Goal: Information Seeking & Learning: Learn about a topic

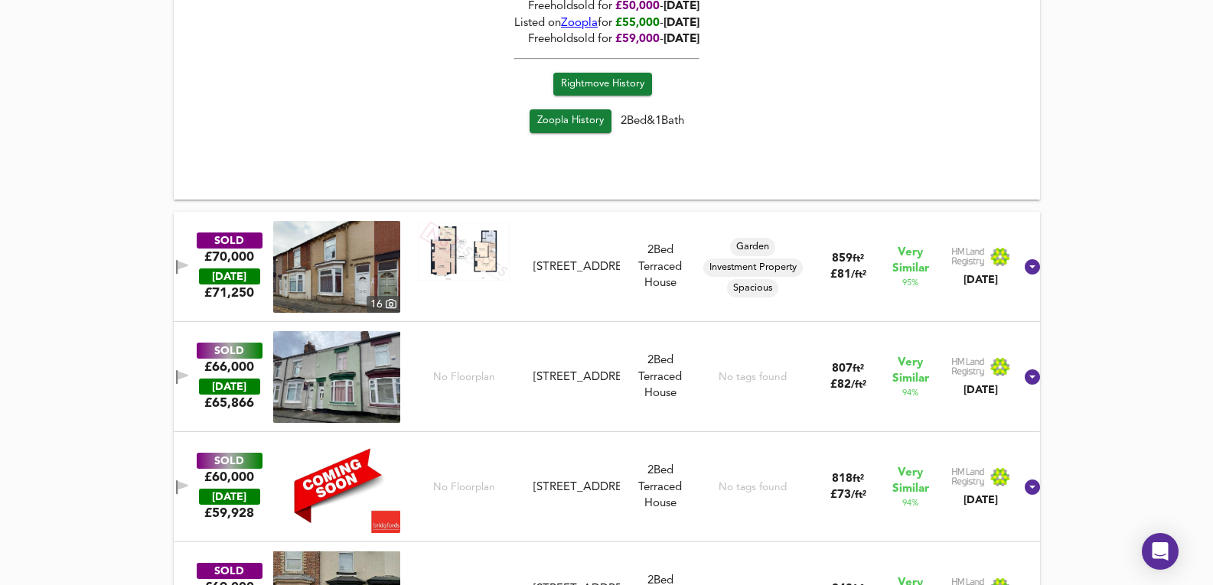
scroll to position [1404, 0]
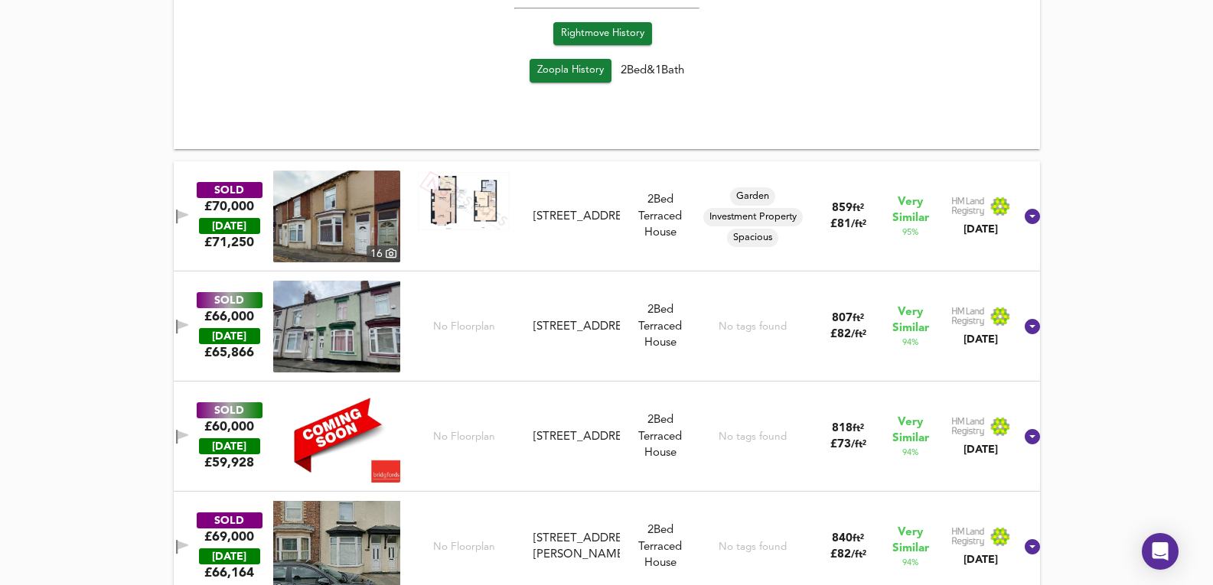
click at [578, 397] on div "SOLD £60,000 TODAY £ 59,928 No Floorplan 128 Portman Street, TS1 4NB 128 Portma…" at bounding box center [587, 437] width 851 height 92
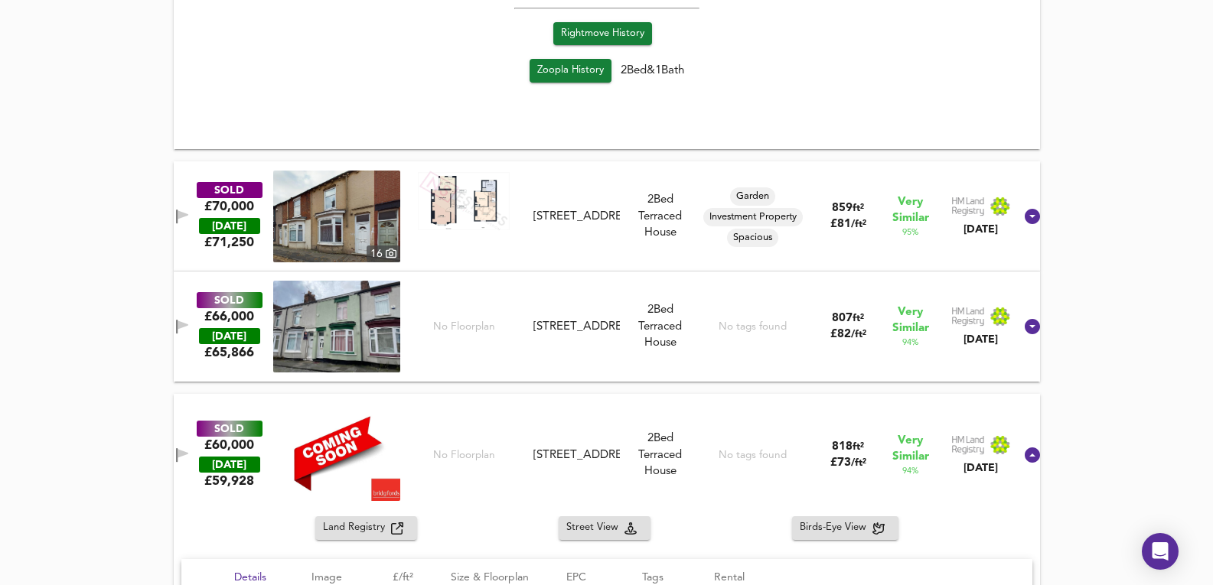
scroll to position [1710, 0]
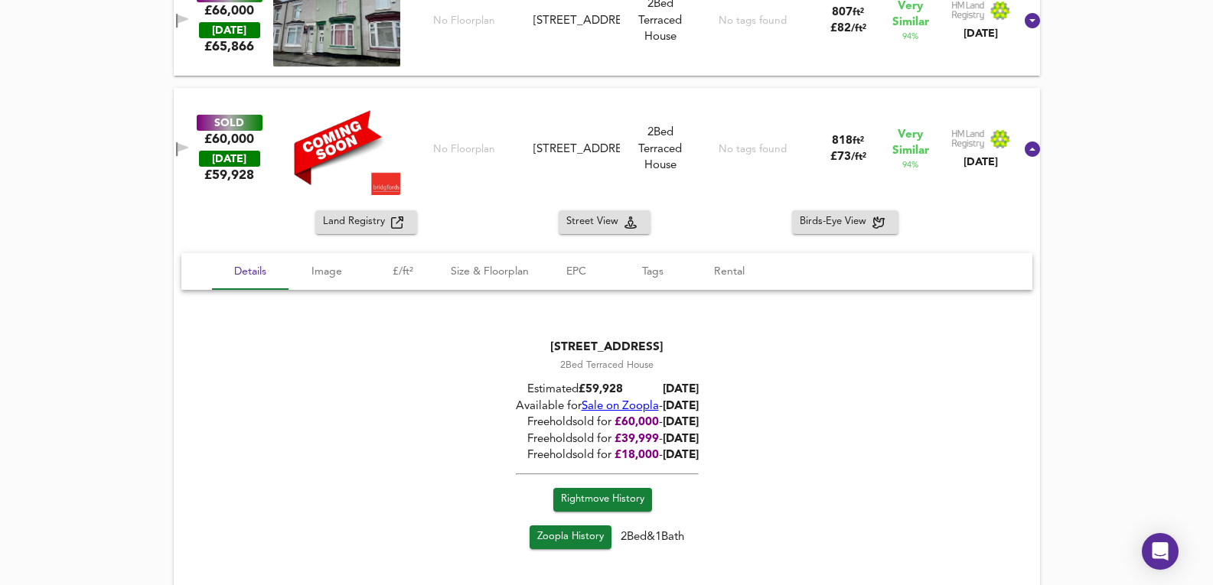
drag, startPoint x: 675, startPoint y: 409, endPoint x: 763, endPoint y: 422, distance: 88.9
click at [763, 422] on div "128 Portman Street, TS1 4NB 2 Bed Terraced House Estimated £ 59,928 Today Avail…" at bounding box center [606, 447] width 851 height 253
click at [629, 402] on span "Sale on Zoopla" at bounding box center [619, 406] width 77 height 11
click at [692, 429] on div "Freehold sold for £ 60,000 - 05/12/2024" at bounding box center [606, 423] width 183 height 16
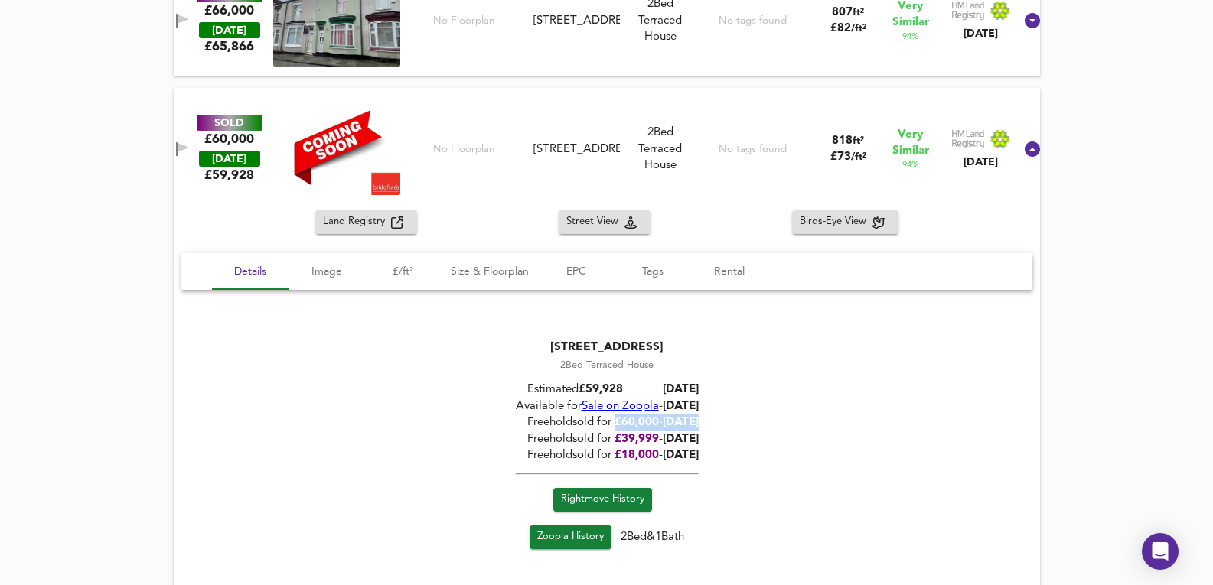
click at [692, 428] on span "05/12/2024" at bounding box center [680, 422] width 36 height 11
drag, startPoint x: 715, startPoint y: 418, endPoint x: 653, endPoint y: 416, distance: 62.7
click at [662, 417] on span "05/12/2024" at bounding box center [680, 422] width 36 height 11
drag, startPoint x: 617, startPoint y: 416, endPoint x: 695, endPoint y: 425, distance: 78.6
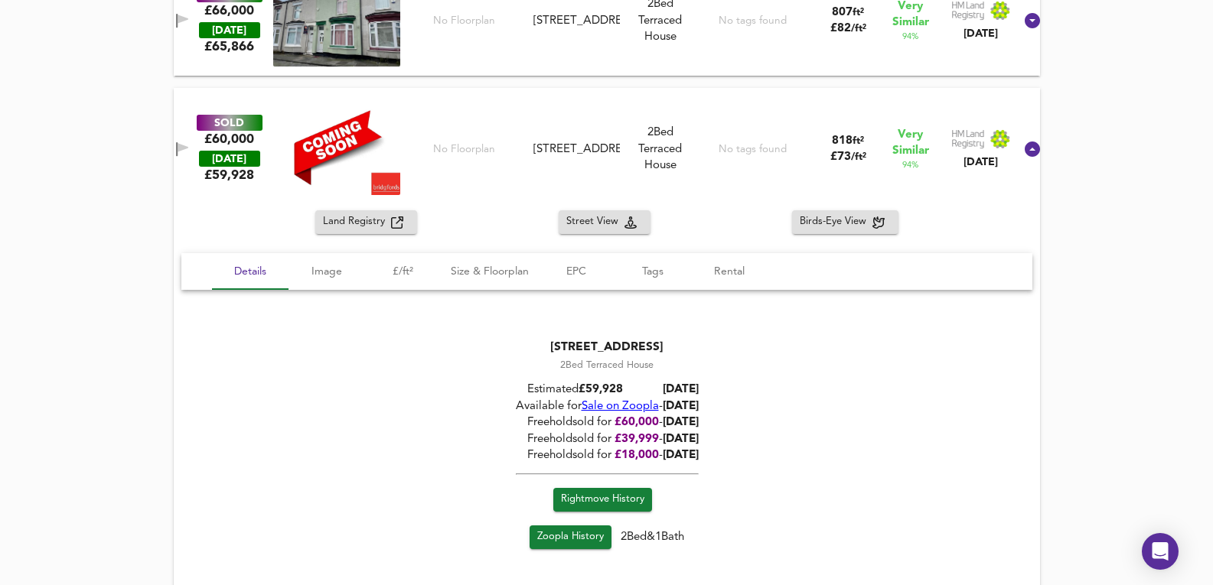
click at [695, 425] on div "Freehold sold for £ 60,000 - 05/12/2024" at bounding box center [606, 423] width 183 height 16
click at [695, 425] on span "05/12/2024" at bounding box center [680, 422] width 36 height 11
drag, startPoint x: 622, startPoint y: 422, endPoint x: 651, endPoint y: 436, distance: 32.5
click at [651, 436] on div "Estimated £ 59,928 Today Available for Sale on Zoopla - 27/08/2025 Freehold sol…" at bounding box center [606, 421] width 183 height 96
click at [651, 436] on div "Freehold sold for £ 39,999 - 28/06/2017" at bounding box center [606, 439] width 183 height 16
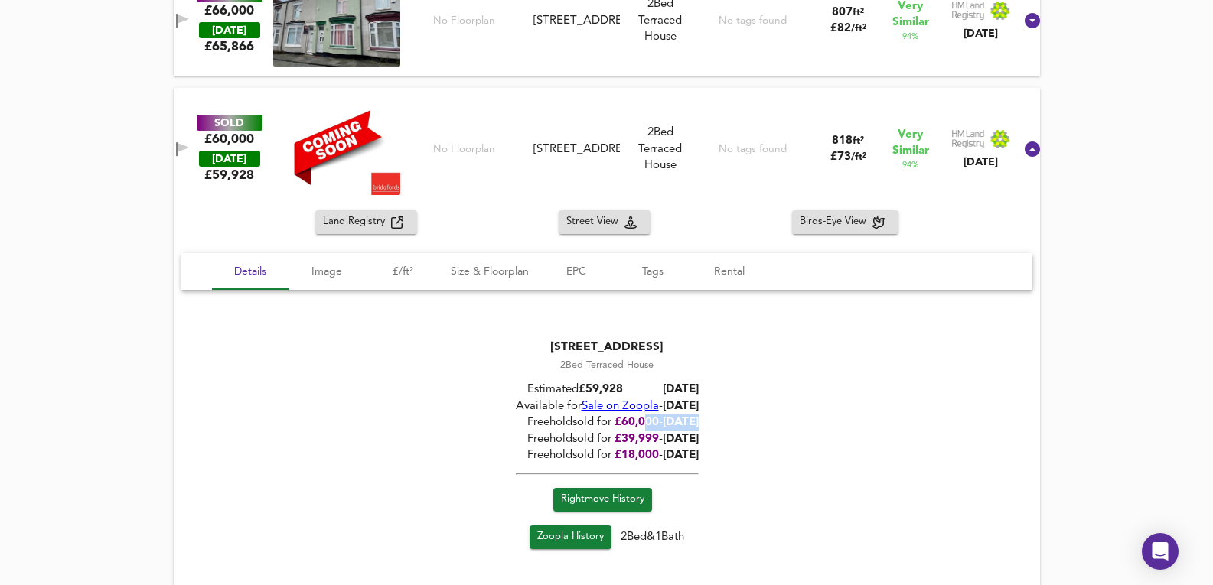
drag, startPoint x: 688, startPoint y: 425, endPoint x: 628, endPoint y: 425, distance: 60.4
click at [628, 425] on div "Freehold sold for £ 60,000 - 05/12/2024" at bounding box center [606, 423] width 183 height 16
click at [628, 425] on span "£ 60,000" at bounding box center [636, 422] width 44 height 11
click at [613, 402] on span "Sale on Zoopla" at bounding box center [619, 406] width 77 height 11
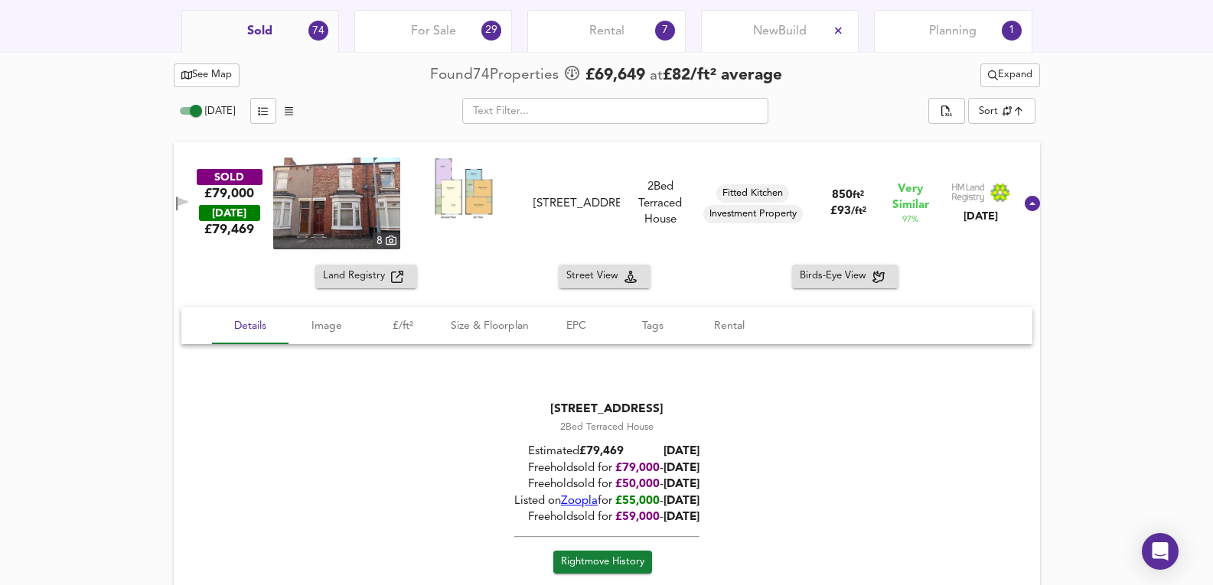
scroll to position [894, 0]
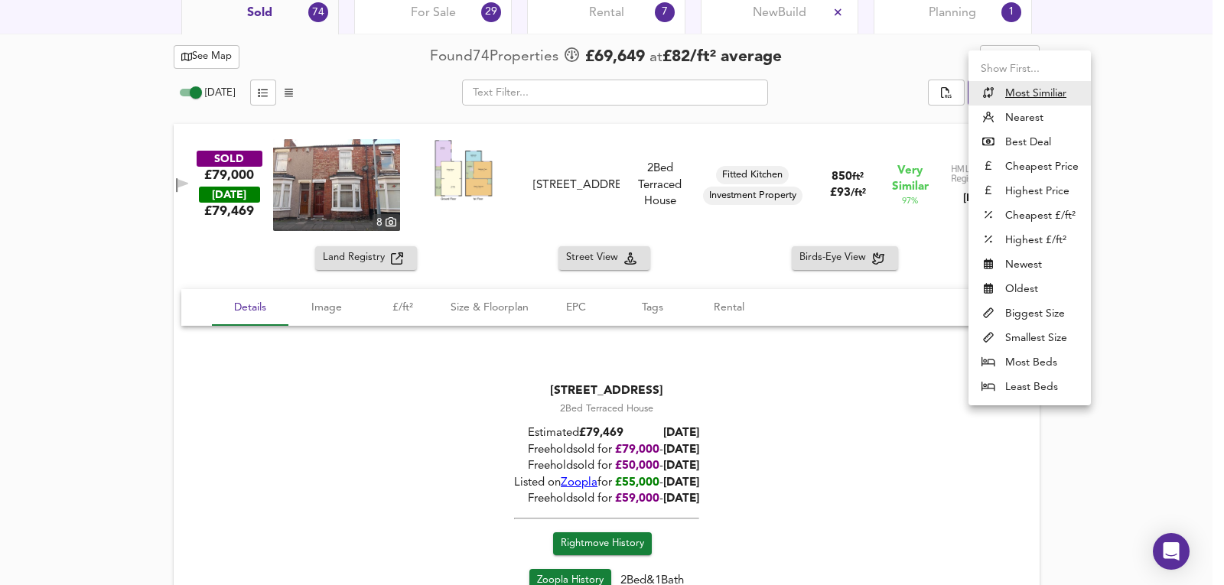
click at [1102, 115] on div at bounding box center [612, 292] width 1224 height 585
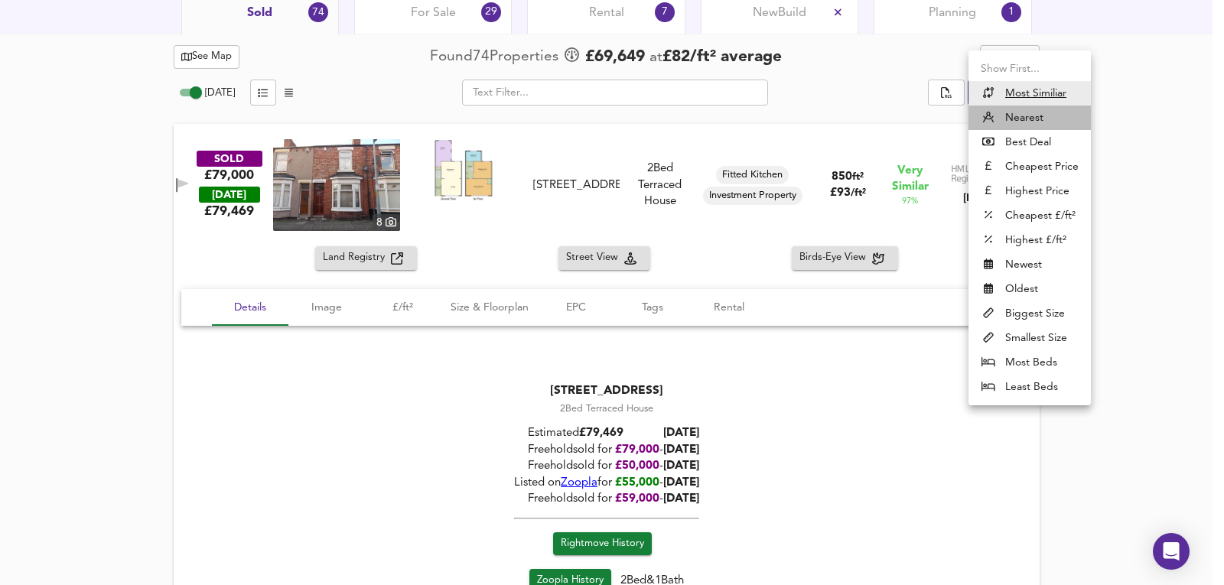
click at [1006, 110] on li "Nearest" at bounding box center [1029, 118] width 122 height 24
type input "distancetocenter"
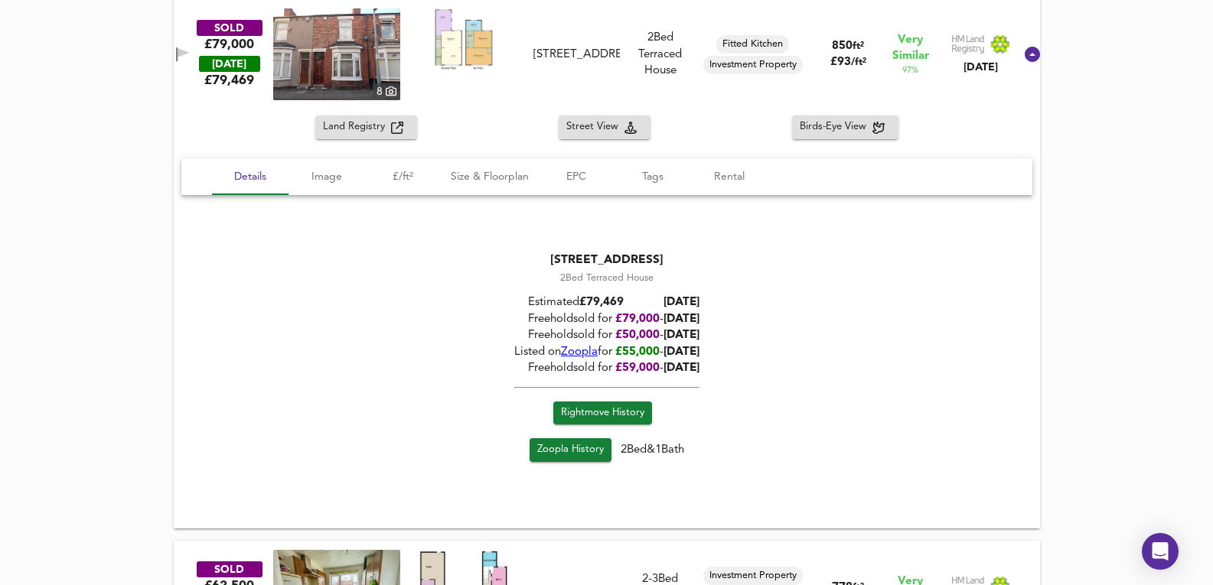
scroll to position [1913, 0]
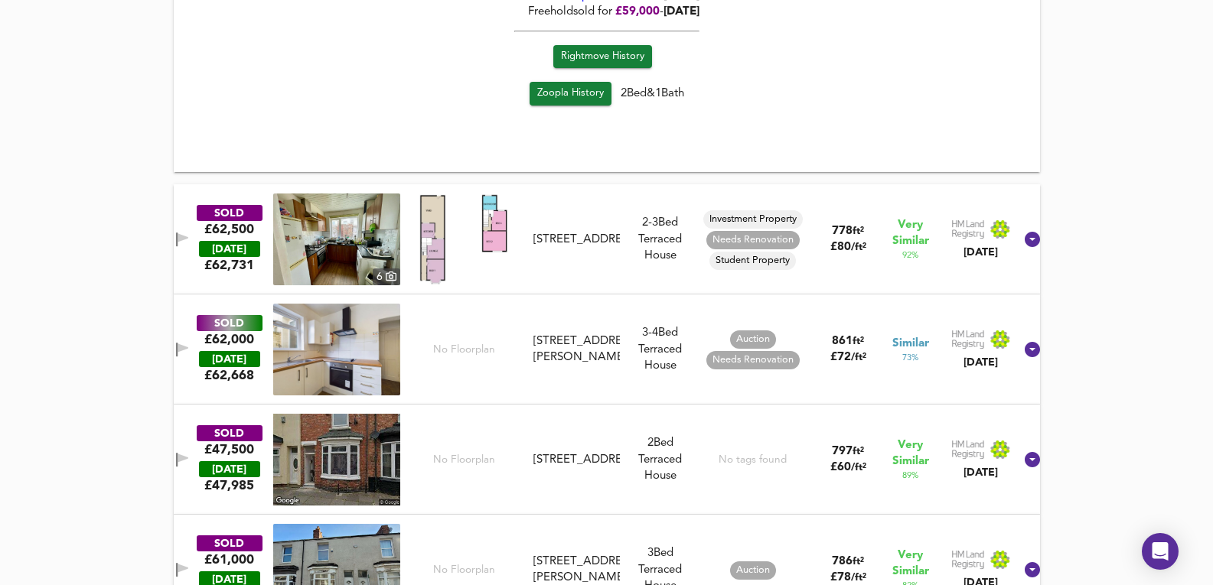
click at [609, 205] on div "SOLD £62,500 TODAY £ 62,731 6 124 Portman Street, TS1 4NB 124 Portman Street, T…" at bounding box center [587, 240] width 851 height 92
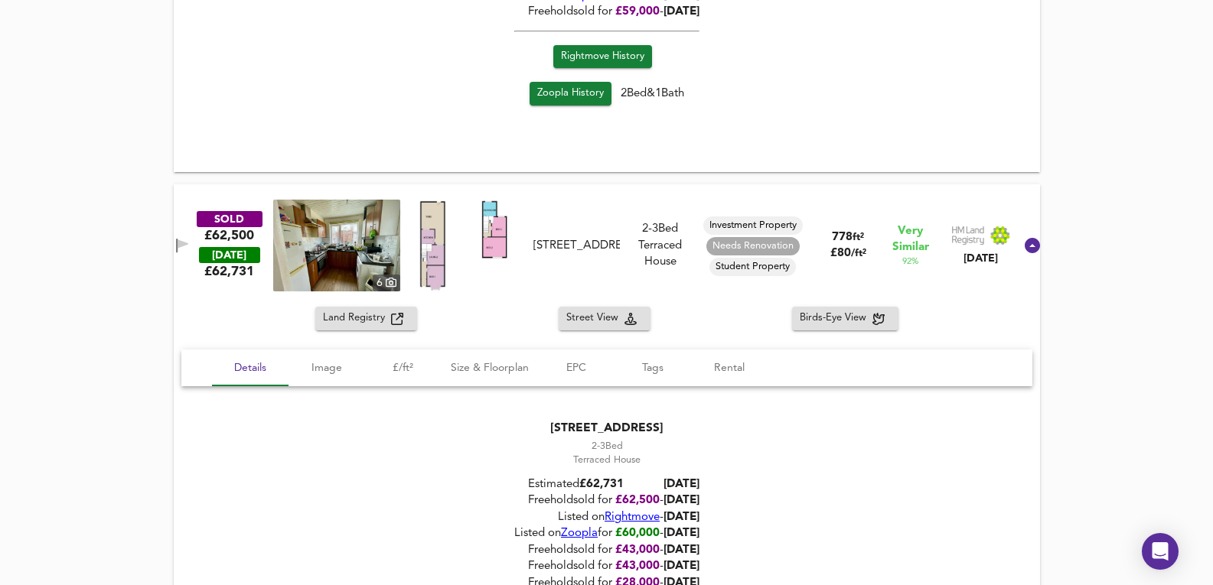
click at [374, 246] on img at bounding box center [336, 246] width 127 height 92
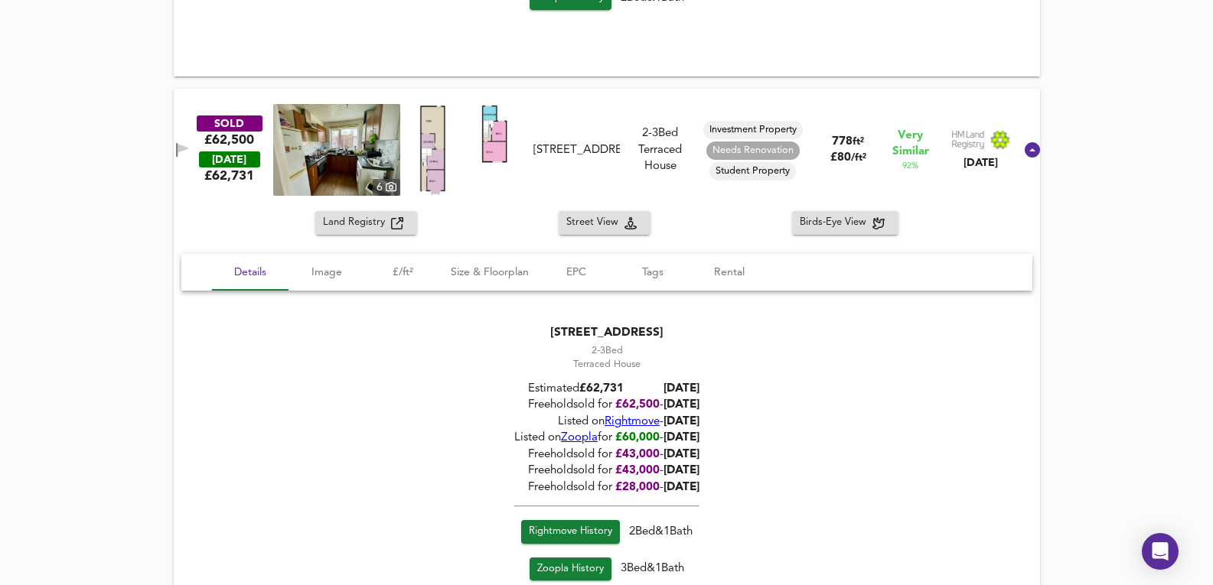
scroll to position [2016, 0]
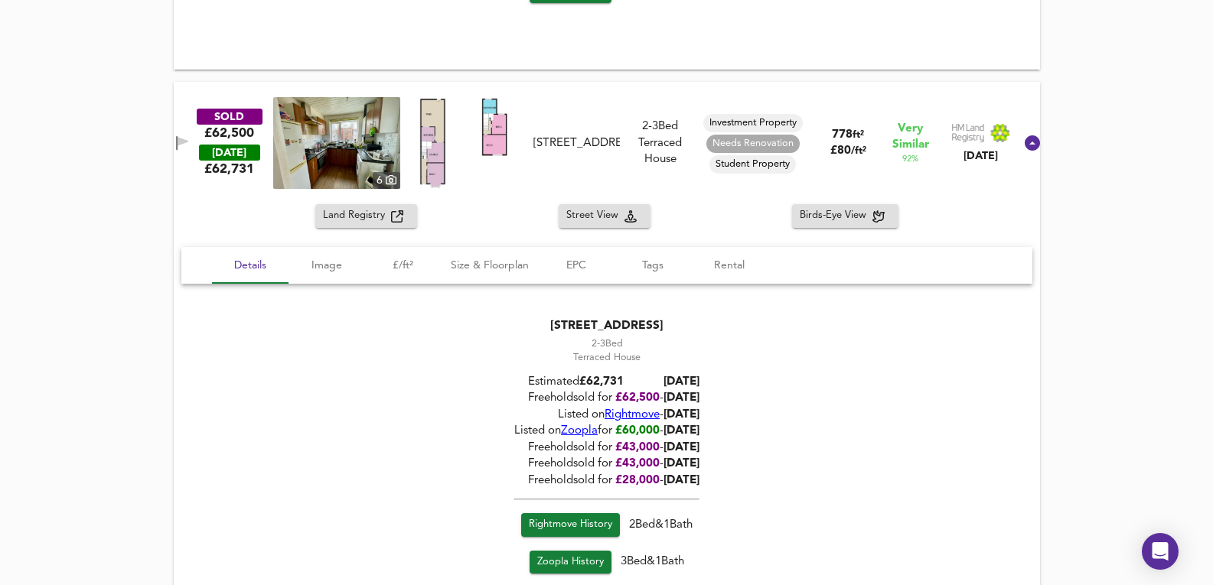
click at [609, 412] on span "Rightmove" at bounding box center [631, 414] width 55 height 11
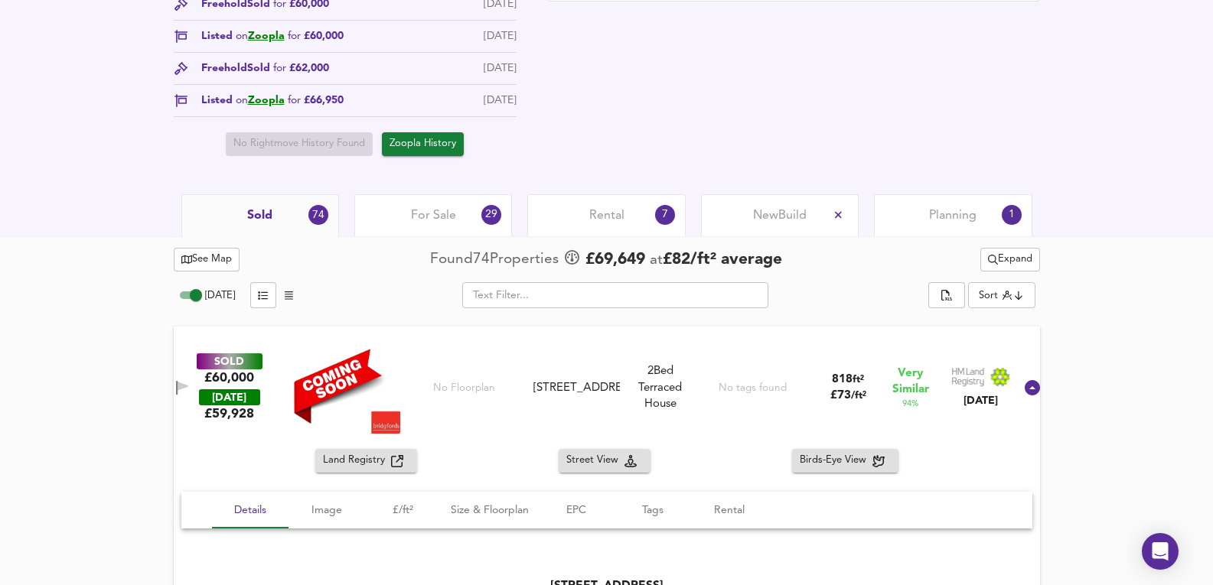
scroll to position [486, 0]
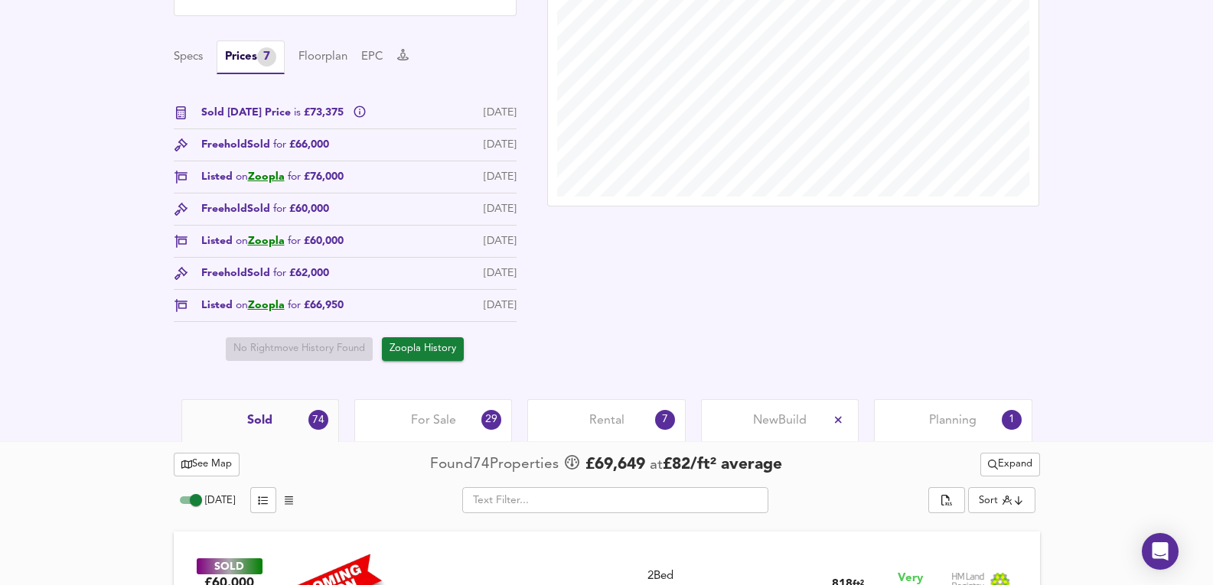
click at [471, 414] on div "For Sale 29" at bounding box center [433, 420] width 158 height 42
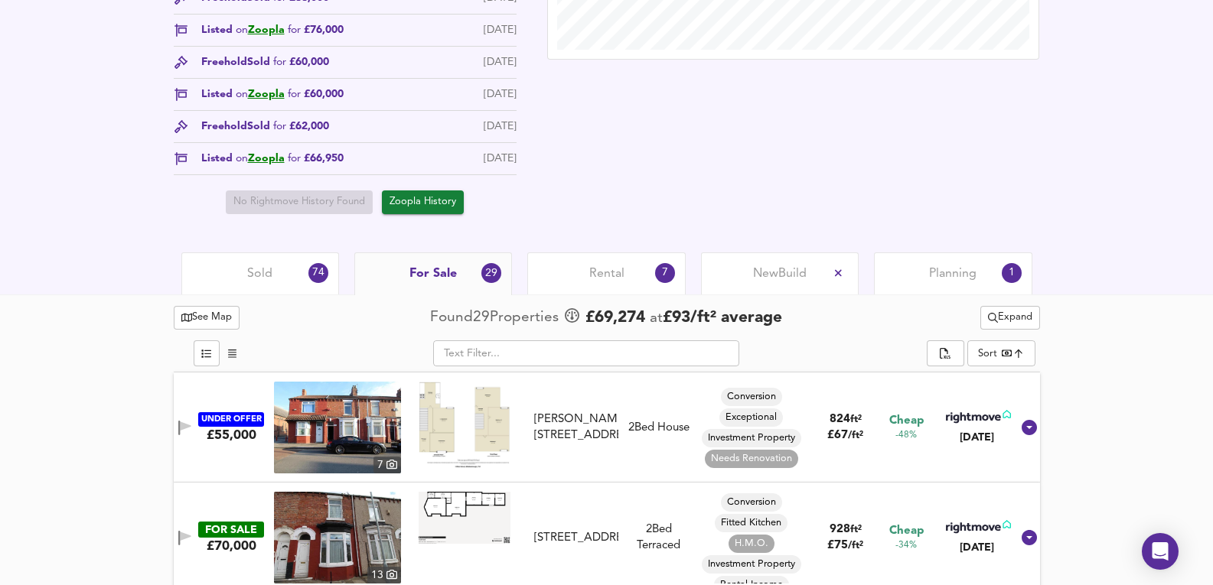
scroll to position [639, 0]
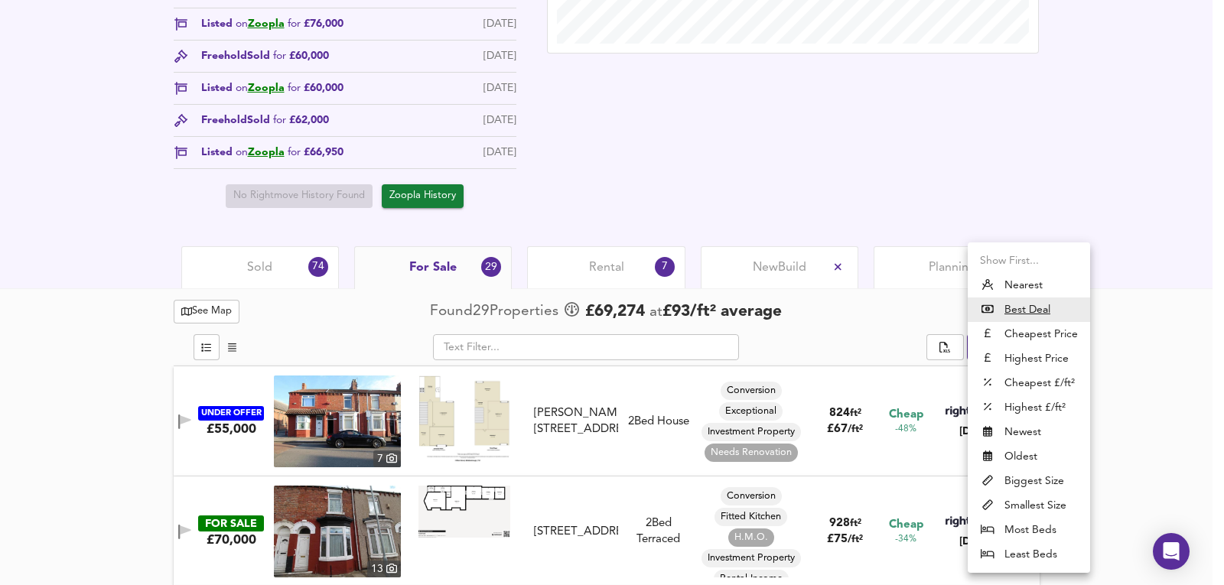
click at [1062, 277] on li "Nearest" at bounding box center [1029, 285] width 122 height 24
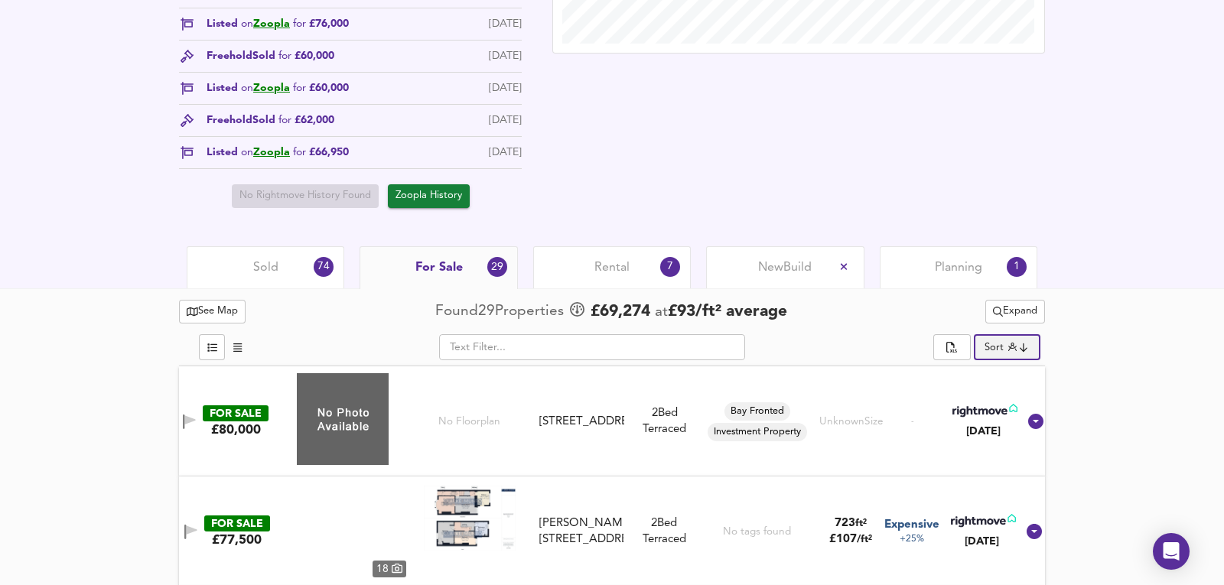
type input "distancetocenter"
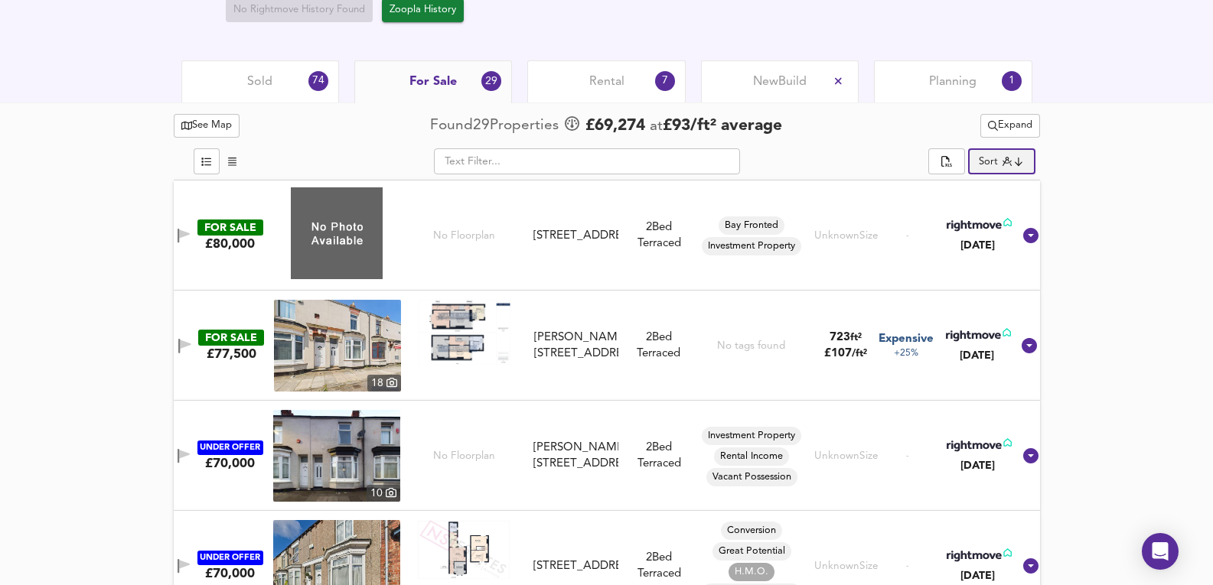
scroll to position [842, 0]
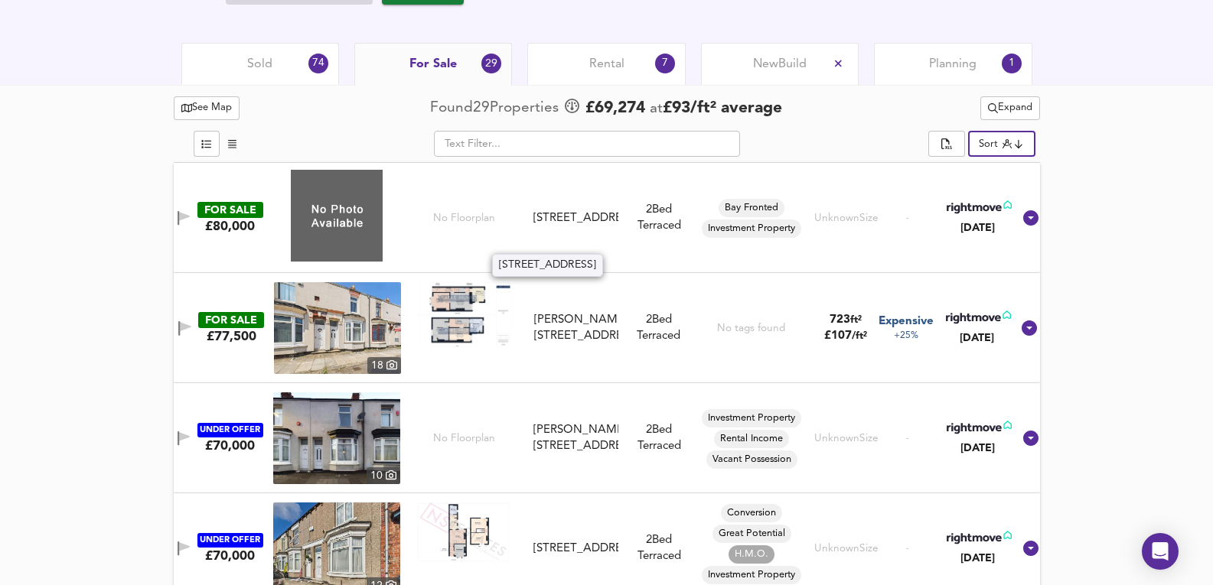
click at [591, 226] on div "Portman Street, Middlesbrough, North Yorkshire, TS1 4NB" at bounding box center [575, 218] width 85 height 16
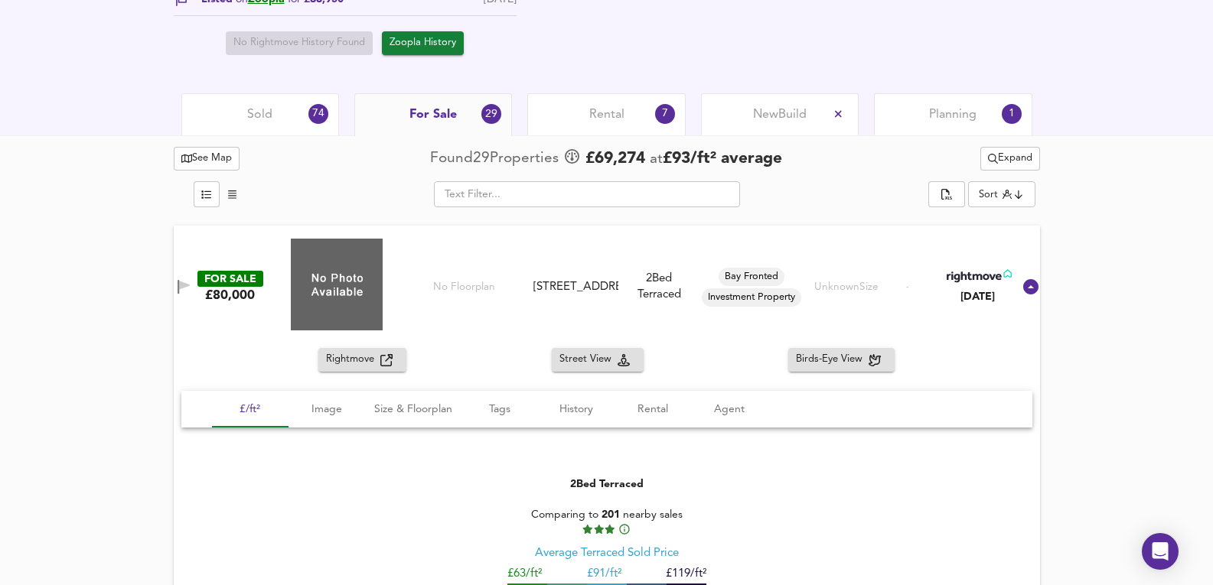
click at [732, 350] on div "Rightmove Street View Birds-Eye View" at bounding box center [607, 360] width 866 height 24
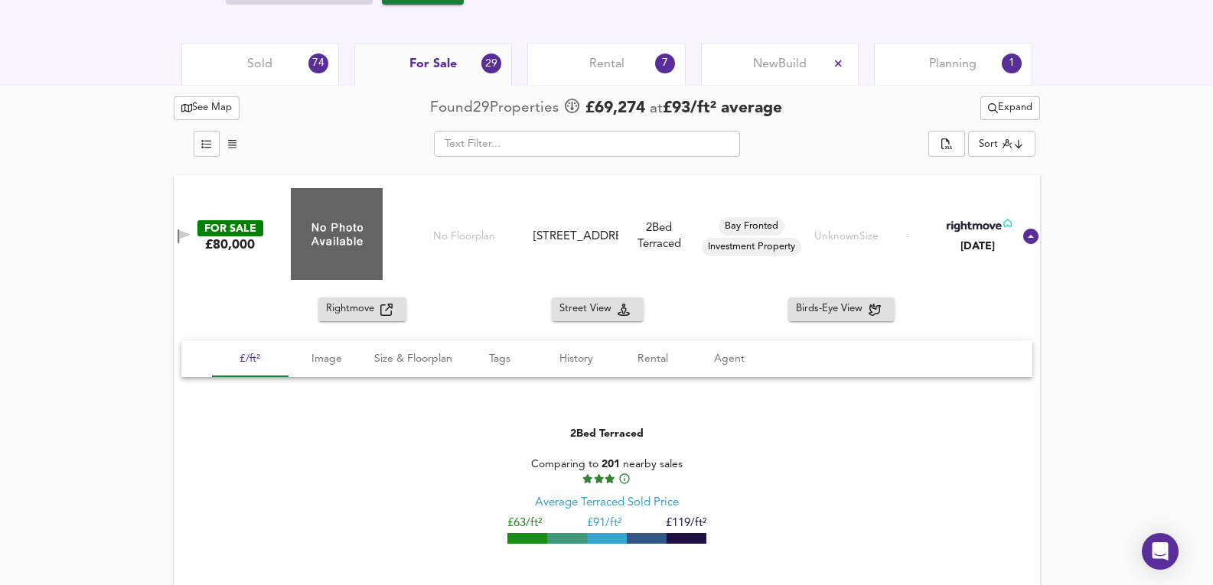
click at [588, 229] on div "Portman Street, Middlesbrough, North Yorkshire, TS1 4NB" at bounding box center [575, 237] width 85 height 16
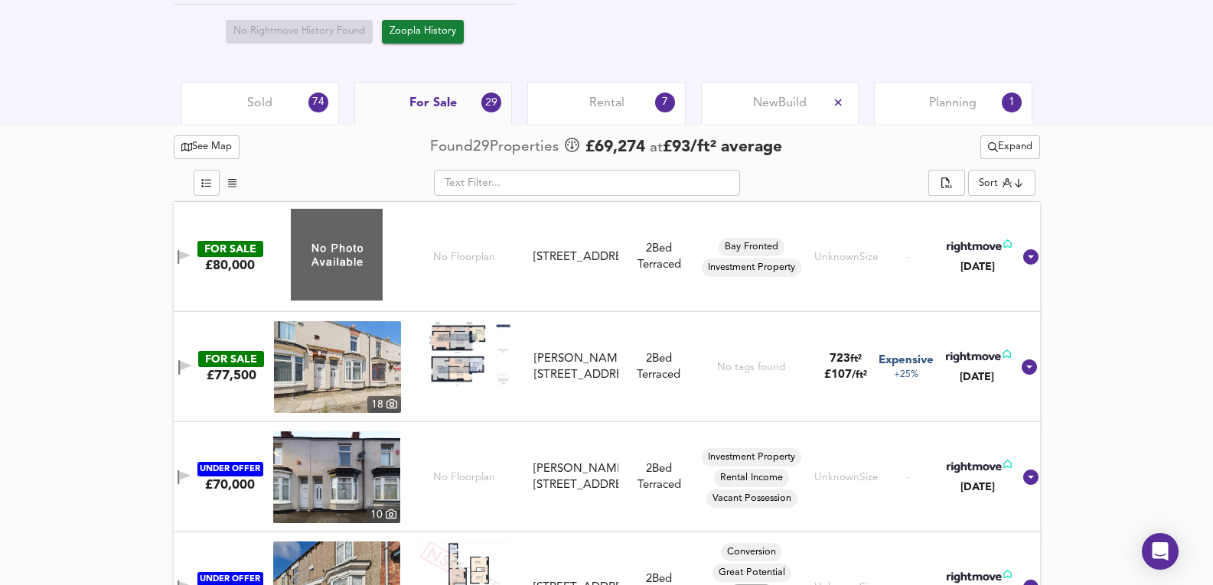
scroll to position [792, 0]
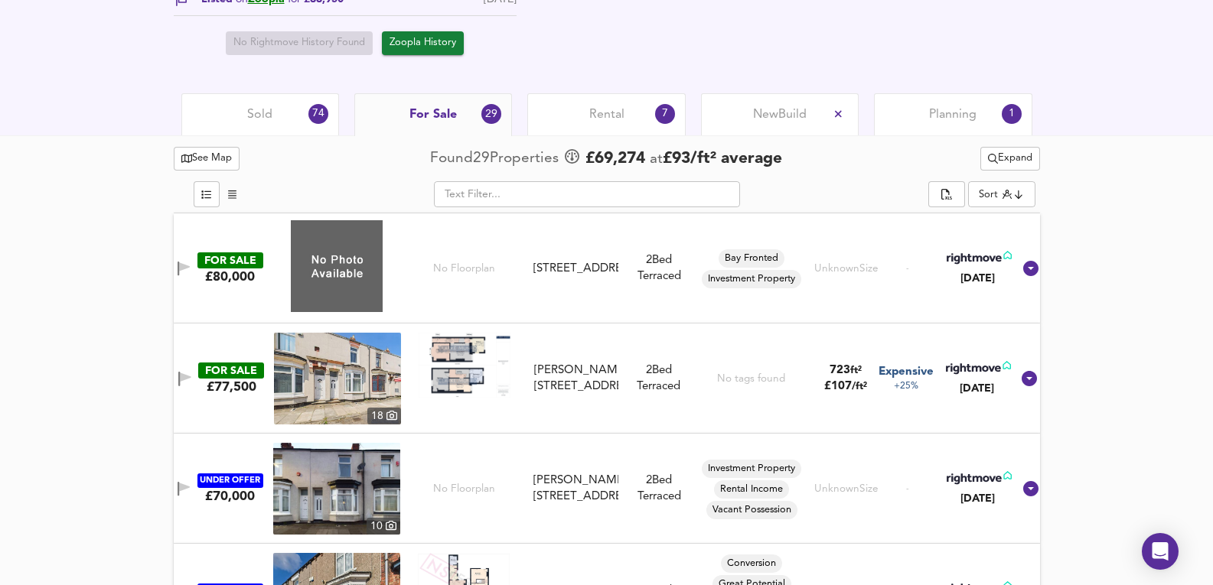
click at [265, 112] on span "Sold" at bounding box center [259, 114] width 25 height 17
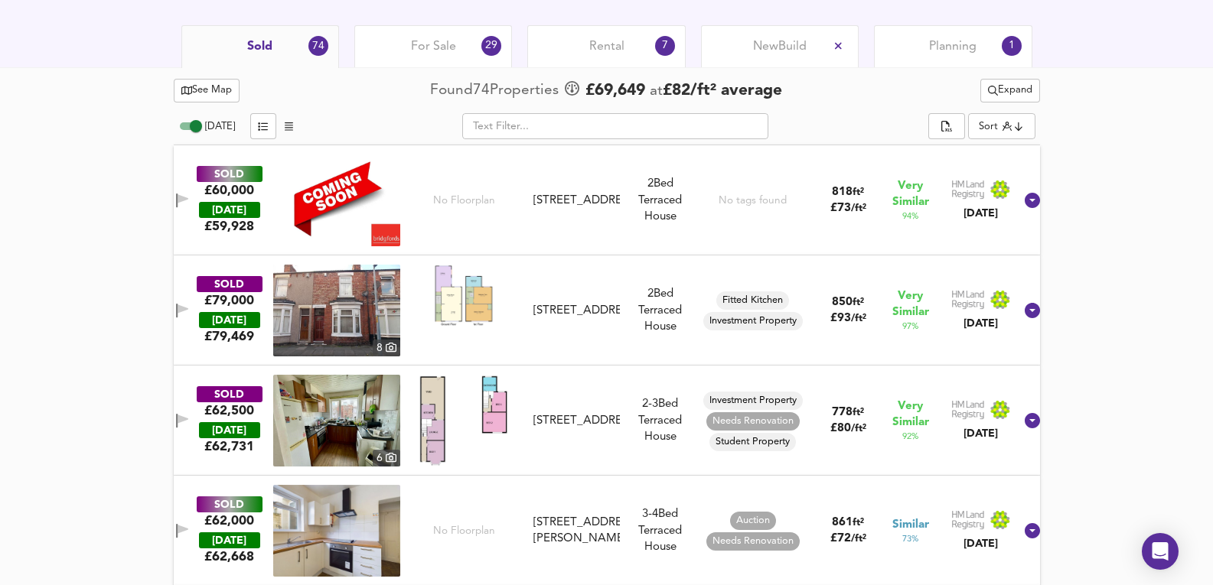
scroll to position [842, 0]
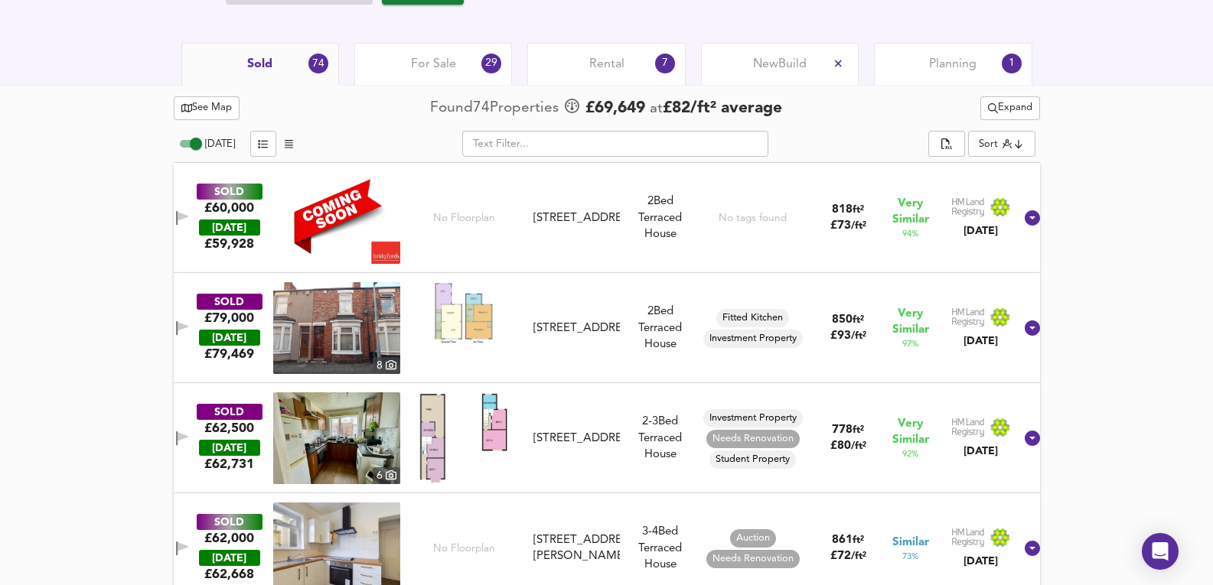
click at [623, 262] on div "SOLD £60,000 TODAY £ 59,928 No Floorplan 128 Portman Street, TS1 4NB 128 Portma…" at bounding box center [587, 218] width 851 height 92
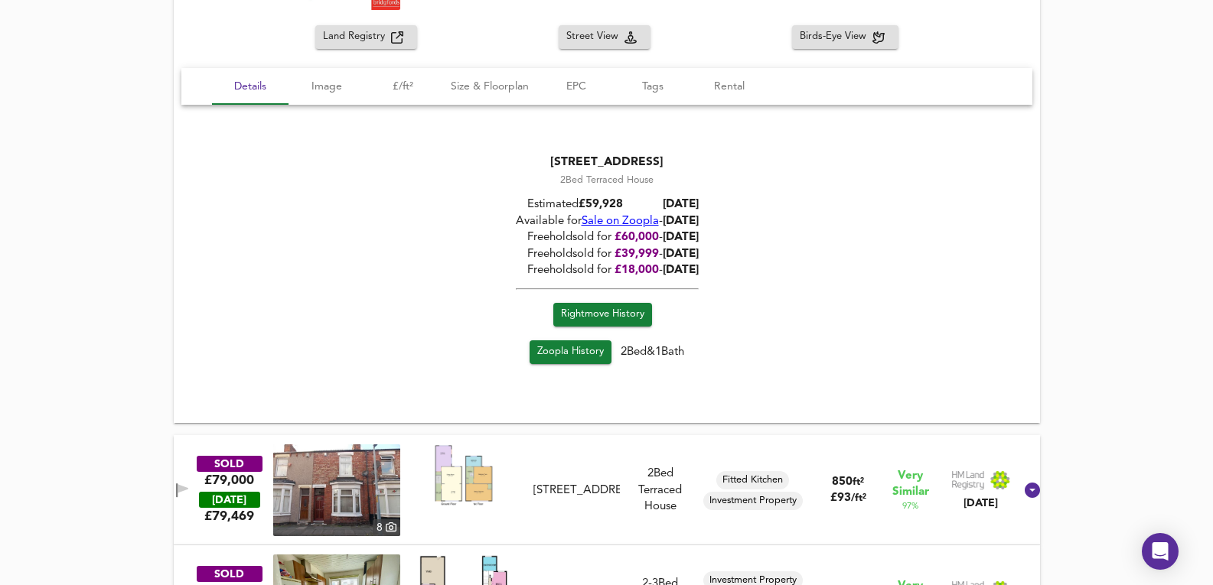
scroll to position [1098, 0]
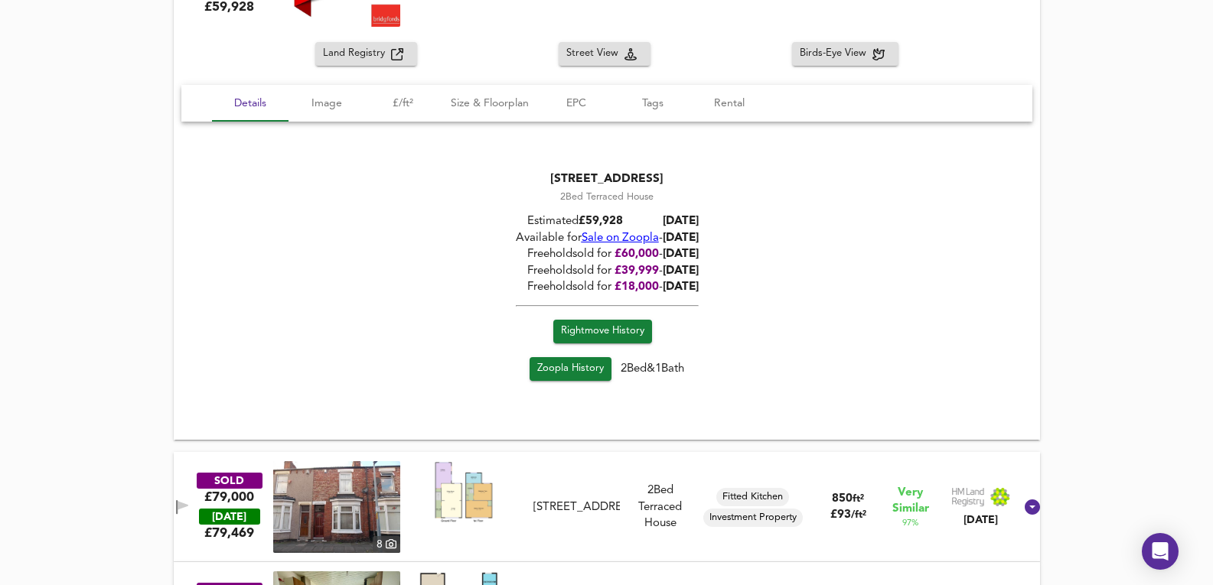
click at [614, 236] on span "Sale on Zoopla" at bounding box center [619, 238] width 77 height 11
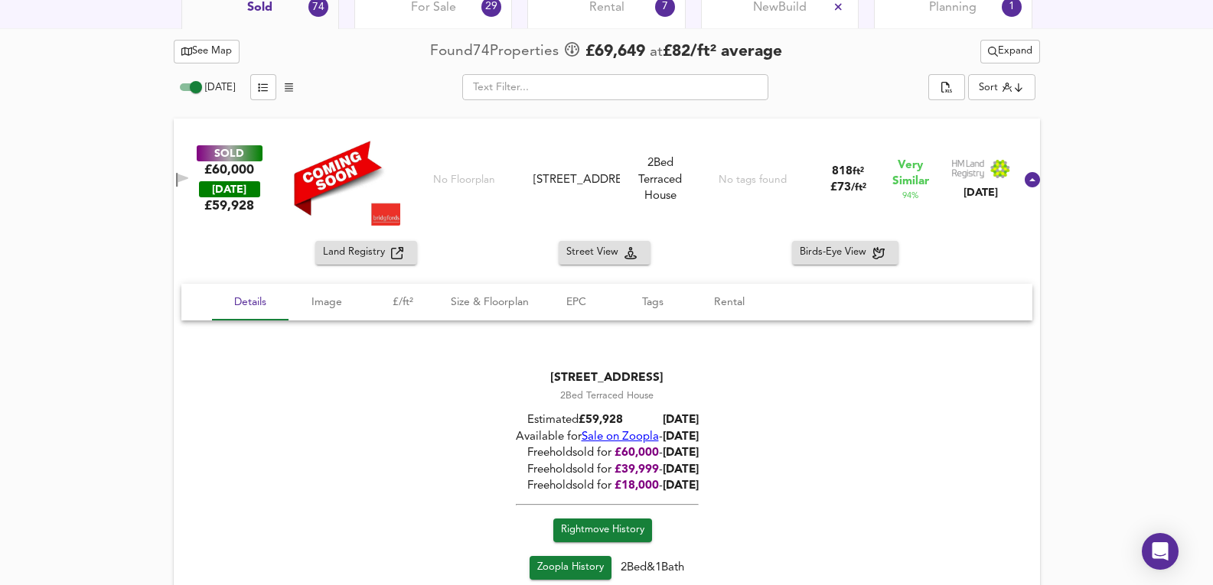
scroll to position [894, 0]
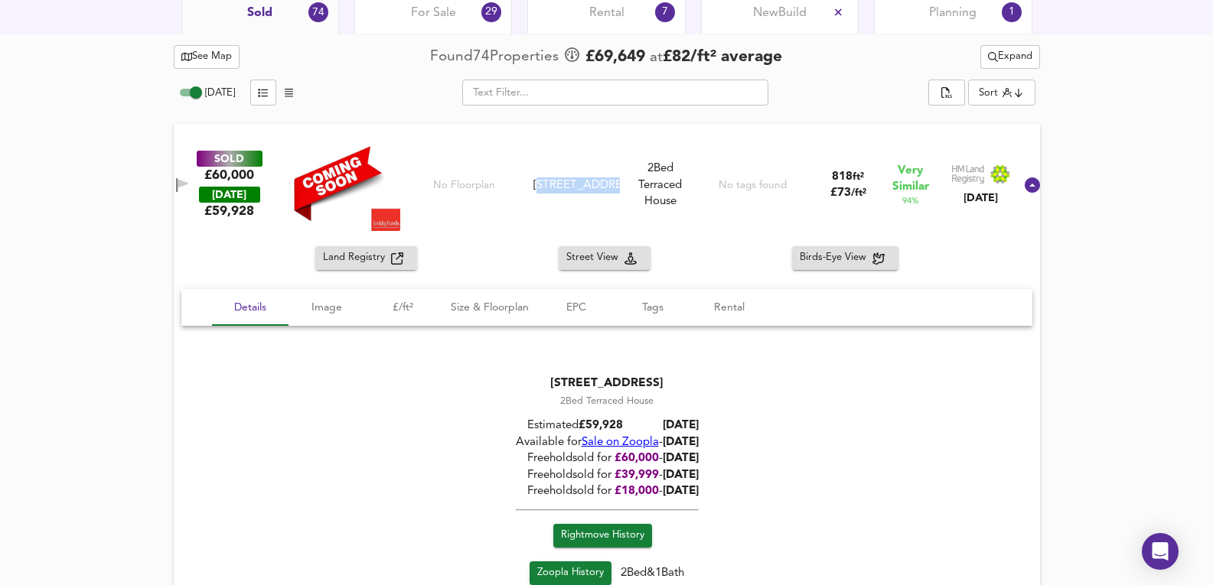
drag, startPoint x: 551, startPoint y: 167, endPoint x: 626, endPoint y: 216, distance: 89.5
click at [626, 216] on div "SOLD £60,000 TODAY £ 59,928 No Floorplan 128 Portman Street, TS1 4NB 128 Portma…" at bounding box center [587, 185] width 851 height 92
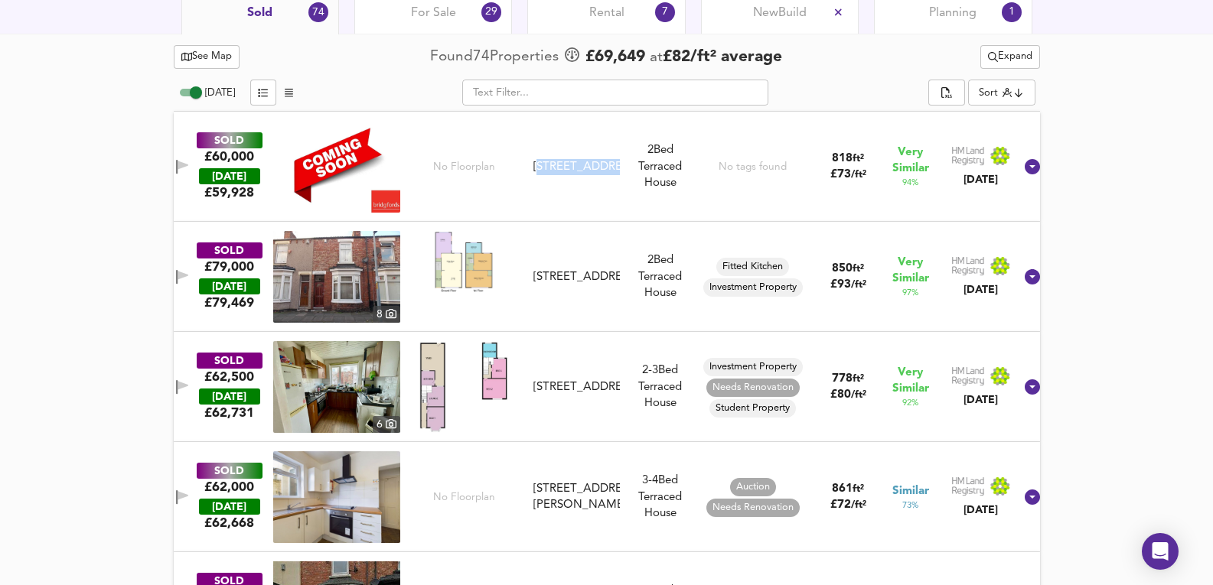
click at [698, 200] on div "No tags found" at bounding box center [753, 167] width 116 height 92
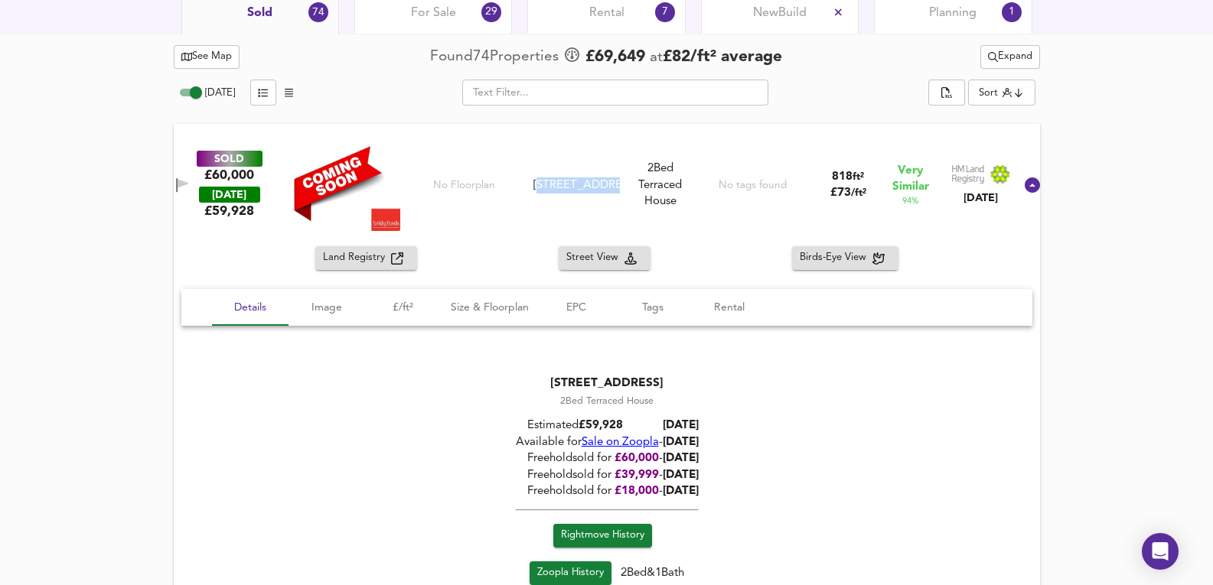
click at [412, 18] on span "For Sale" at bounding box center [433, 13] width 45 height 17
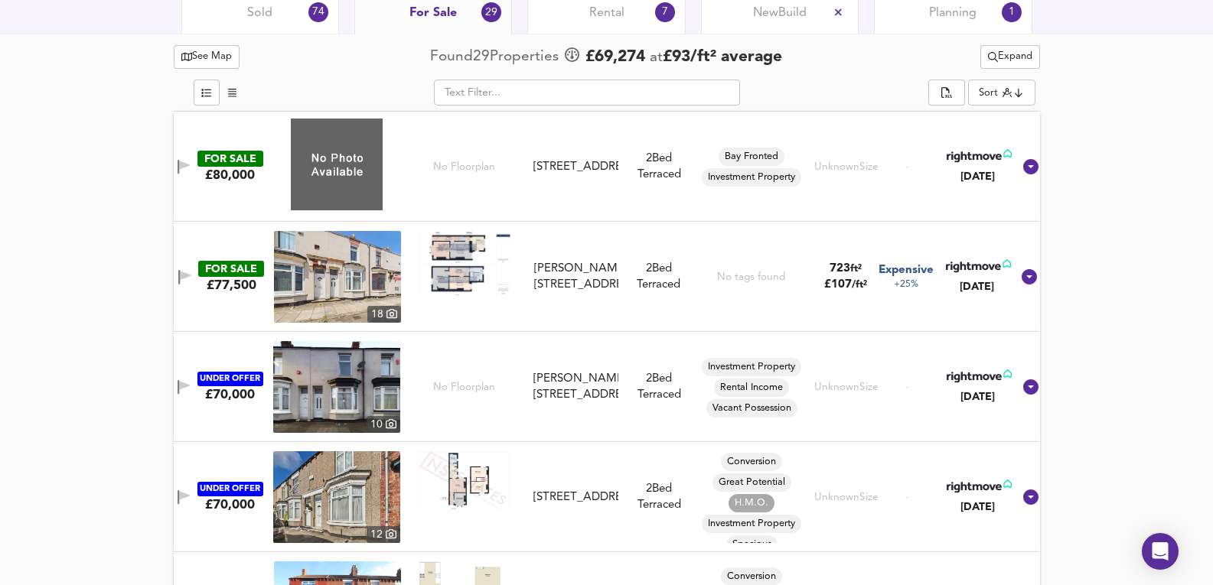
click at [699, 209] on div "Bay Fronted Investment Property" at bounding box center [751, 167] width 116 height 92
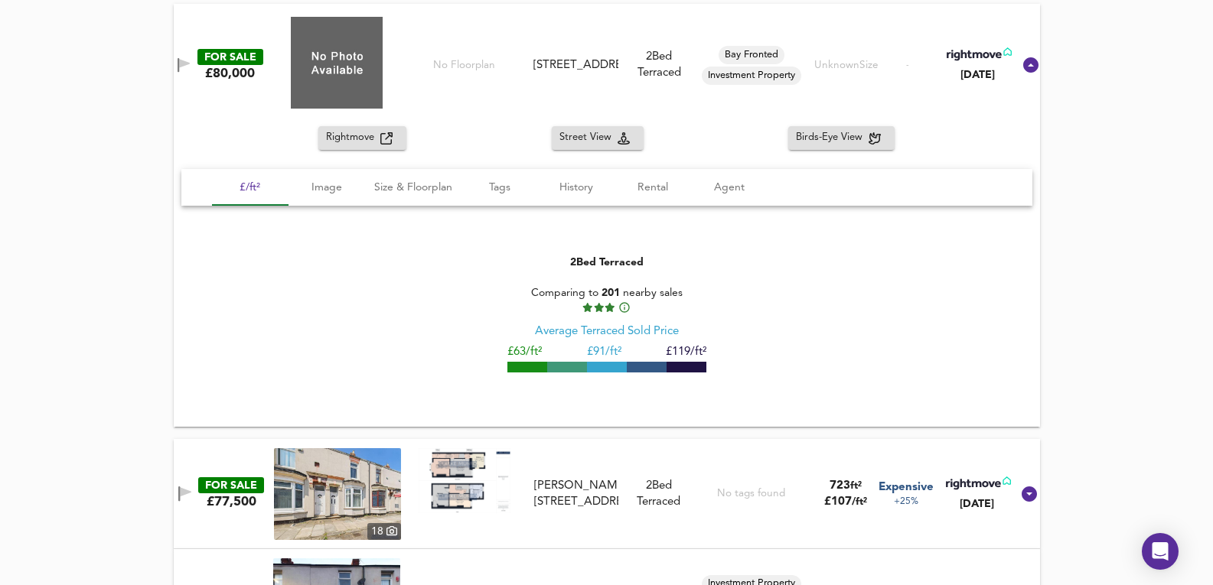
scroll to position [995, 0]
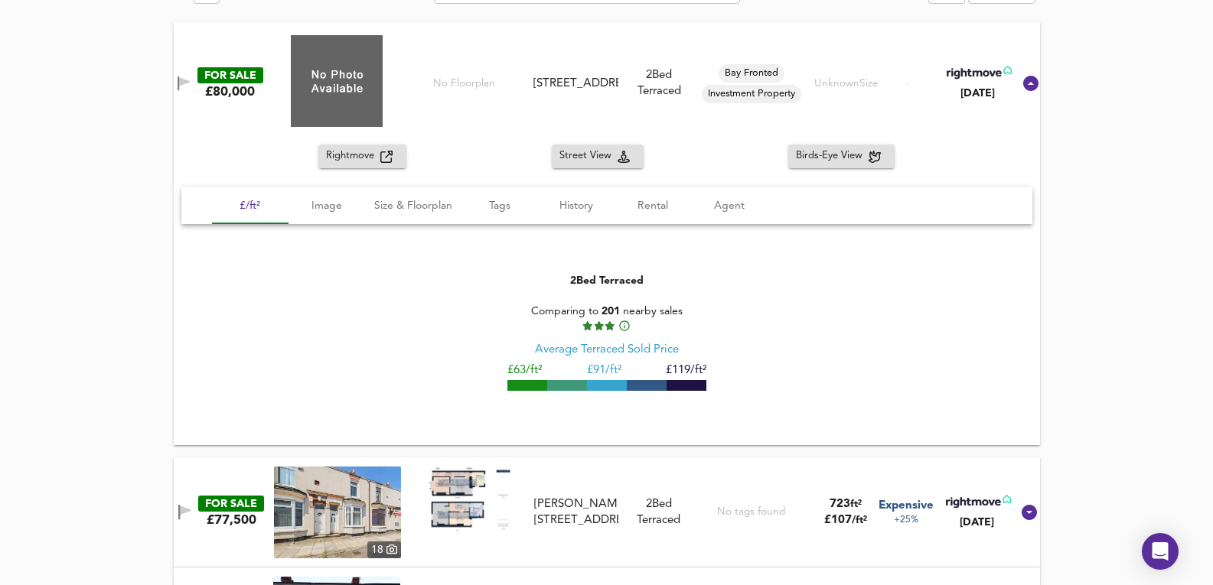
click at [370, 82] on img at bounding box center [337, 81] width 92 height 92
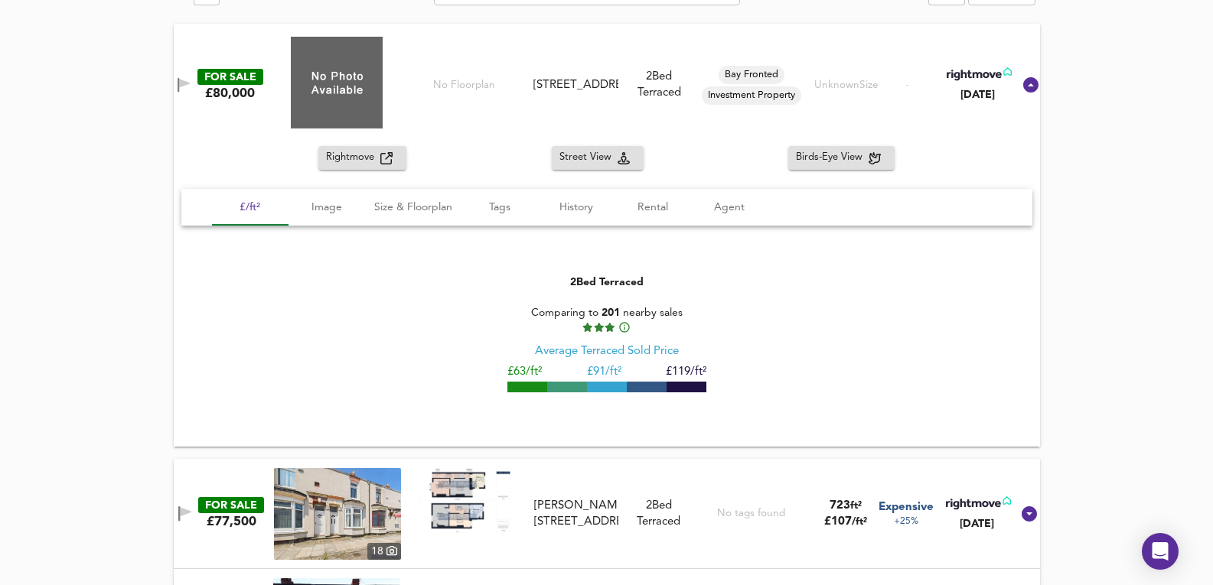
scroll to position [792, 0]
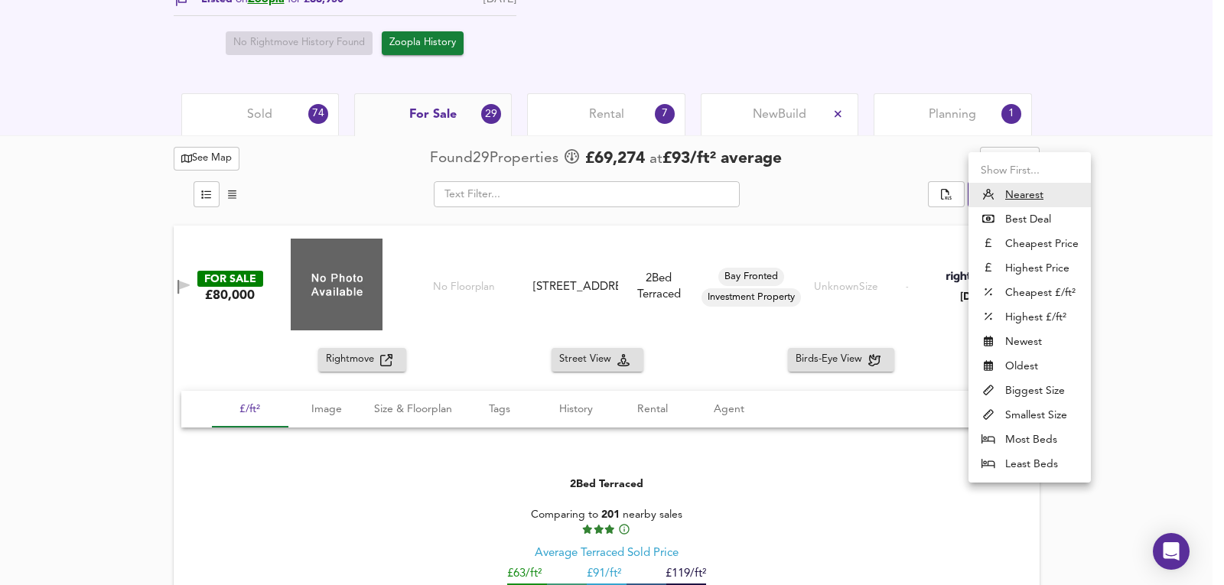
click at [1112, 188] on div at bounding box center [612, 292] width 1224 height 585
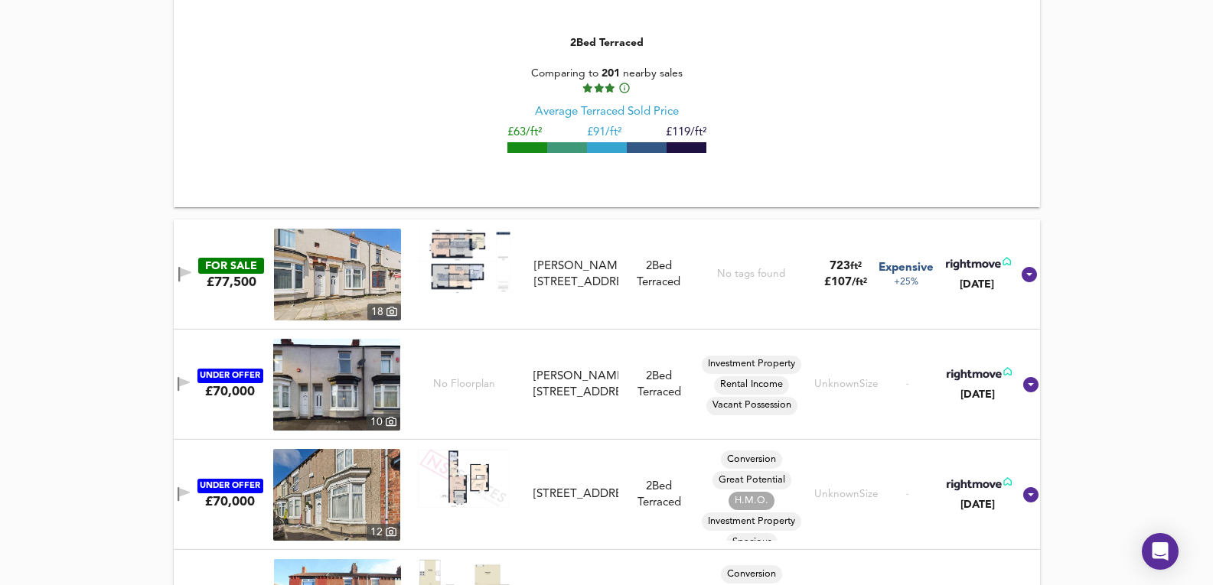
scroll to position [1251, 0]
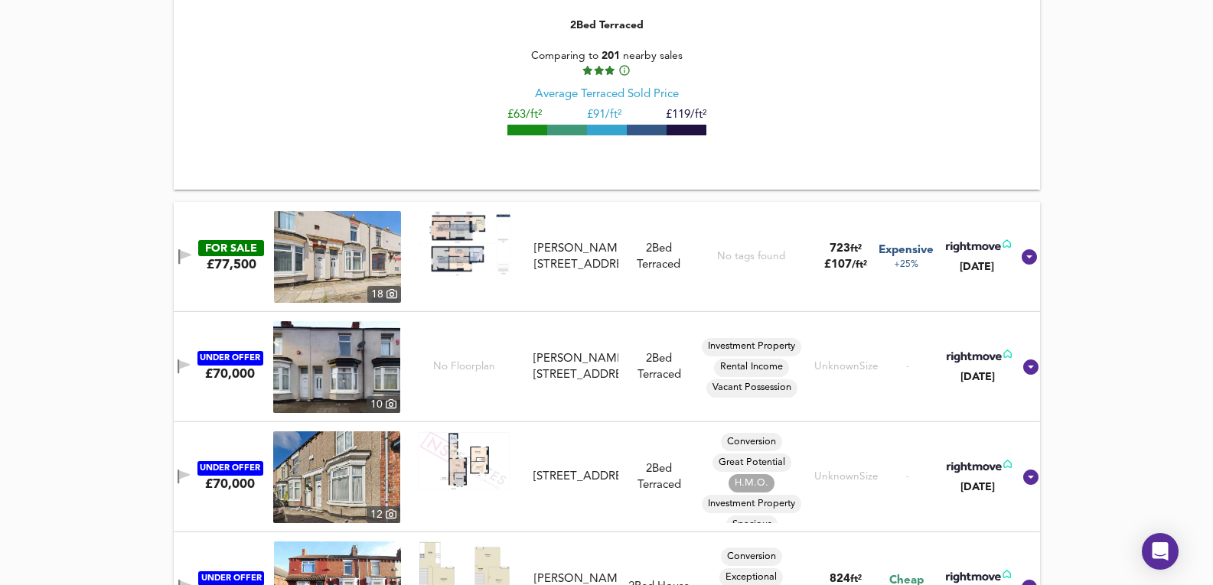
drag, startPoint x: 634, startPoint y: 330, endPoint x: 397, endPoint y: 336, distance: 237.2
click at [634, 330] on div "UNDER OFFER £70,000 10 No Floorplan STOWE STREET, Middlesbrough, TS1 4ND STOWE …" at bounding box center [588, 367] width 848 height 92
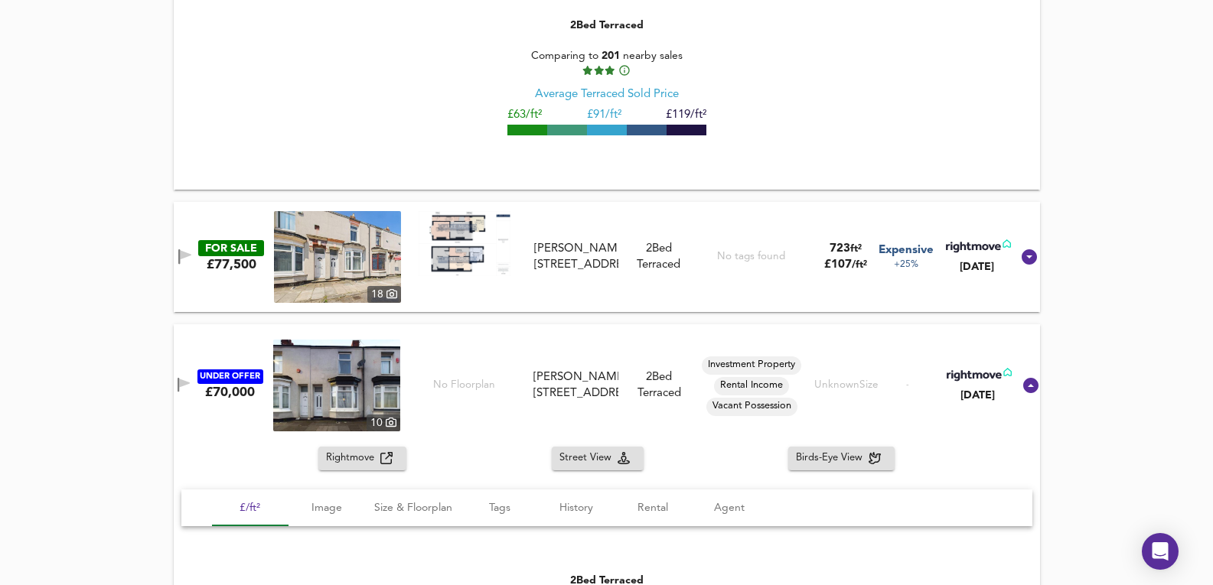
click at [355, 364] on img at bounding box center [336, 386] width 127 height 92
click at [369, 351] on img at bounding box center [336, 386] width 127 height 92
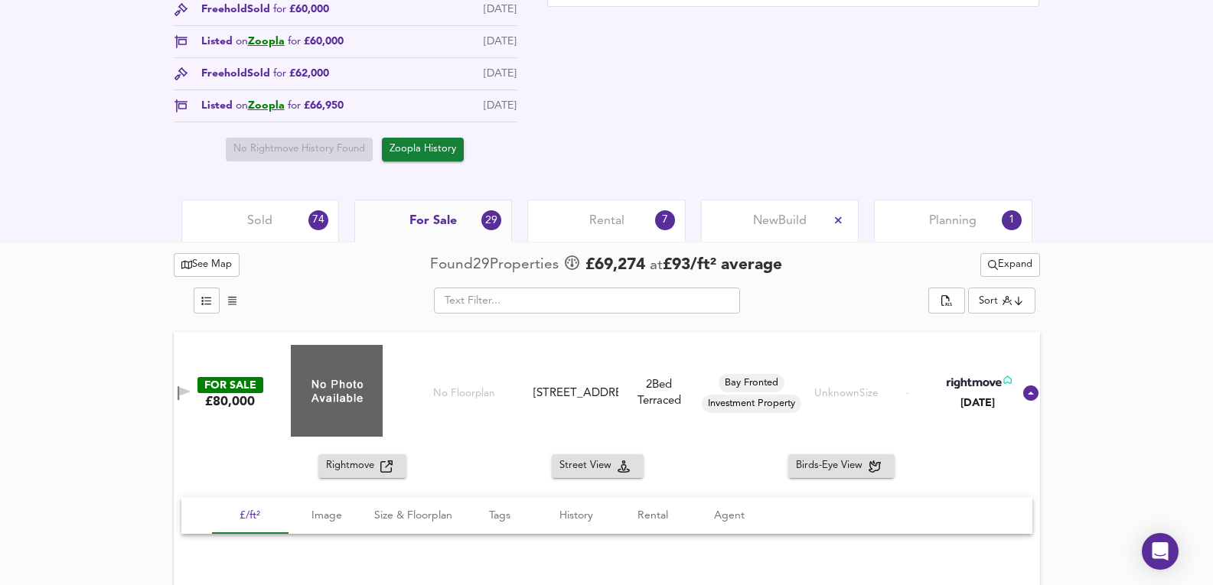
scroll to position [689, 0]
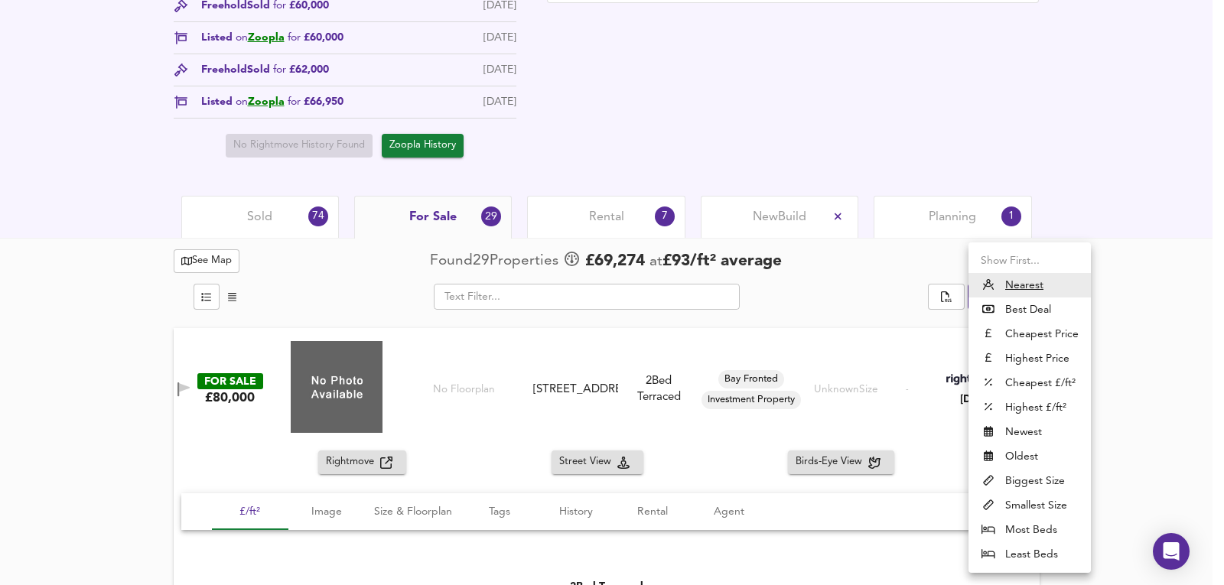
click at [1036, 350] on li "Highest Price" at bounding box center [1029, 359] width 122 height 24
type input "expensive"
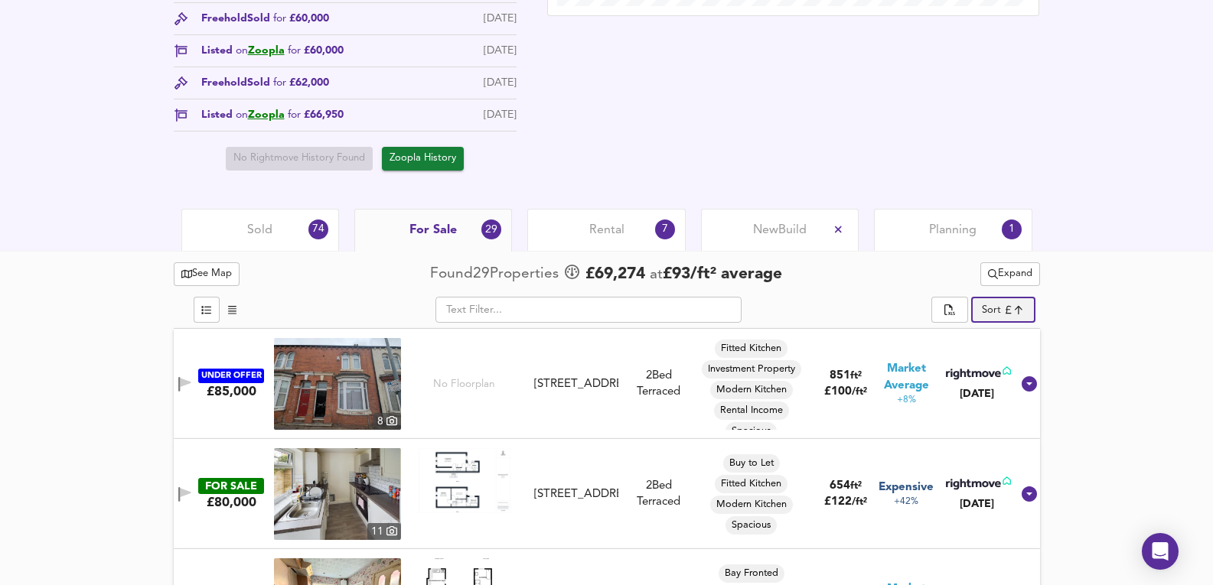
scroll to position [672, 0]
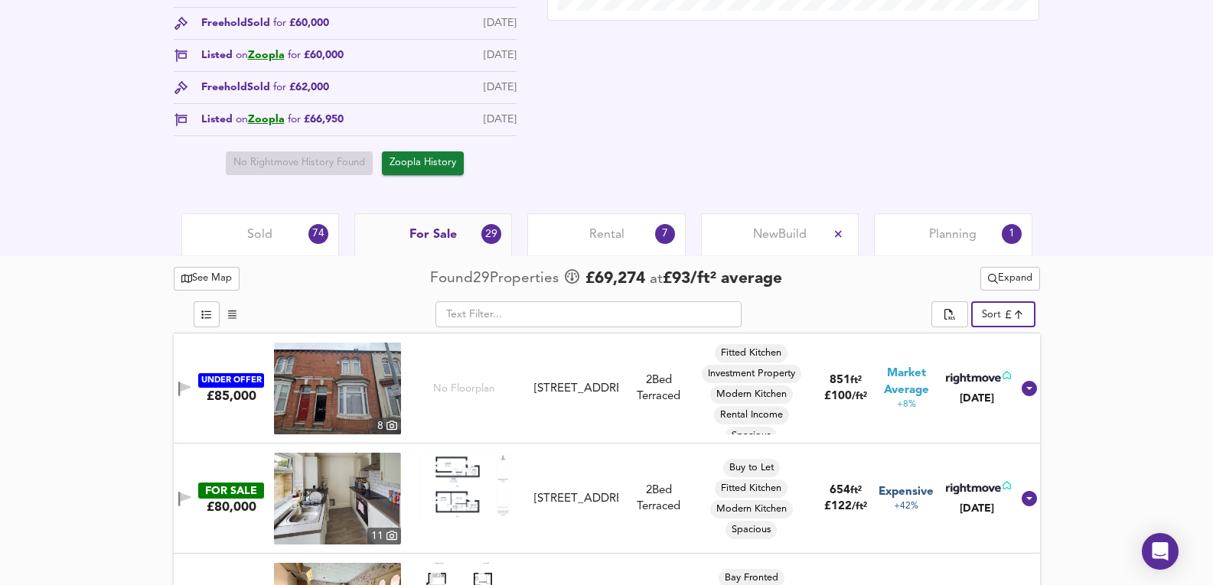
click at [350, 399] on img at bounding box center [337, 389] width 127 height 92
click at [286, 217] on div "Sold 74" at bounding box center [260, 234] width 158 height 42
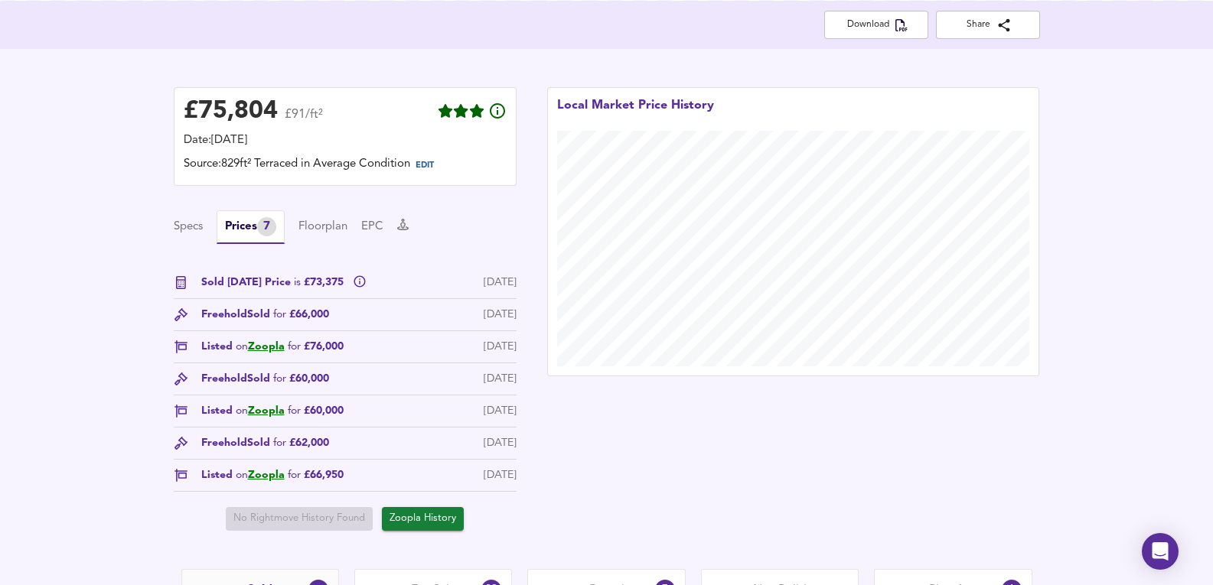
scroll to position [314, 0]
click at [262, 351] on link "Zoopla" at bounding box center [266, 348] width 37 height 11
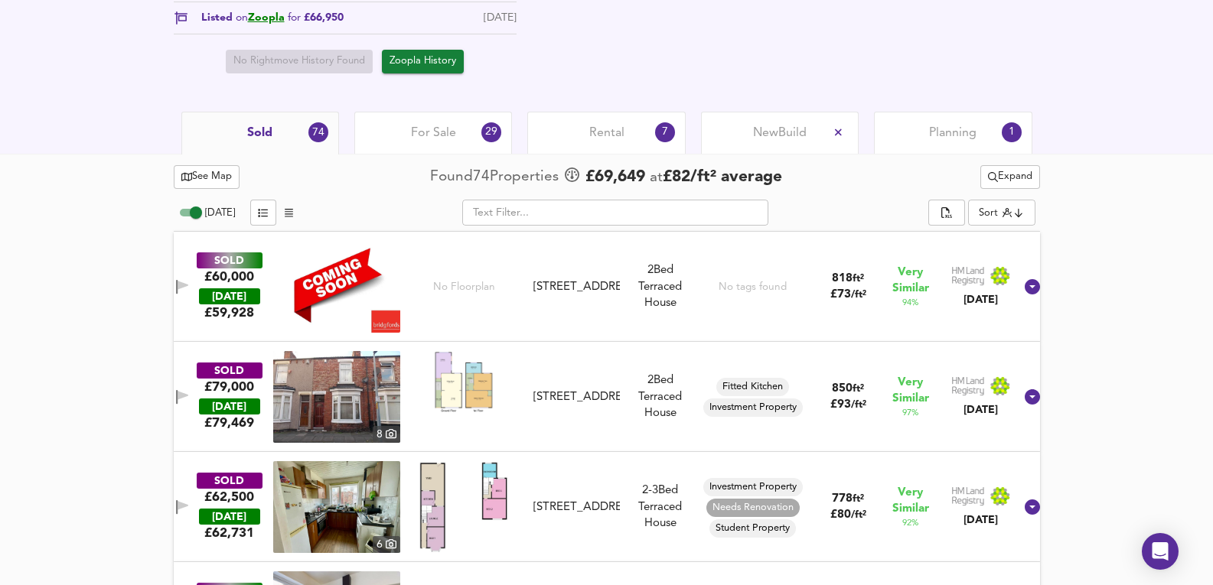
click at [656, 116] on div "Rental 7" at bounding box center [606, 133] width 158 height 42
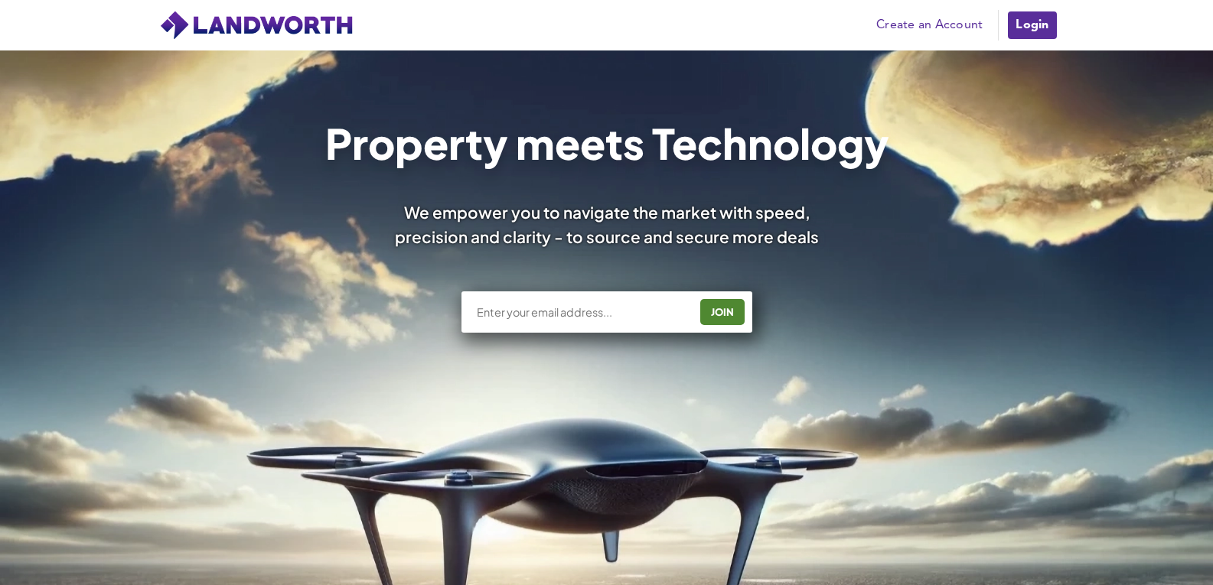
click at [1030, 14] on link "Login" at bounding box center [1031, 25] width 51 height 31
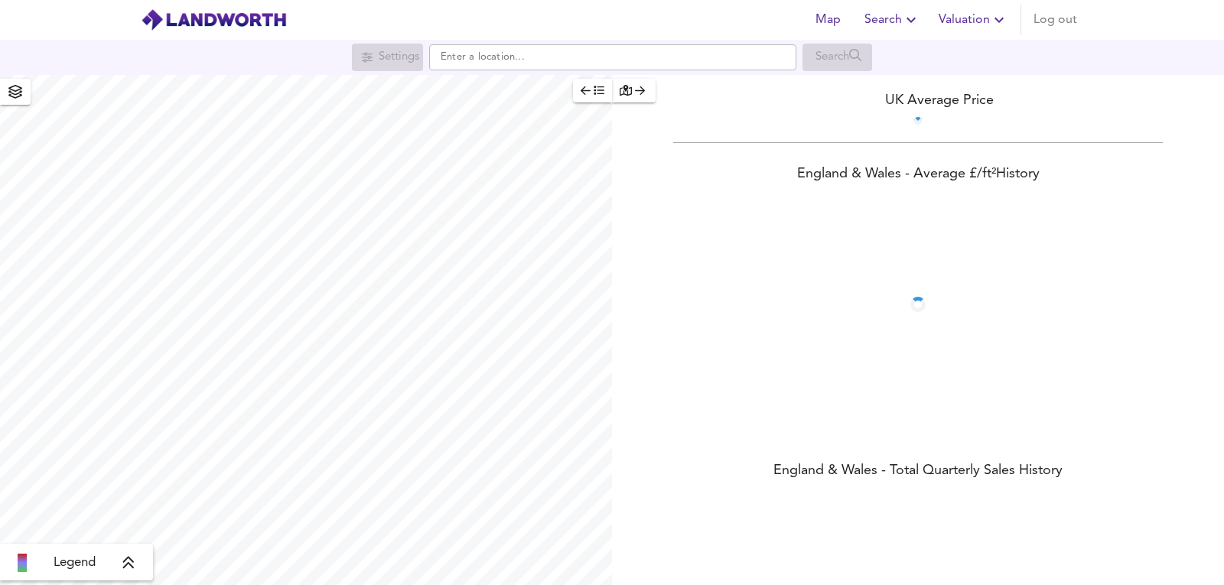
click at [969, 13] on span "Valuation" at bounding box center [974, 19] width 70 height 21
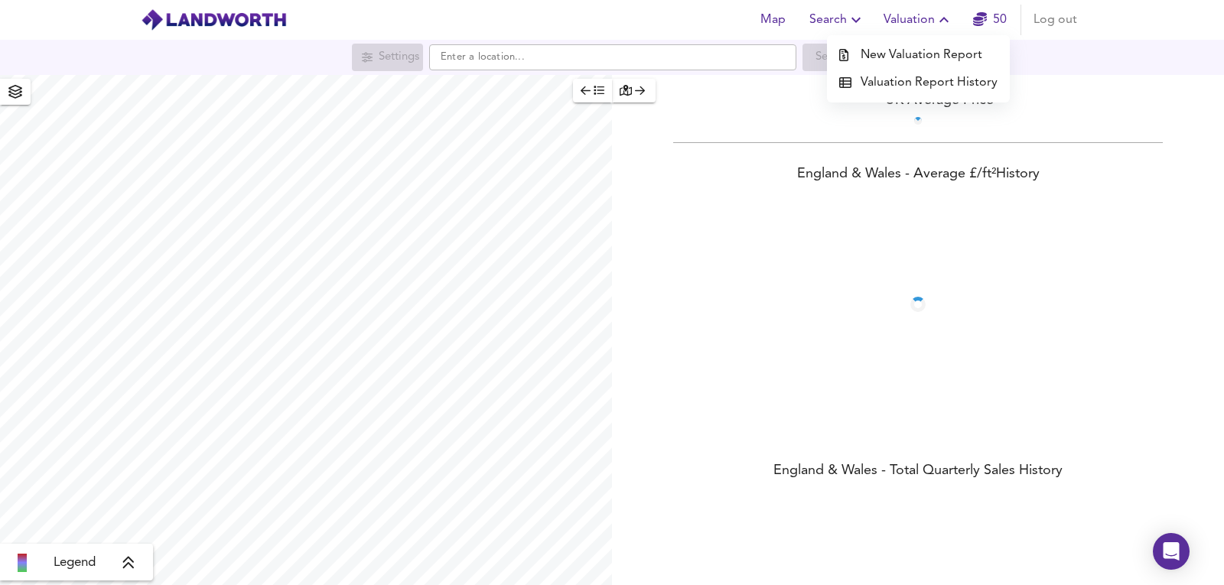
click at [937, 51] on li "New Valuation Report" at bounding box center [918, 55] width 183 height 28
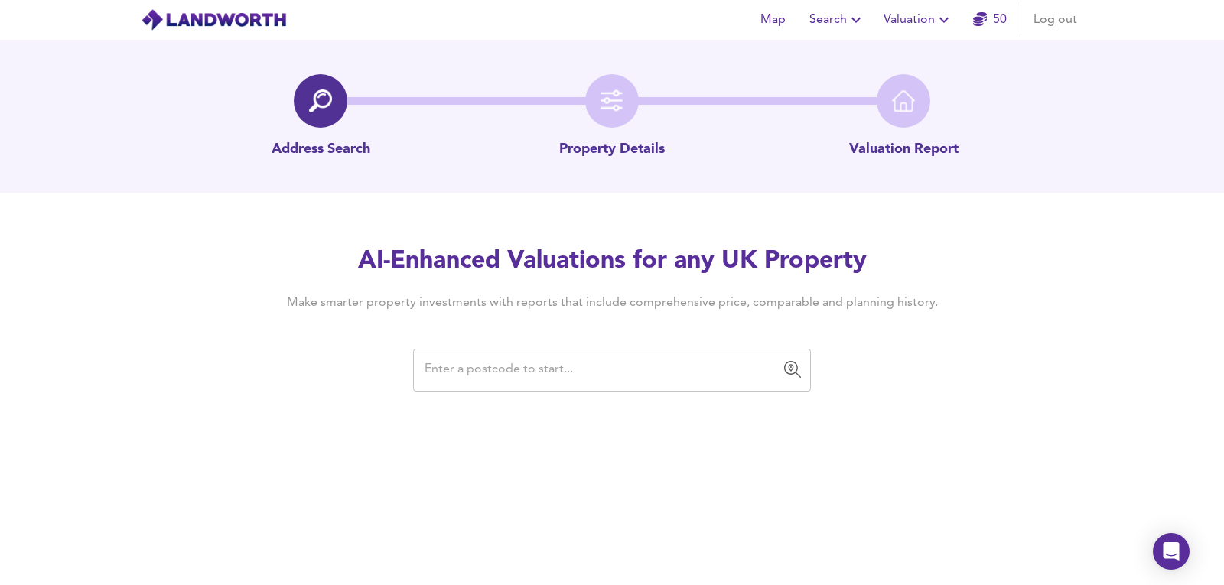
click at [666, 379] on input "text" at bounding box center [600, 370] width 361 height 29
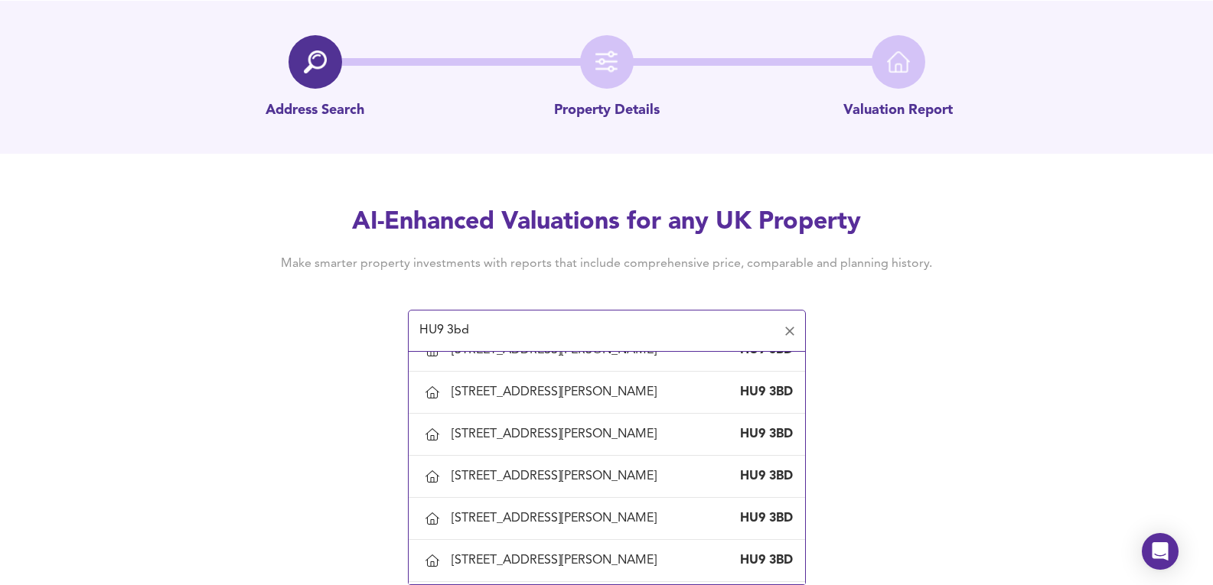
scroll to position [1224, 0]
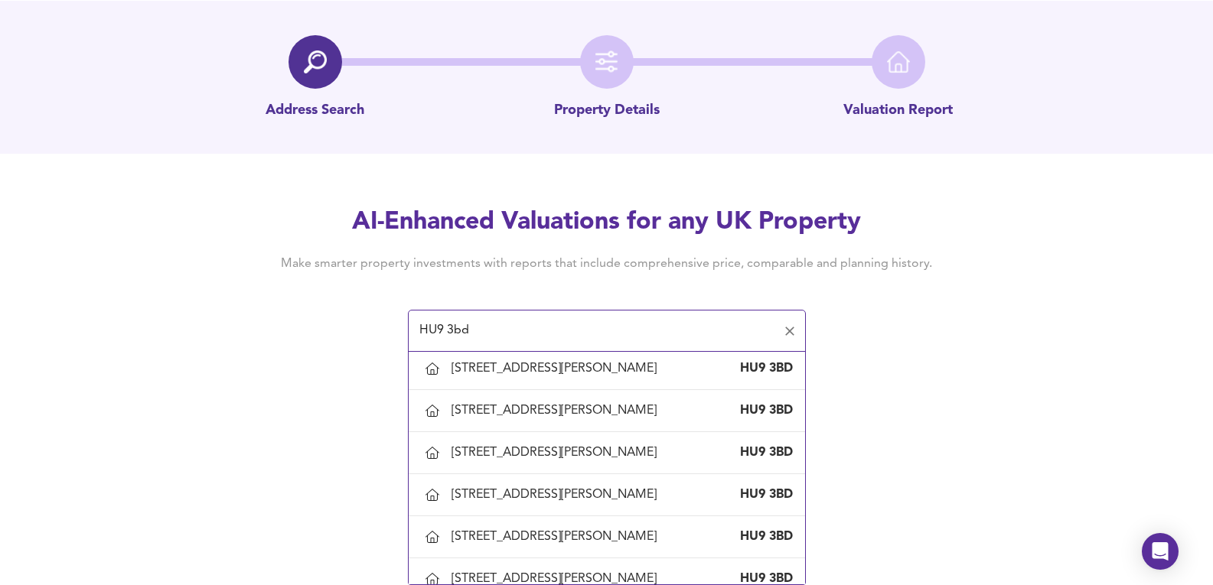
click at [556, 83] on div "22 Brindley Street, Kingston Upon Hull, City Of Kingston Upon Hull" at bounding box center [556, 74] width 211 height 17
type input "22 Brindley Street, Kingston Upon Hull, City Of Kingston Upon Hull"
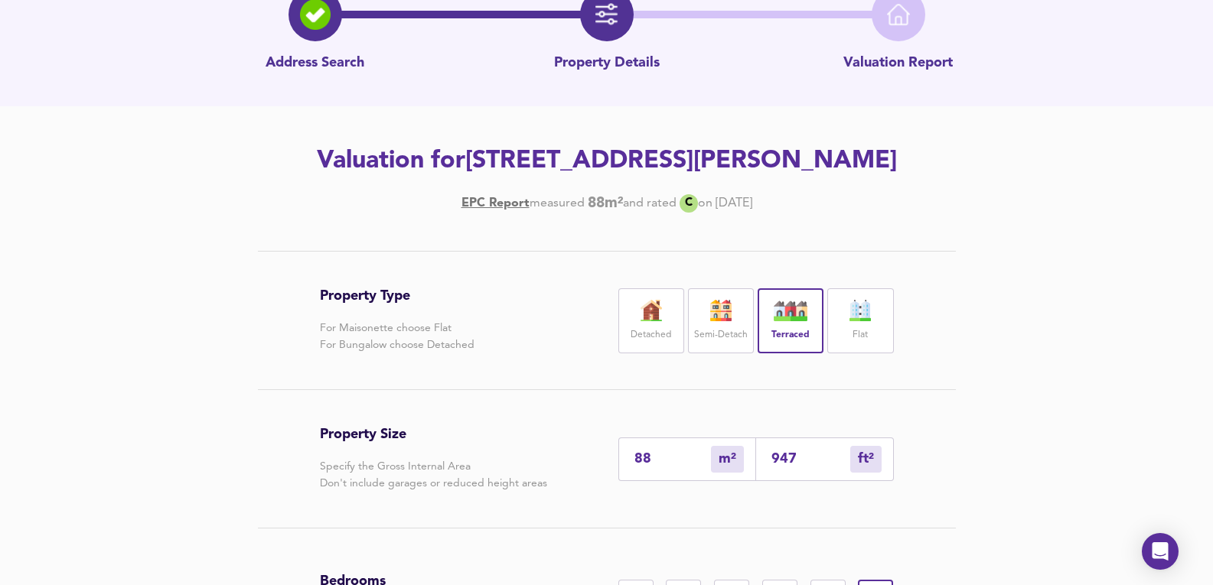
scroll to position [204, 0]
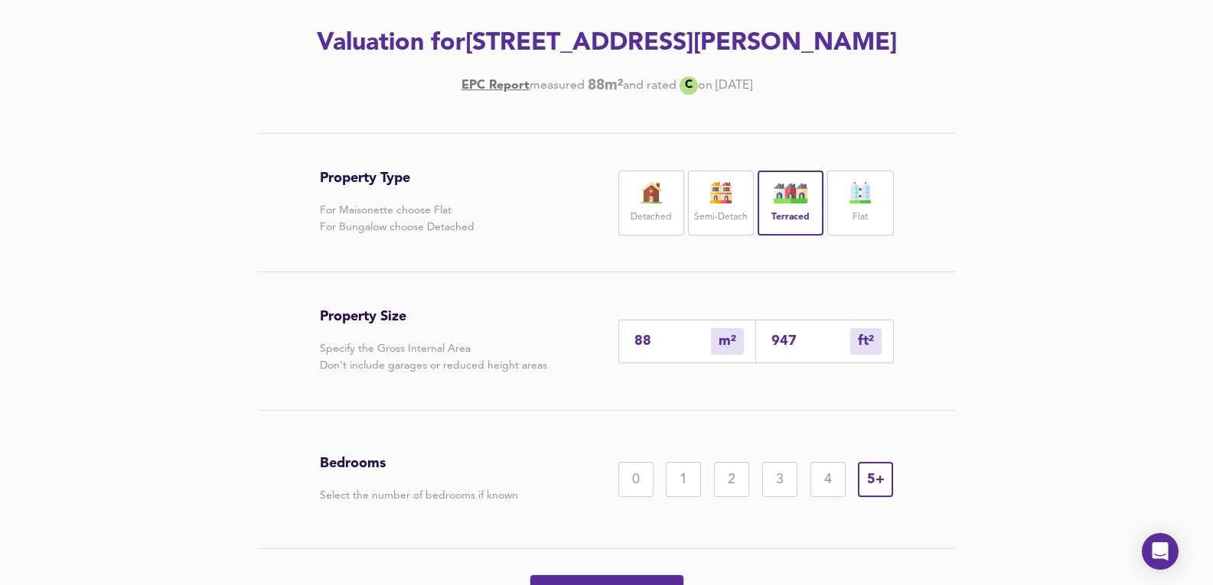
drag, startPoint x: 352, startPoint y: 37, endPoint x: 969, endPoint y: 75, distance: 618.5
click at [969, 60] on h2 "Valuation for 22 Brindley Street, Kingston Upon Hull, City Of Kingston Upon Hul…" at bounding box center [607, 44] width 866 height 34
copy h2 "[STREET_ADDRESS][PERSON_NAME]"
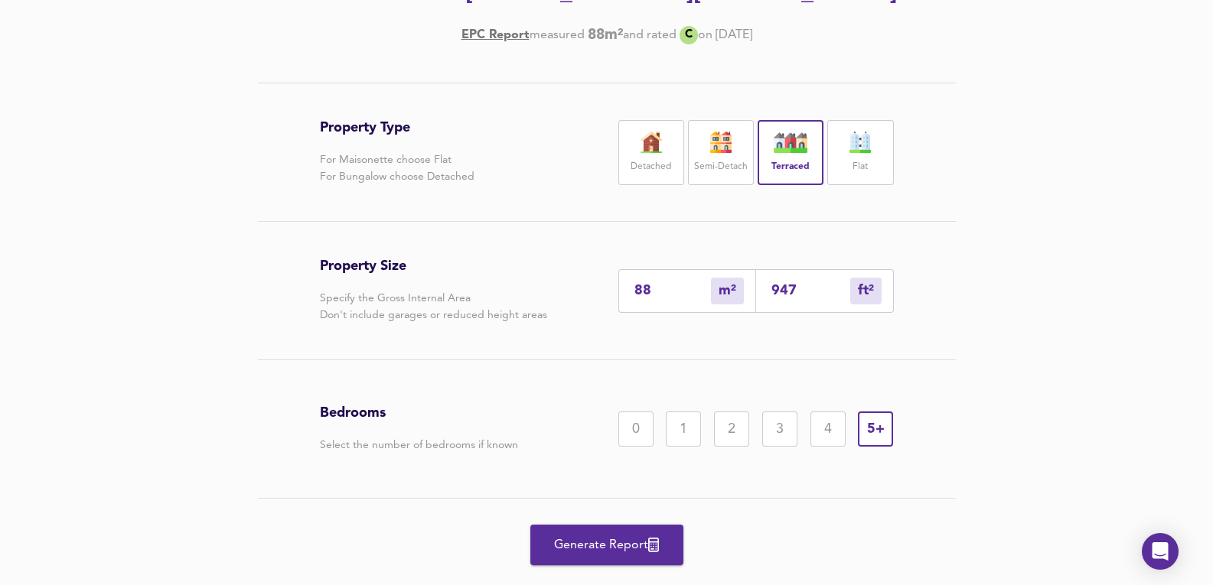
click at [728, 447] on div "2" at bounding box center [731, 429] width 35 height 35
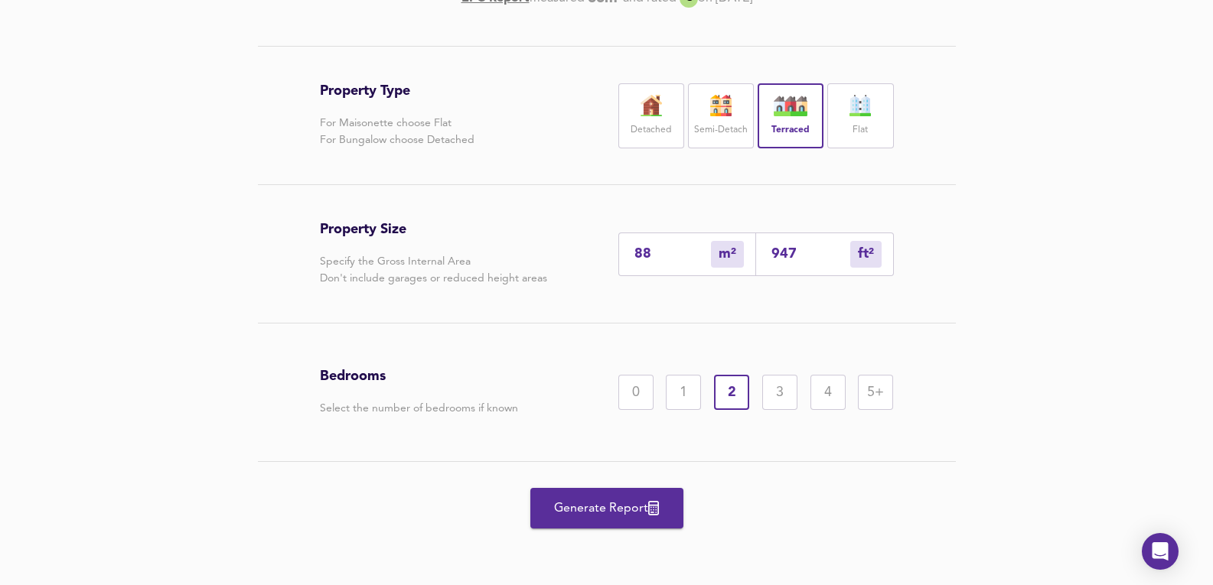
scroll to position [325, 0]
click at [615, 516] on span "Generate Report" at bounding box center [606, 508] width 122 height 21
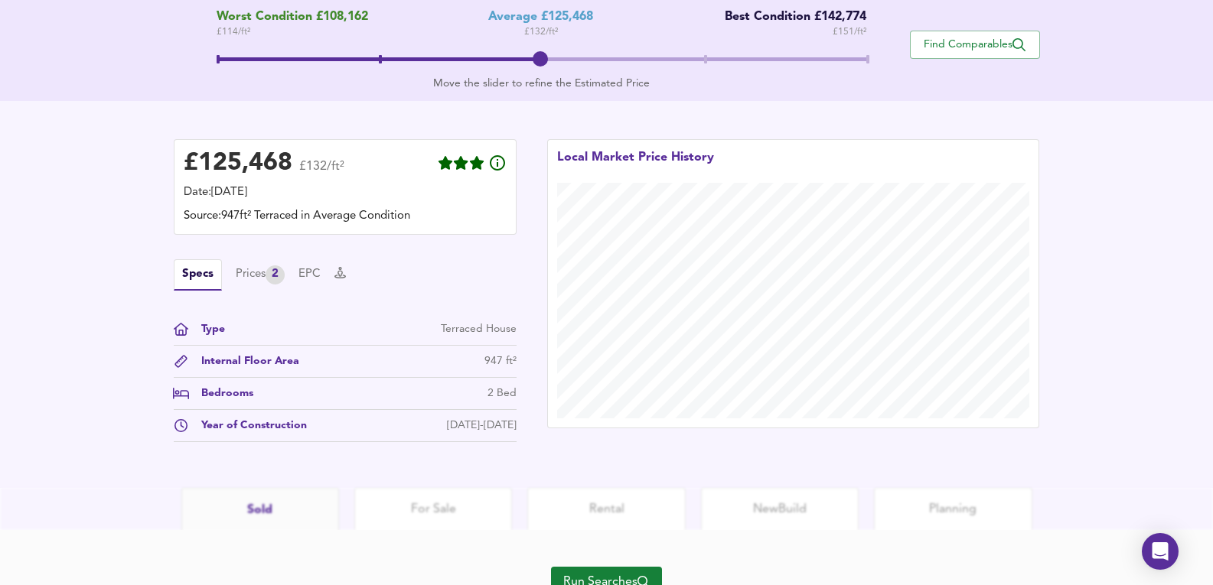
scroll to position [396, 0]
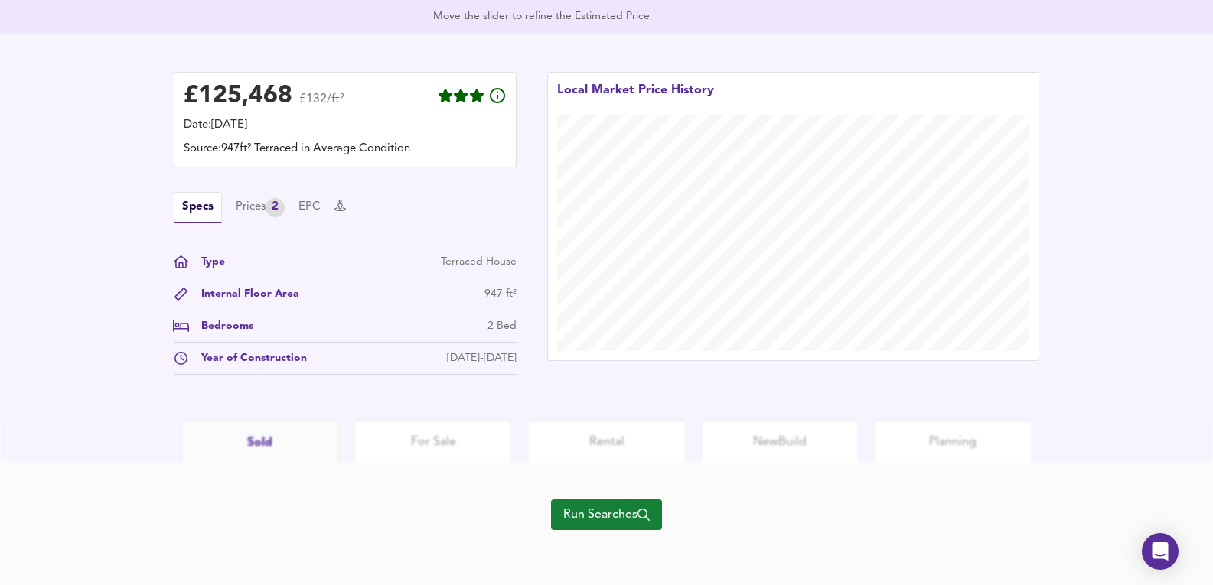
click at [267, 185] on div "£ 125,468 £132/ft² Date: 27 August 2025 Source: 947ft² Terraced in Average Cond…" at bounding box center [345, 223] width 343 height 303
click at [267, 194] on div "Specs Prices 2 EPC" at bounding box center [345, 207] width 343 height 31
click at [270, 205] on div "Prices 2" at bounding box center [260, 207] width 49 height 19
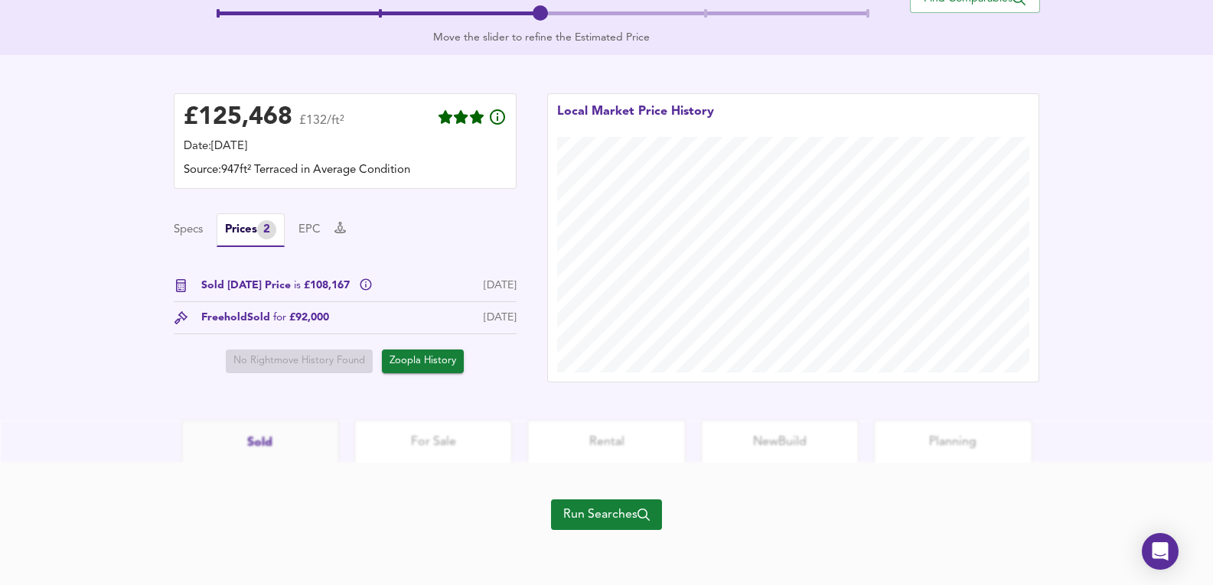
click at [483, 324] on div "16 Mar 2022" at bounding box center [499, 318] width 33 height 16
click at [483, 323] on div "16 Mar 2022" at bounding box center [499, 318] width 33 height 16
drag, startPoint x: 476, startPoint y: 314, endPoint x: 509, endPoint y: 321, distance: 34.4
click at [509, 321] on div "16 Mar 2022" at bounding box center [499, 318] width 33 height 16
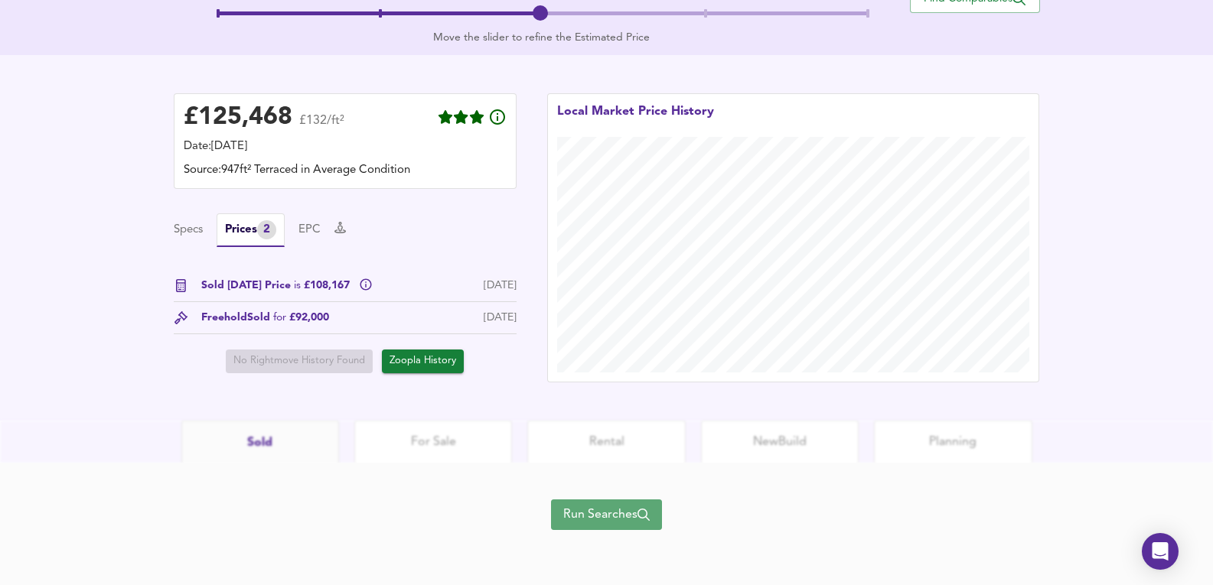
click at [574, 513] on span "Run Searches" at bounding box center [606, 514] width 86 height 21
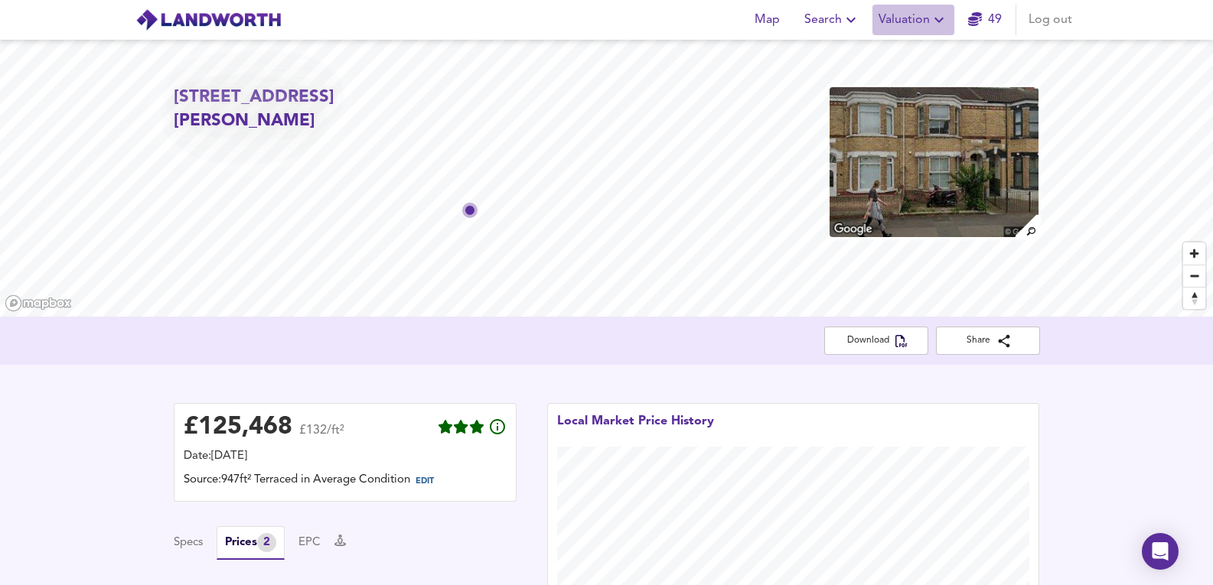
click at [899, 20] on span "Valuation" at bounding box center [913, 19] width 70 height 21
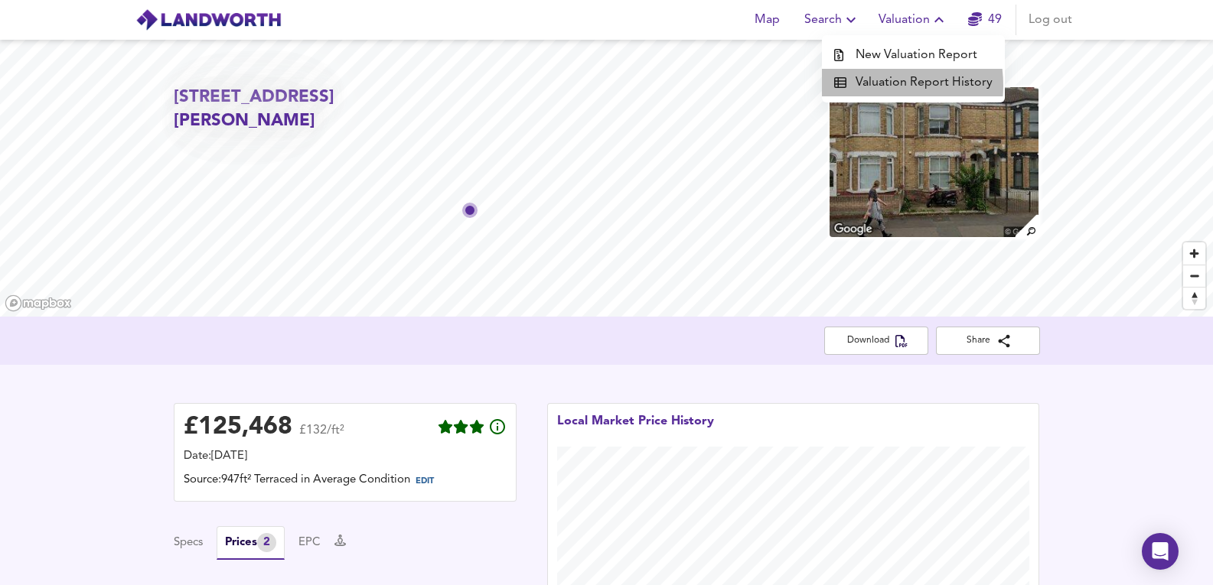
click at [863, 86] on li "Valuation Report History" at bounding box center [913, 83] width 183 height 28
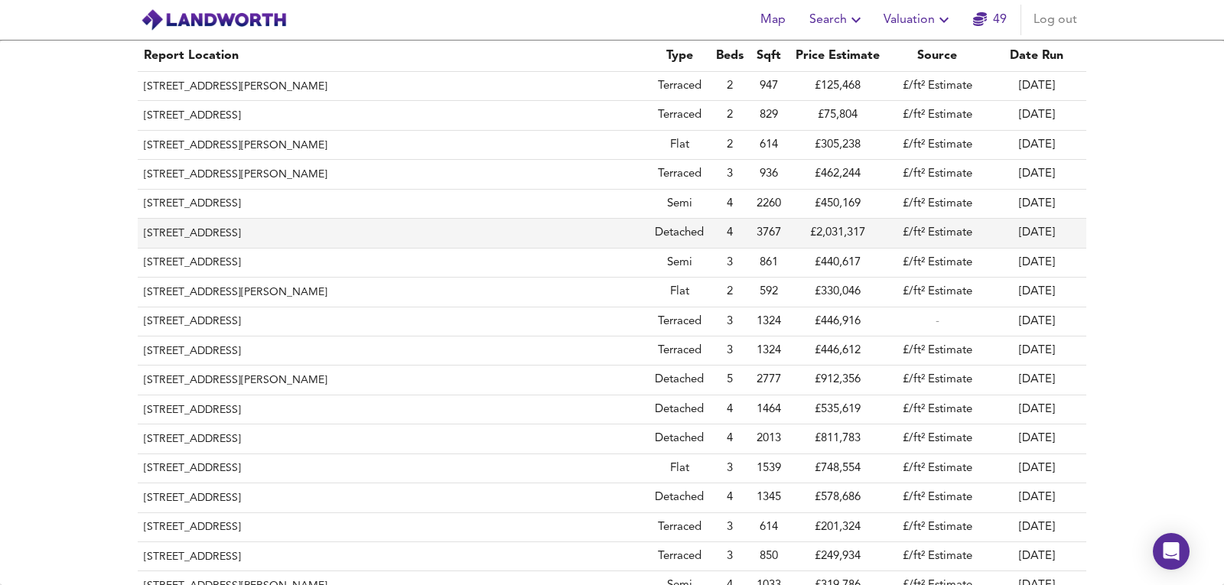
click at [496, 229] on th "[STREET_ADDRESS]" at bounding box center [393, 233] width 511 height 29
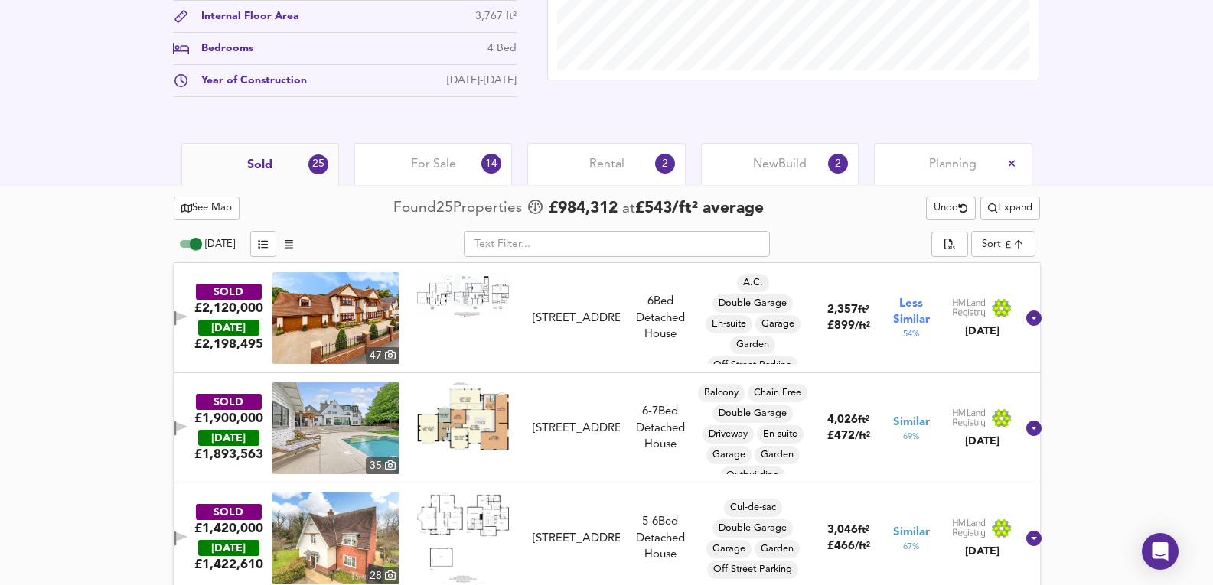
scroll to position [357, 0]
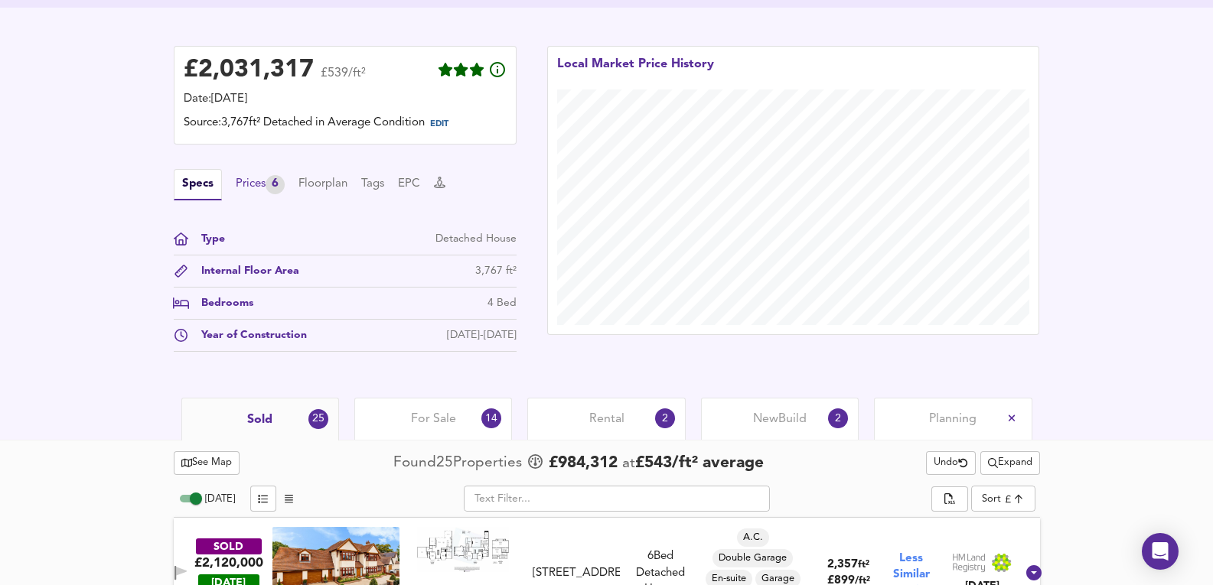
click at [265, 191] on div "Prices 6" at bounding box center [260, 184] width 49 height 19
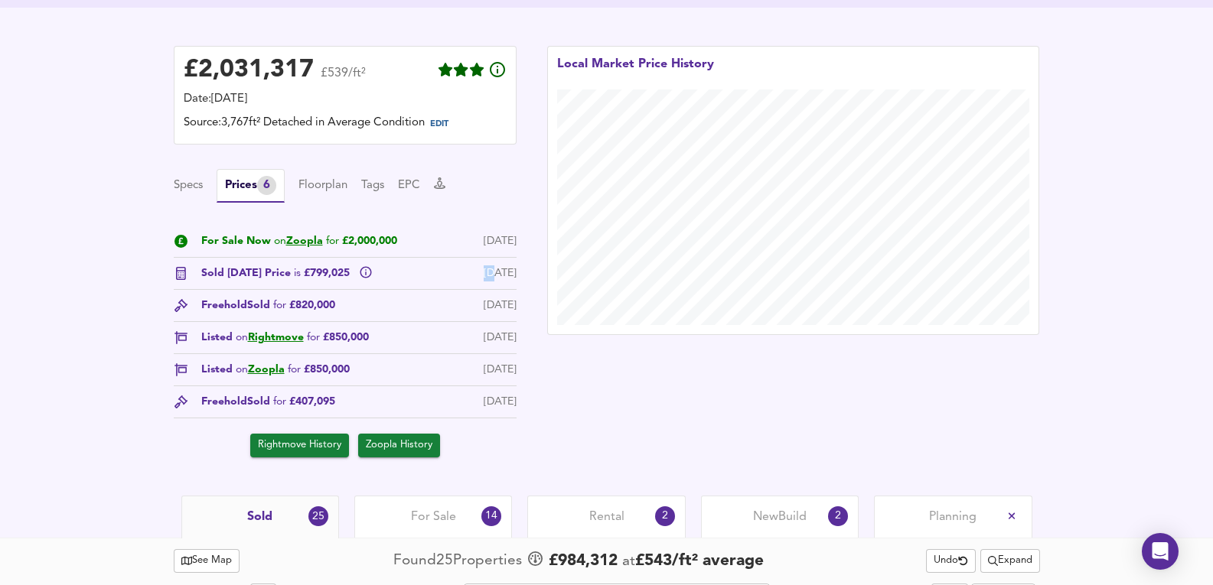
drag, startPoint x: 409, startPoint y: 285, endPoint x: 504, endPoint y: 278, distance: 95.1
click at [473, 279] on div "Sold Today Price is £799,025 26 Aug 2025" at bounding box center [345, 277] width 343 height 24
click at [504, 278] on div "[DATE]" at bounding box center [499, 273] width 33 height 16
click at [307, 237] on link "Zoopla" at bounding box center [304, 241] width 37 height 11
click at [314, 243] on link "Zoopla" at bounding box center [304, 241] width 37 height 11
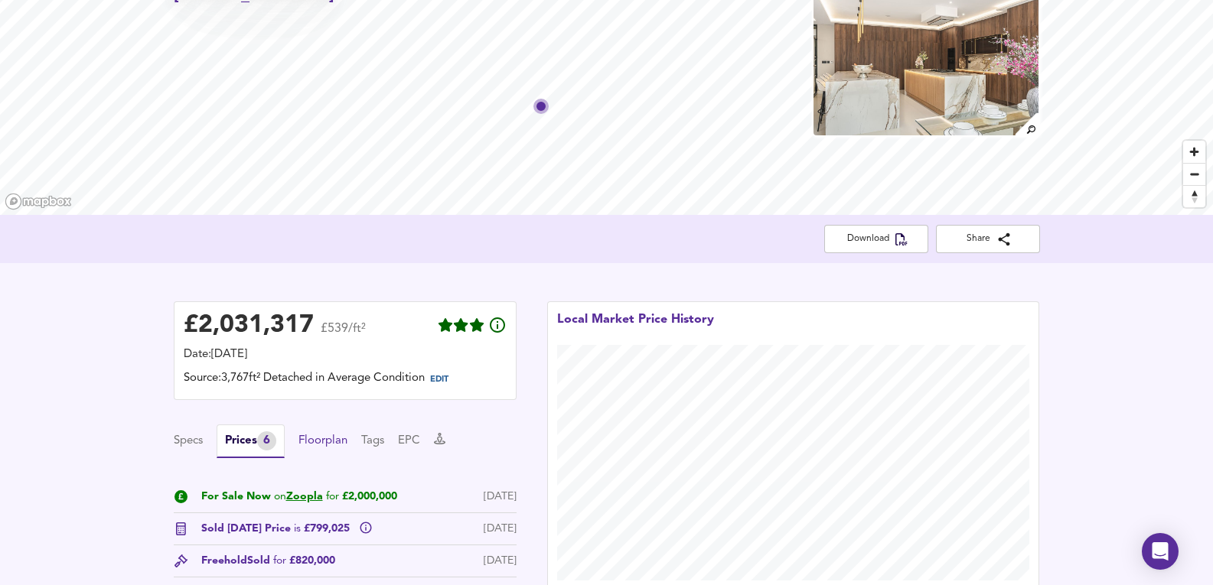
scroll to position [0, 0]
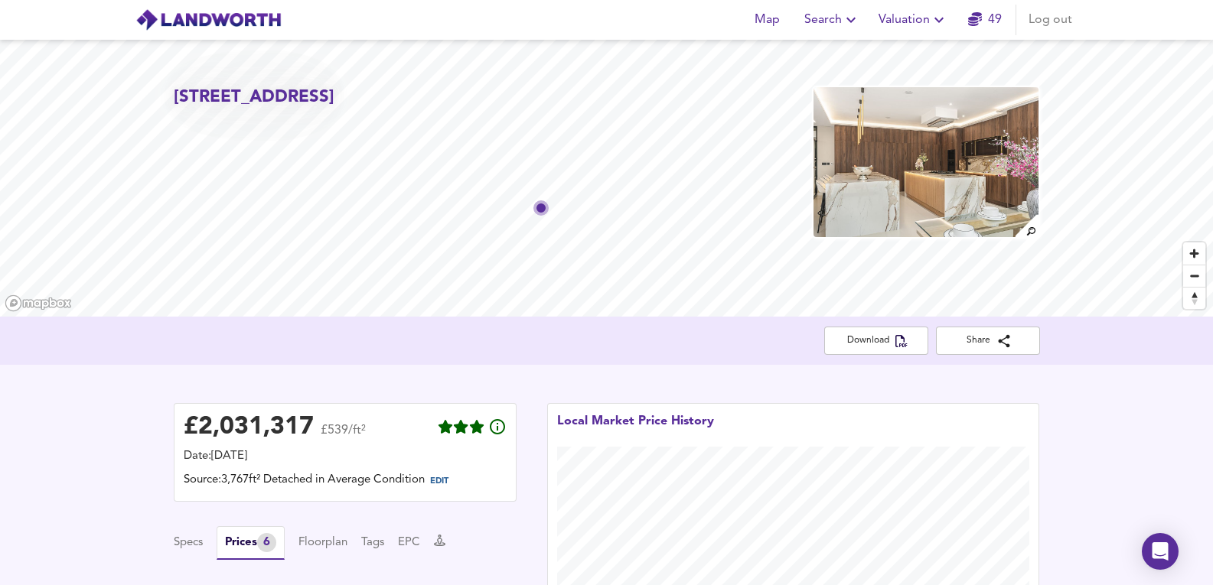
click at [870, 11] on div "Map Search Valuation 49 Log out" at bounding box center [910, 20] width 335 height 31
click at [910, 17] on span "Valuation" at bounding box center [913, 19] width 70 height 21
click at [868, 63] on li "New Valuation Report" at bounding box center [913, 55] width 183 height 28
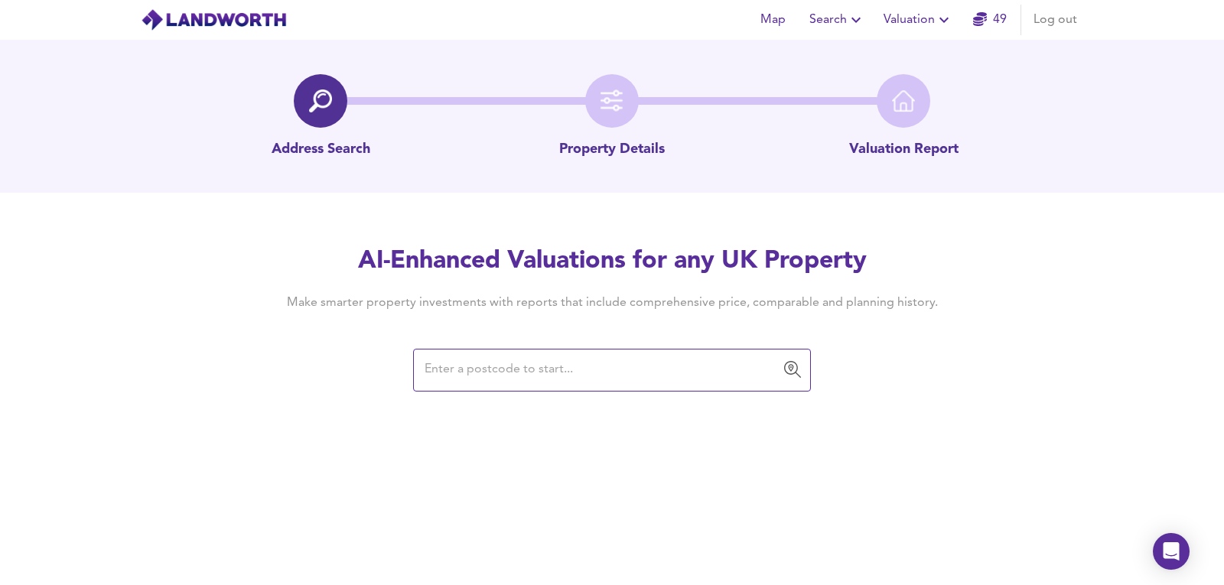
click at [468, 378] on input "text" at bounding box center [600, 370] width 361 height 29
click at [611, 378] on input "text" at bounding box center [600, 370] width 361 height 29
click at [519, 374] on input "text" at bounding box center [600, 370] width 361 height 29
paste input "22 Brindley Street"
click at [539, 374] on input "22 Brindley Street" at bounding box center [600, 370] width 361 height 29
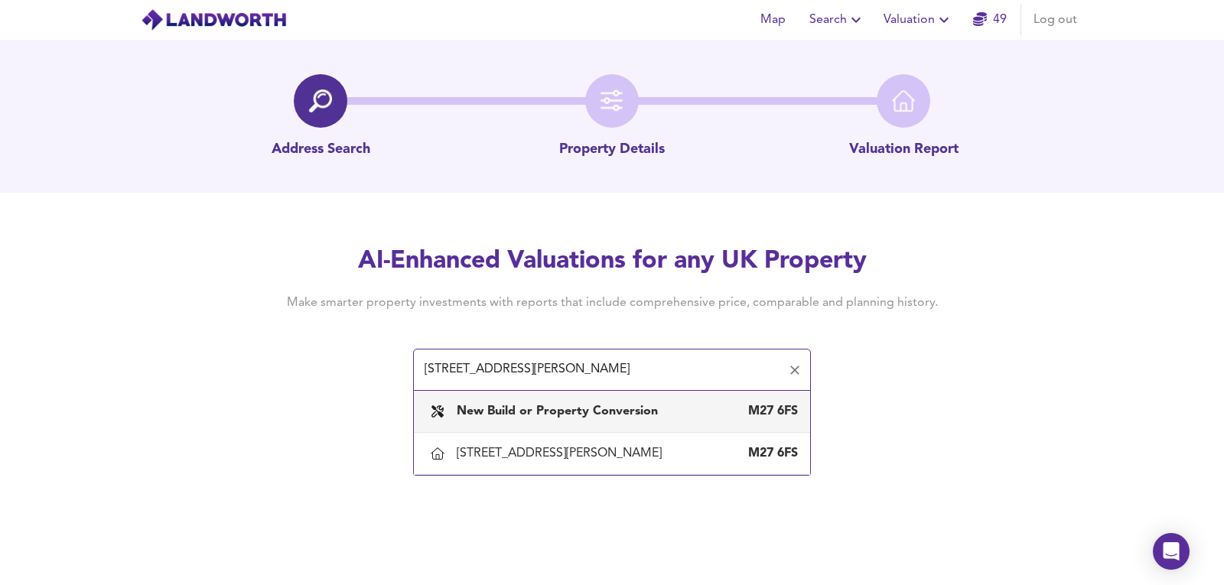
type input "22 Brindley Street"
click at [890, 6] on button "Valuation" at bounding box center [918, 20] width 82 height 31
click at [897, 84] on li "Valuation Report History" at bounding box center [918, 83] width 183 height 28
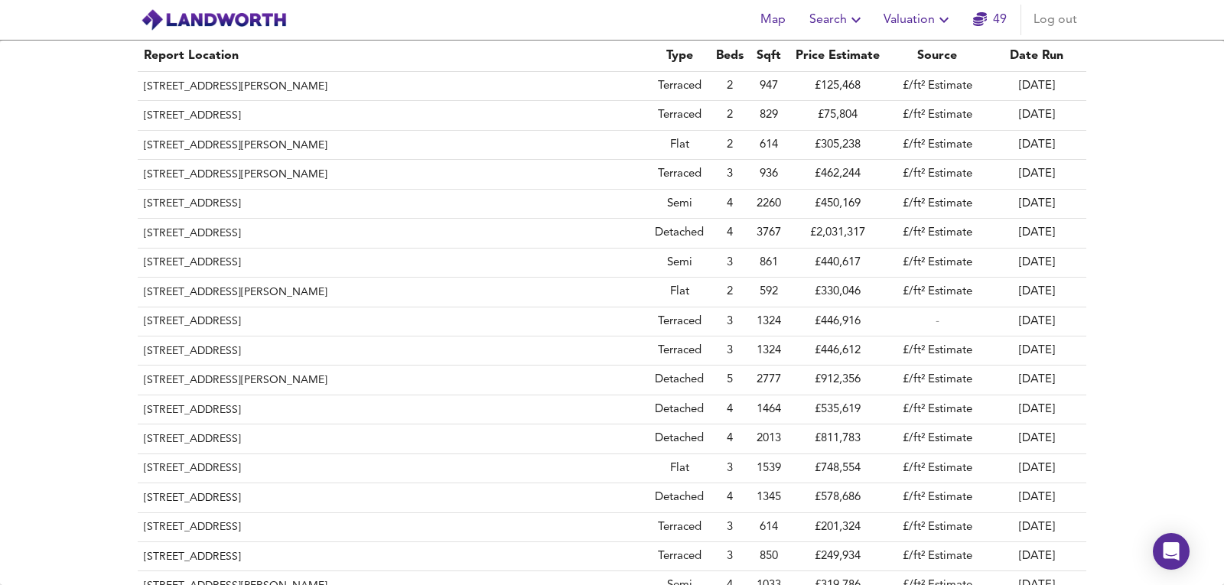
click at [920, 20] on span "Valuation" at bounding box center [919, 19] width 70 height 21
click at [900, 50] on li "New Valuation Report" at bounding box center [918, 55] width 183 height 28
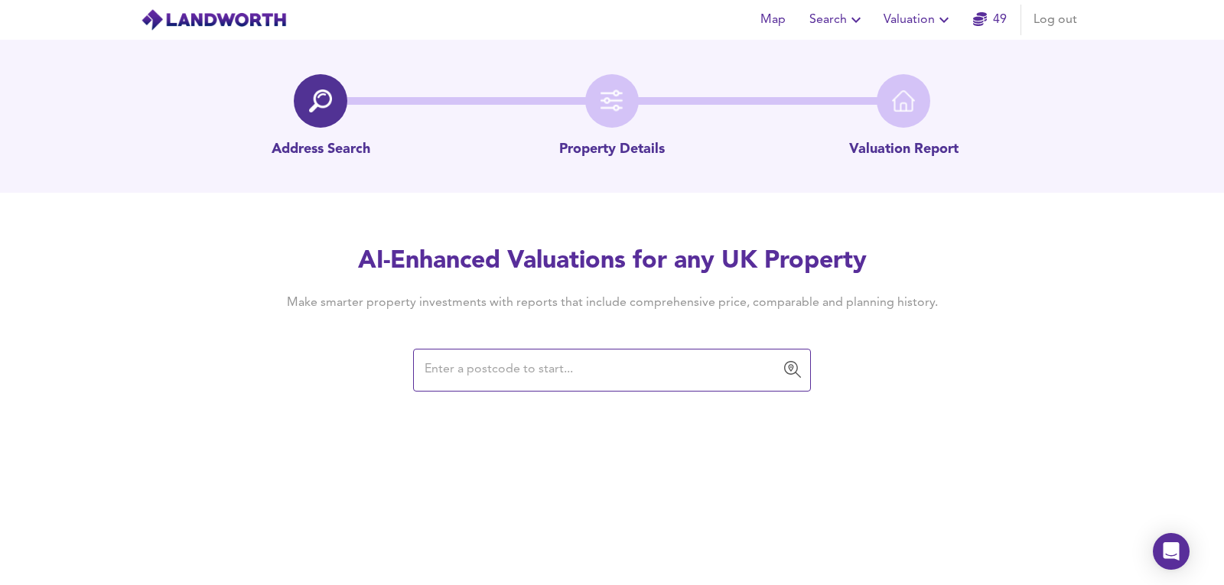
click at [576, 379] on input "text" at bounding box center [600, 370] width 361 height 29
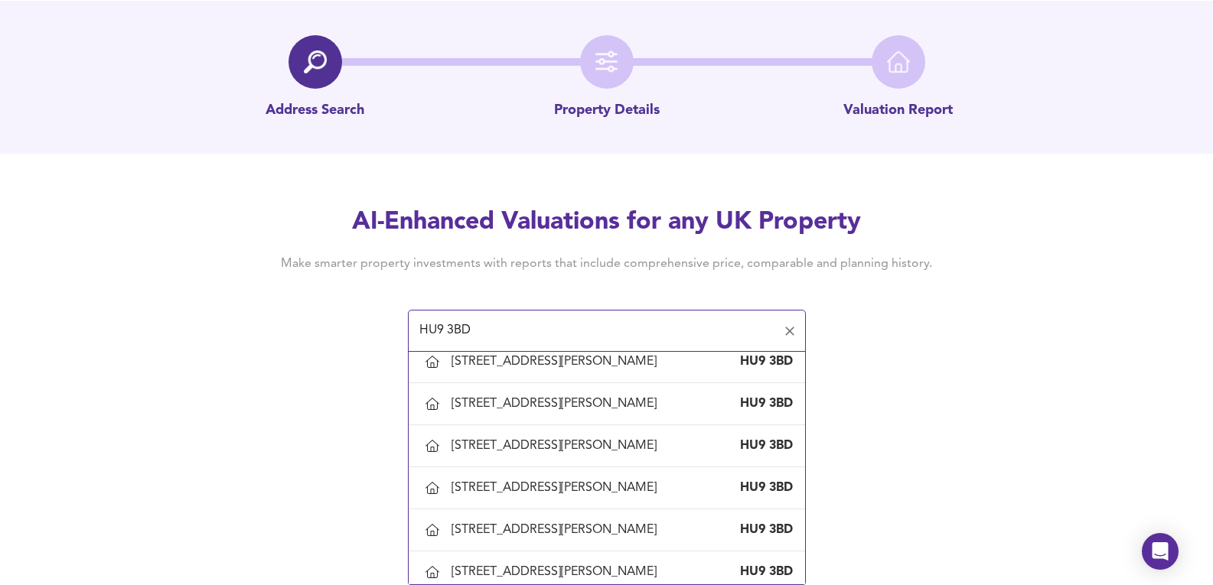
scroll to position [1122, 0]
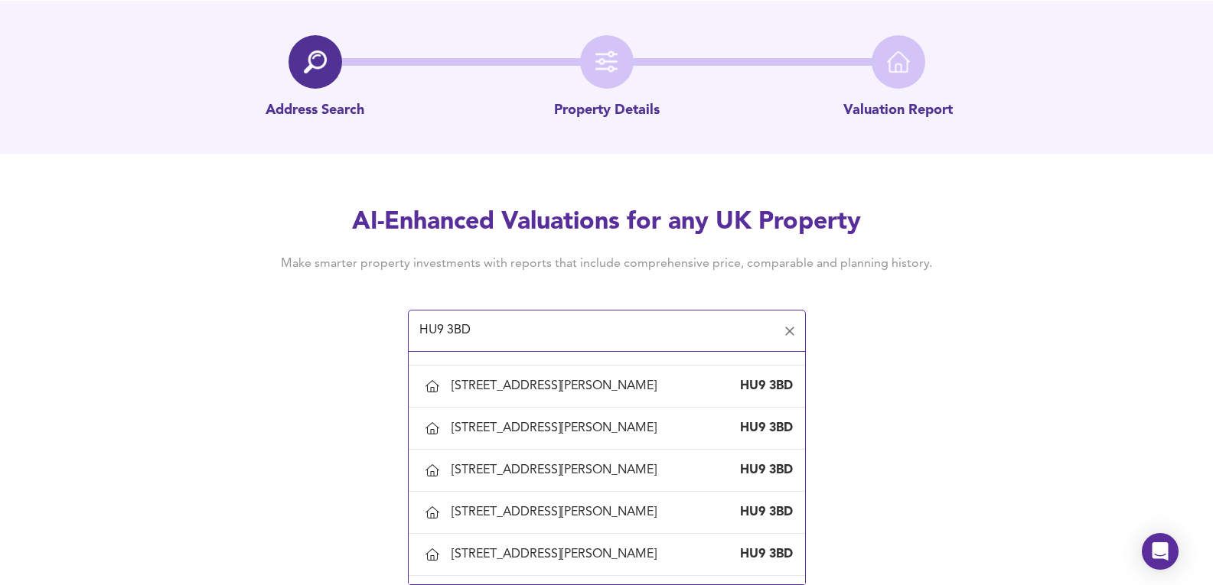
click at [496, 184] on div "22 Brindley Street, Kingston Upon Hull, City Of Kingston Upon Hull" at bounding box center [556, 176] width 211 height 17
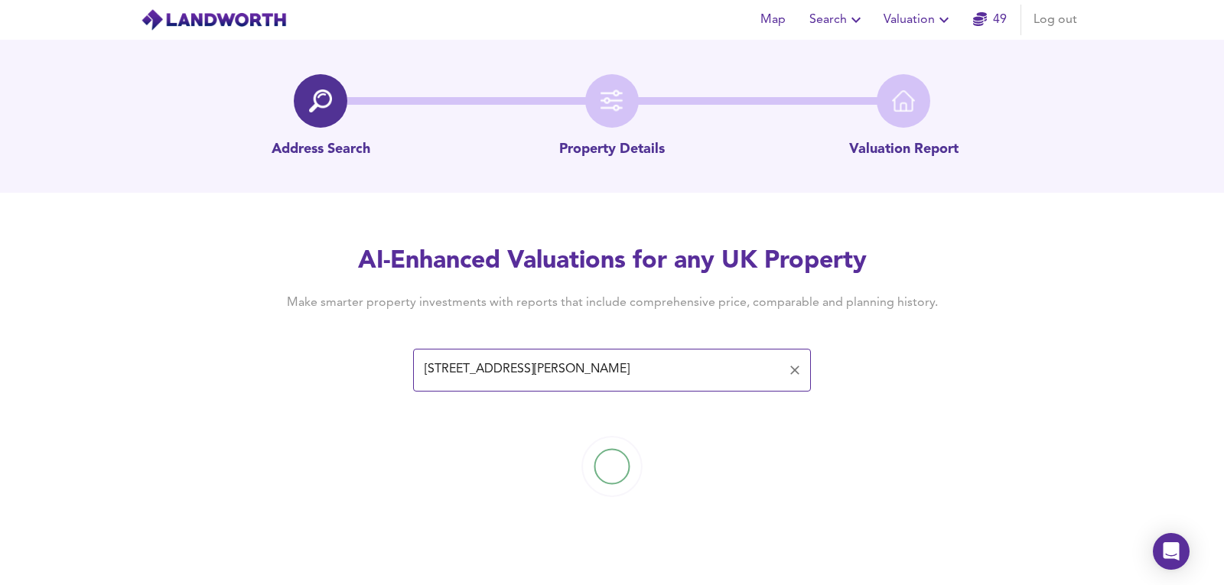
type input "22 Brindley Street, Kingston Upon Hull, City Of Kingston Upon Hull"
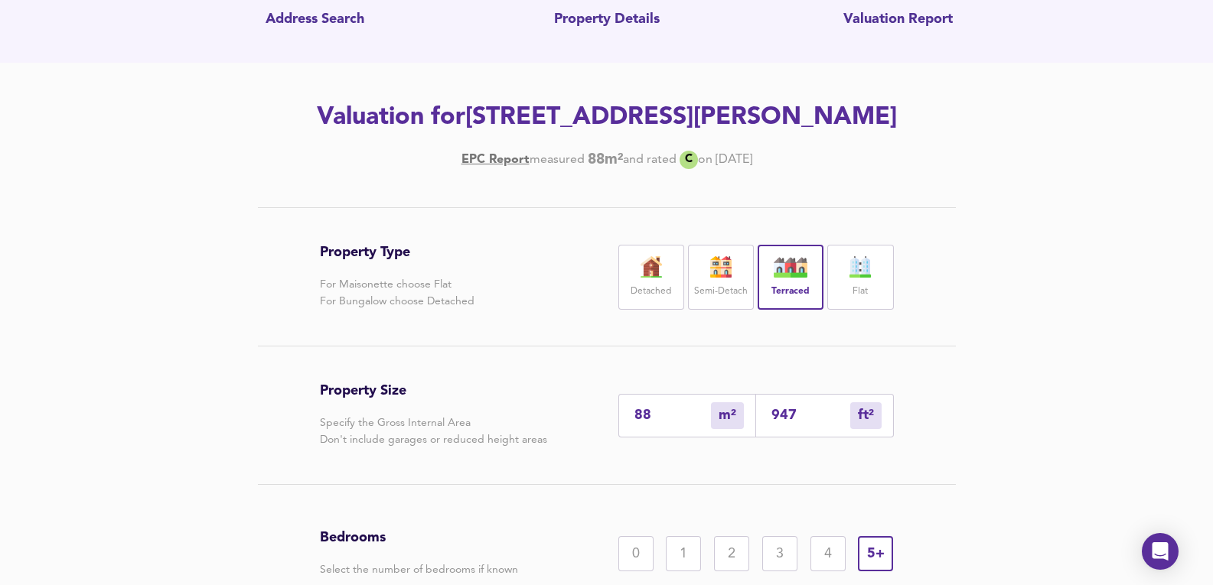
scroll to position [306, 0]
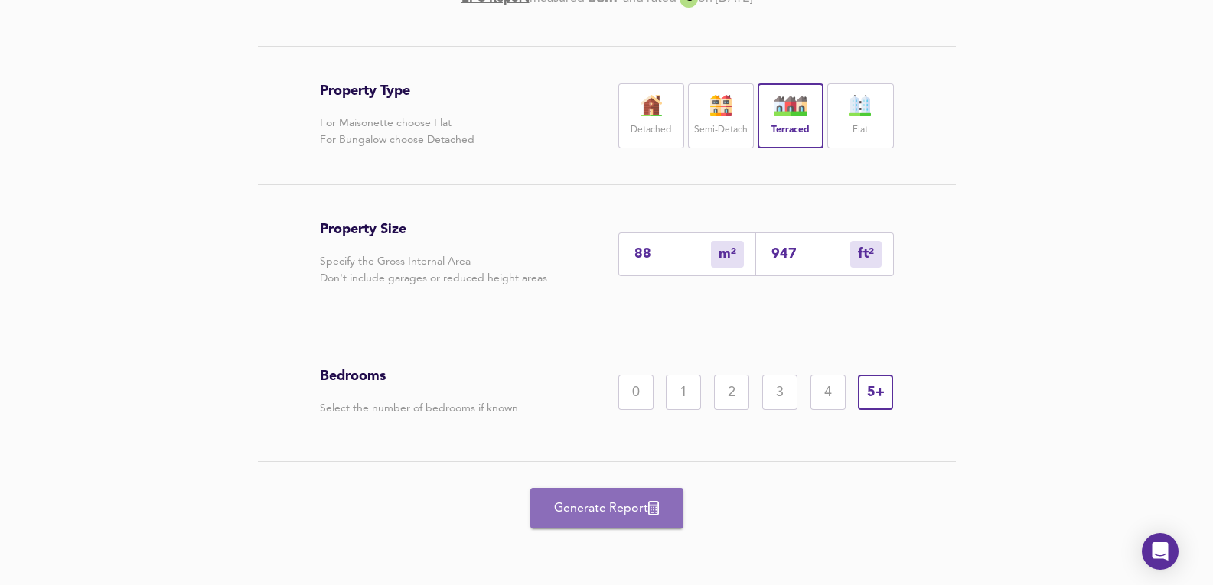
click at [636, 519] on span "Generate Report" at bounding box center [606, 508] width 122 height 21
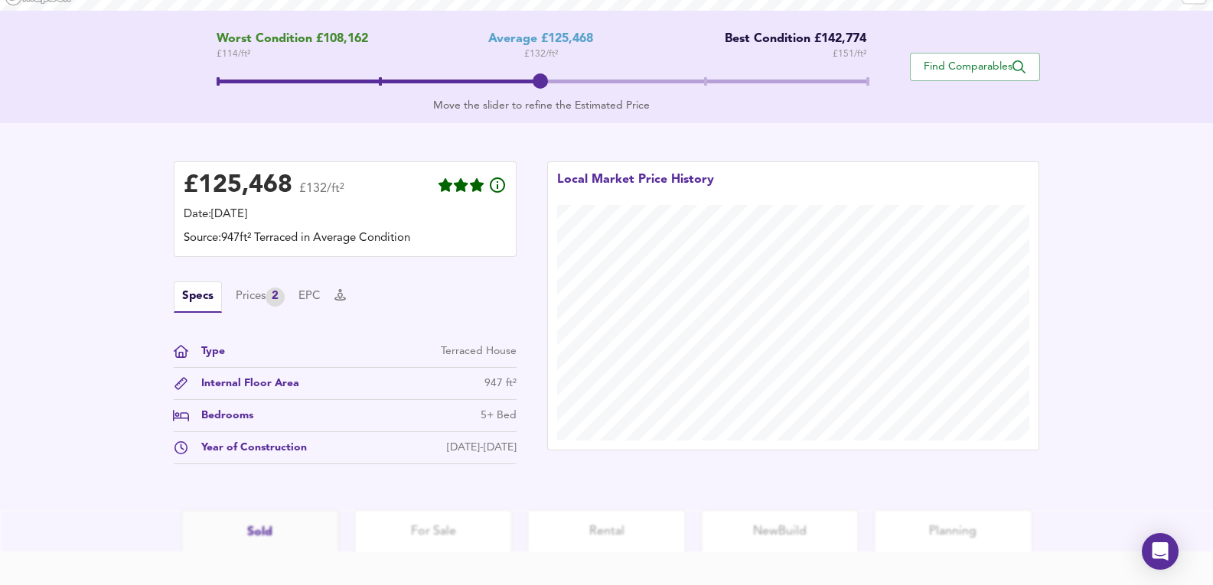
drag, startPoint x: 253, startPoint y: 256, endPoint x: 276, endPoint y: 321, distance: 69.0
click at [253, 265] on div "£ 125,468 £132/ft² Date: 27 August 2025 Source: 947ft² Terraced in Average Cond…" at bounding box center [345, 312] width 343 height 303
click at [272, 293] on div "2" at bounding box center [274, 297] width 19 height 19
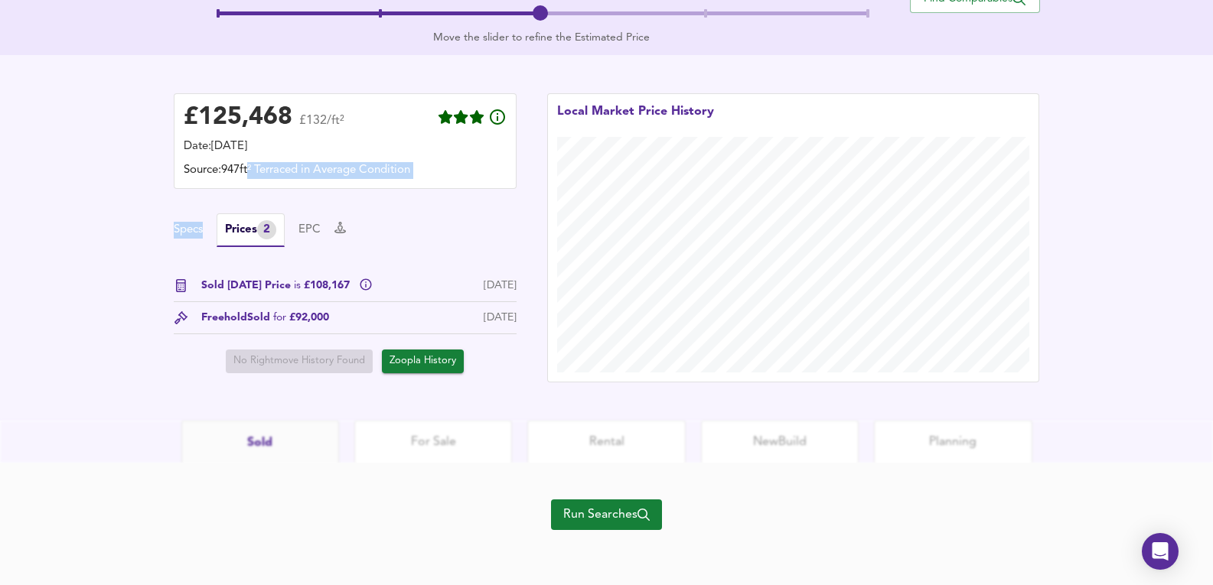
click at [579, 500] on button "Run Searches" at bounding box center [606, 515] width 111 height 31
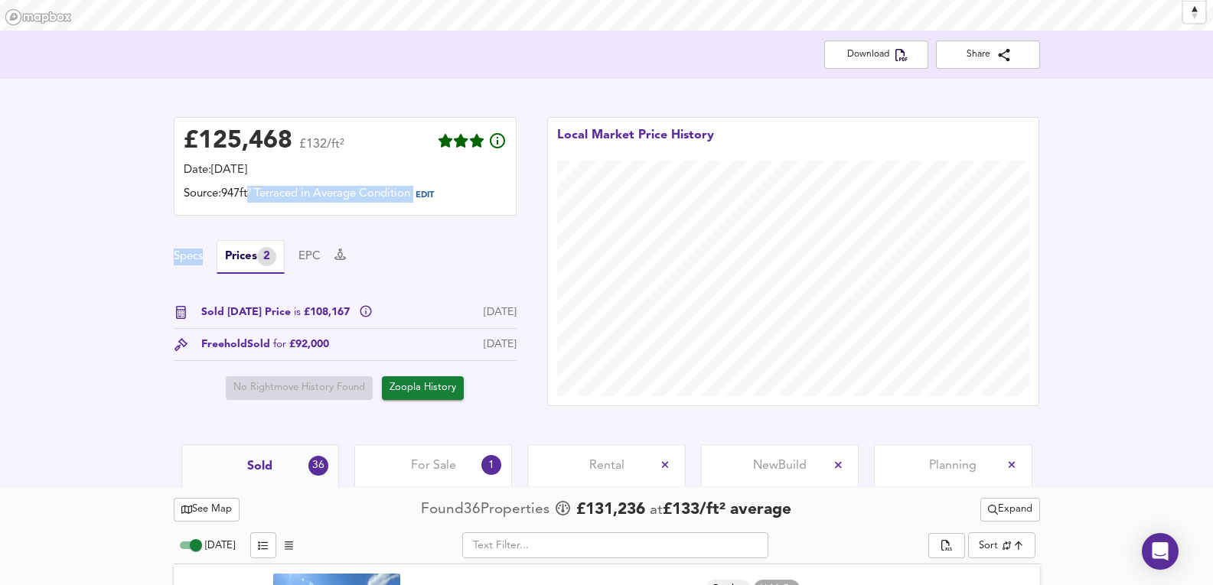
scroll to position [310, 0]
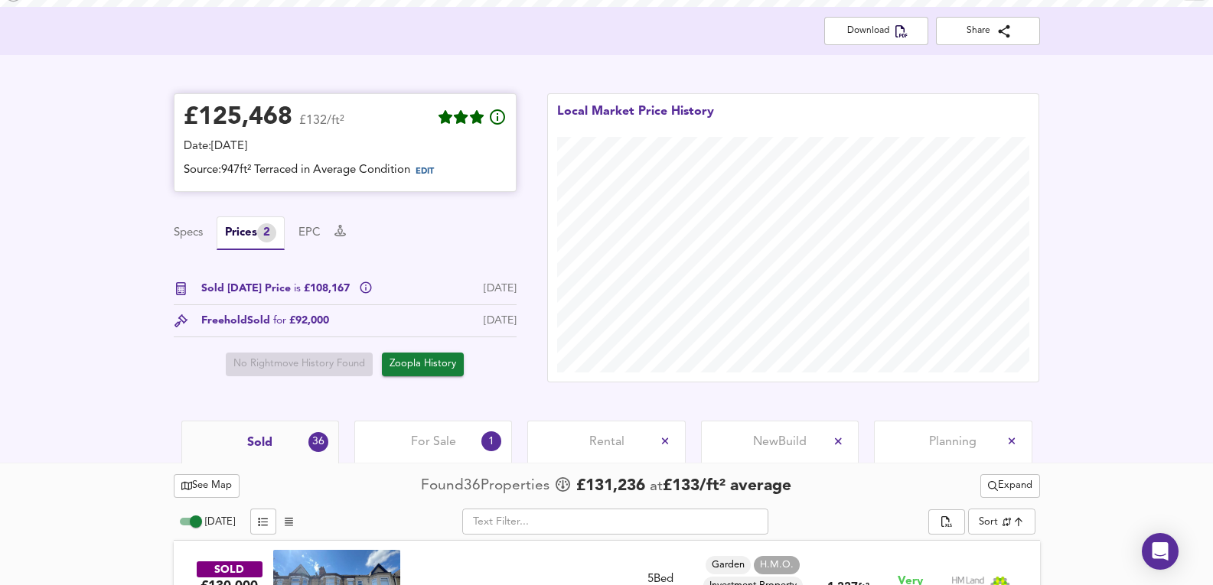
click at [431, 106] on div "£ 125,468 £132/ft²" at bounding box center [345, 120] width 323 height 34
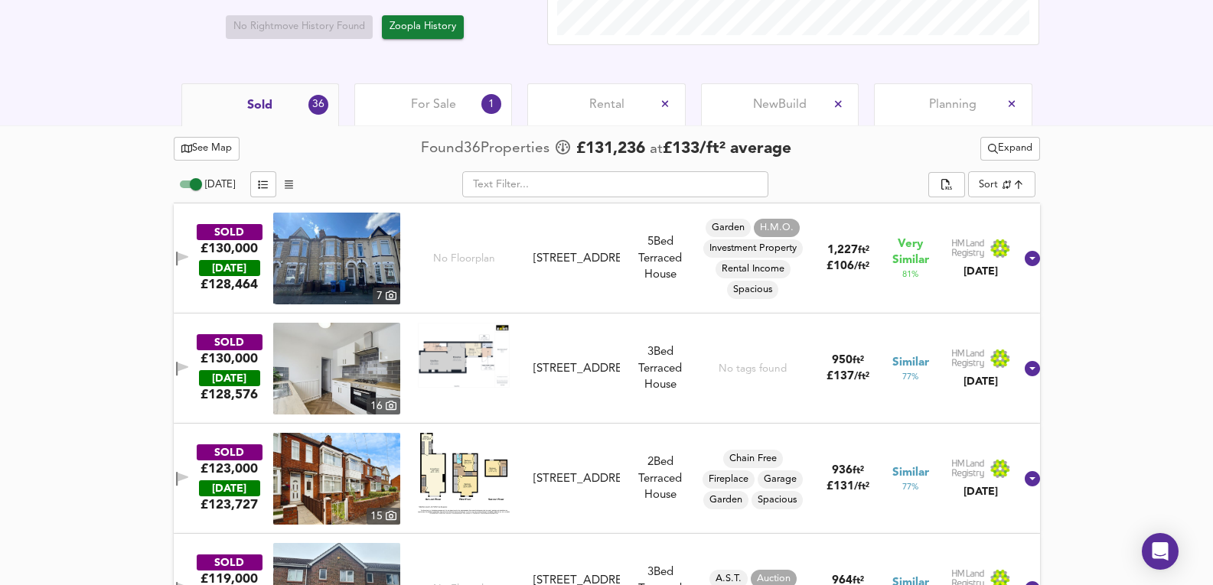
scroll to position [663, 0]
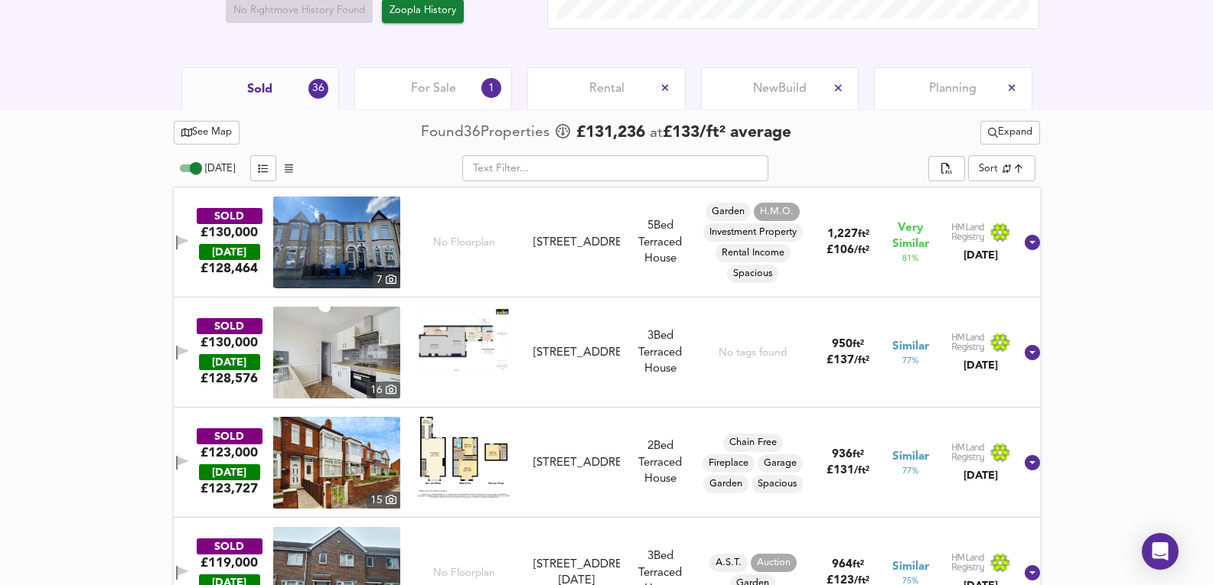
click at [399, 95] on div "For Sale 1" at bounding box center [433, 88] width 158 height 42
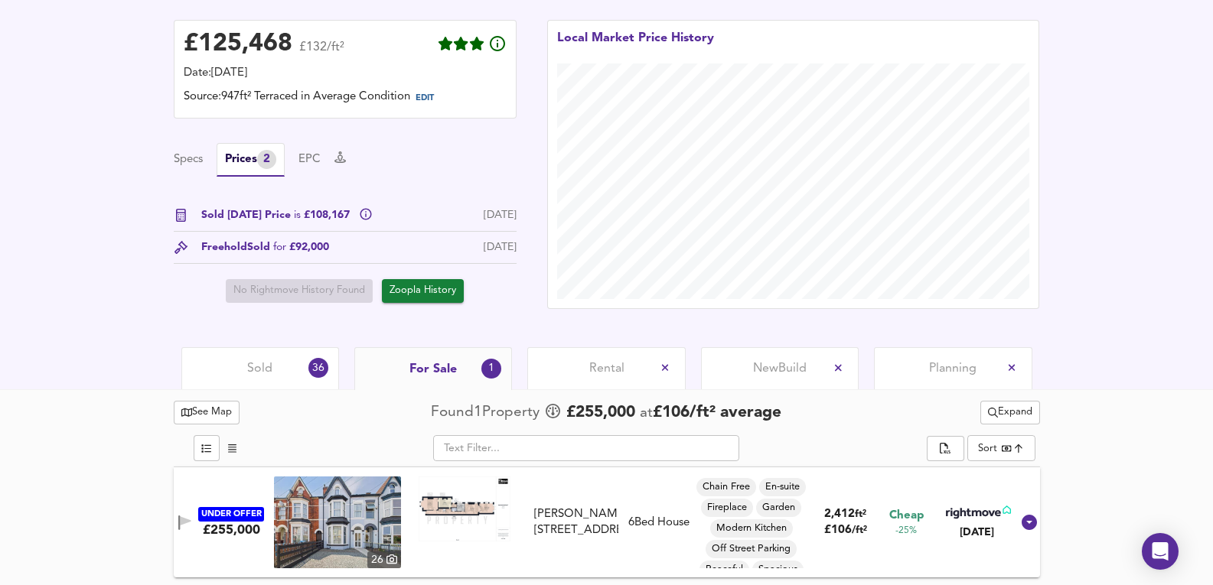
click at [250, 354] on div "Sold 36" at bounding box center [260, 368] width 158 height 42
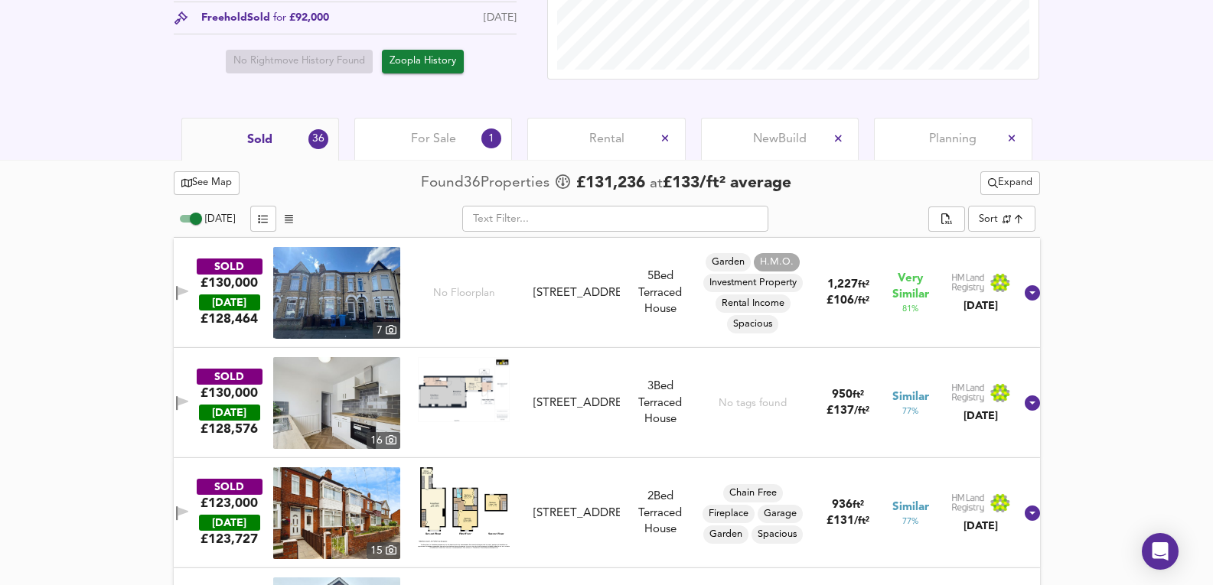
scroll to position [612, 0]
click at [1012, 184] on span "Expand" at bounding box center [1010, 184] width 44 height 18
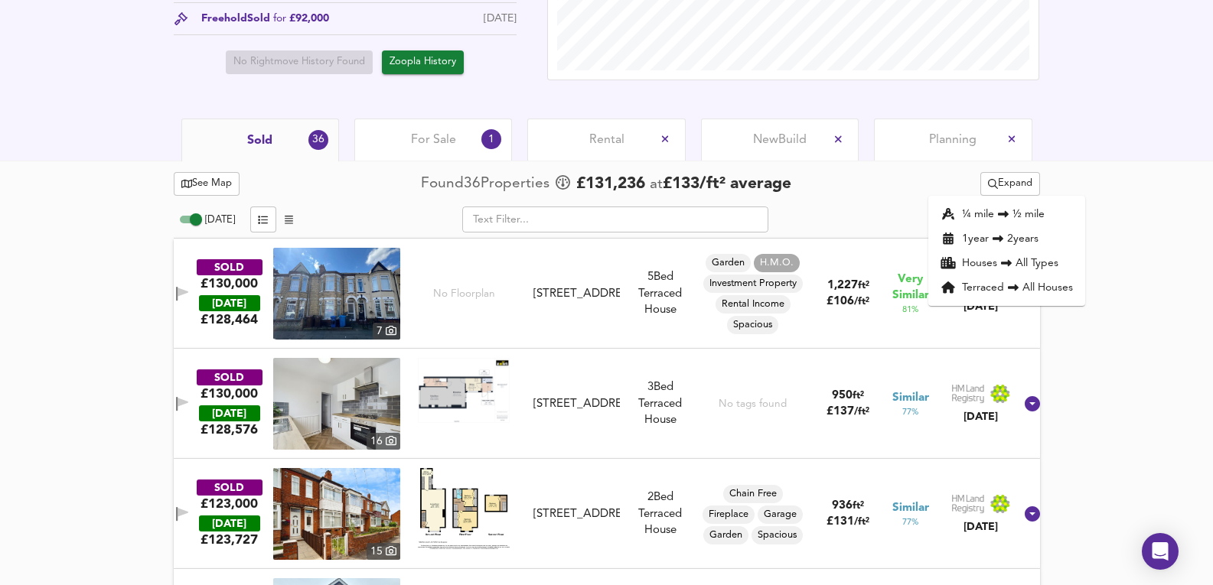
click at [347, 292] on img at bounding box center [336, 294] width 127 height 92
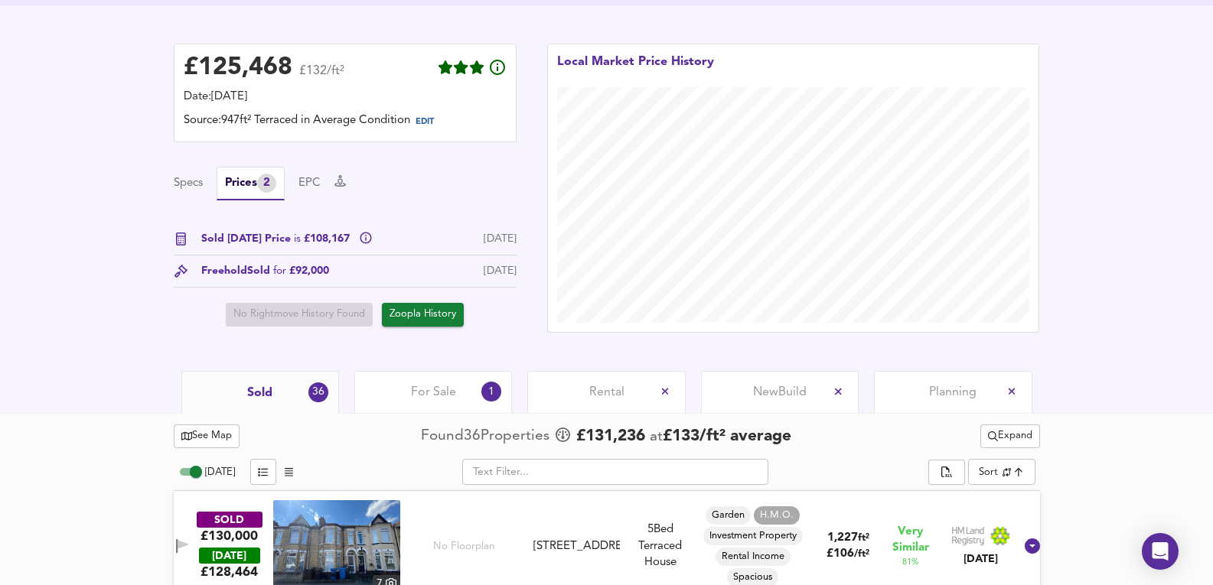
scroll to position [256, 0]
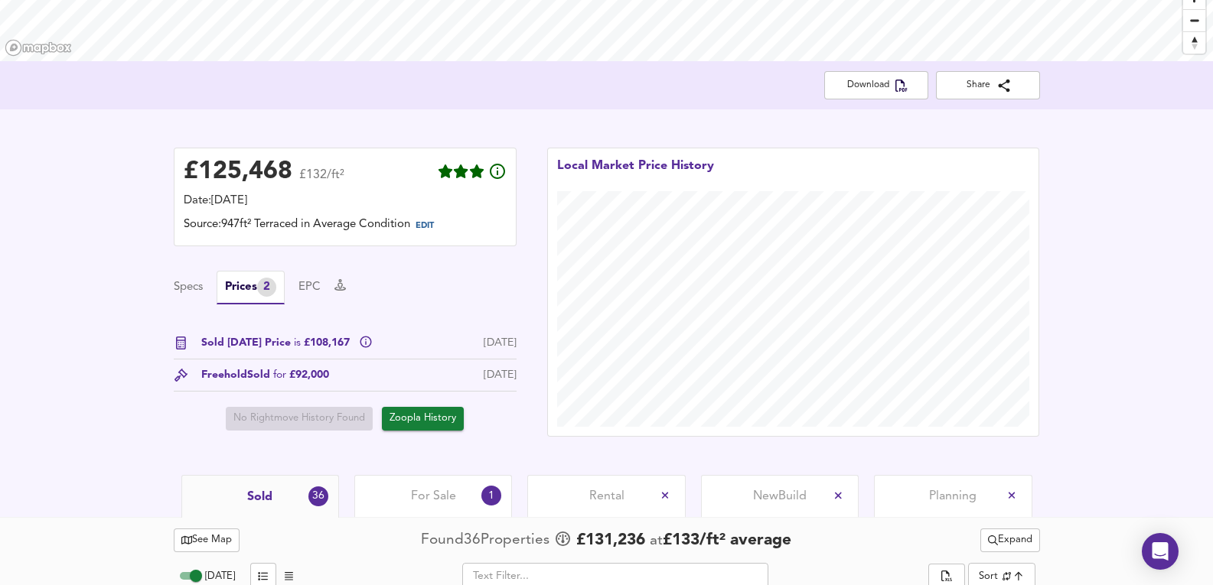
click at [370, 445] on div "£ 125,468 £132/ft² Date: 27 August 2025 Source: 947ft² Terraced in Average Cond…" at bounding box center [344, 292] width 373 height 320
click at [418, 501] on span "For Sale" at bounding box center [433, 496] width 45 height 17
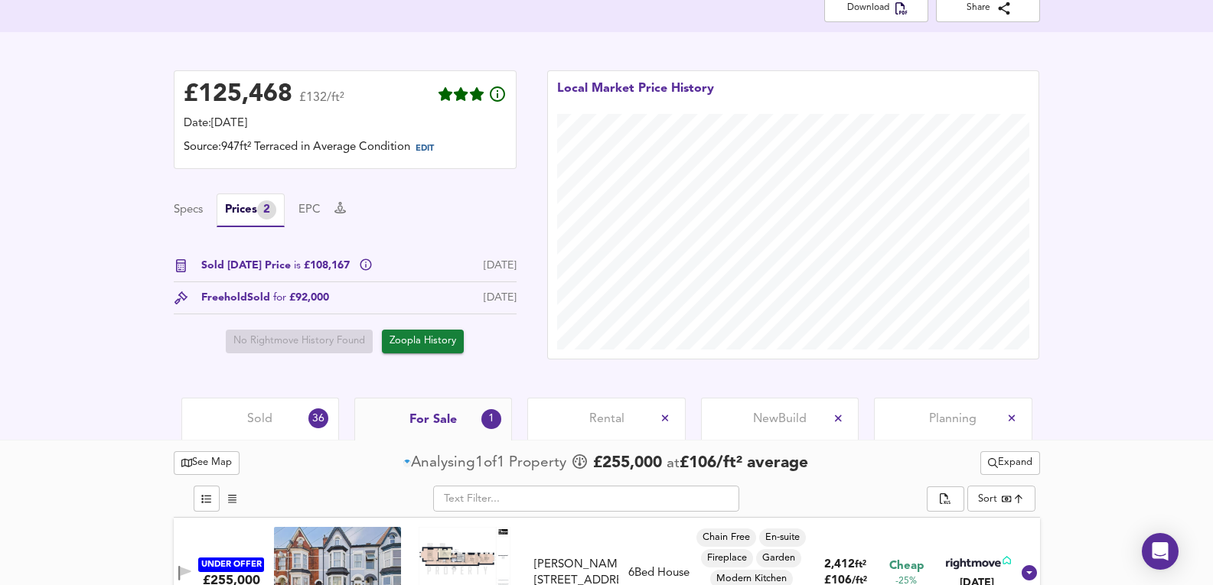
scroll to position [383, 0]
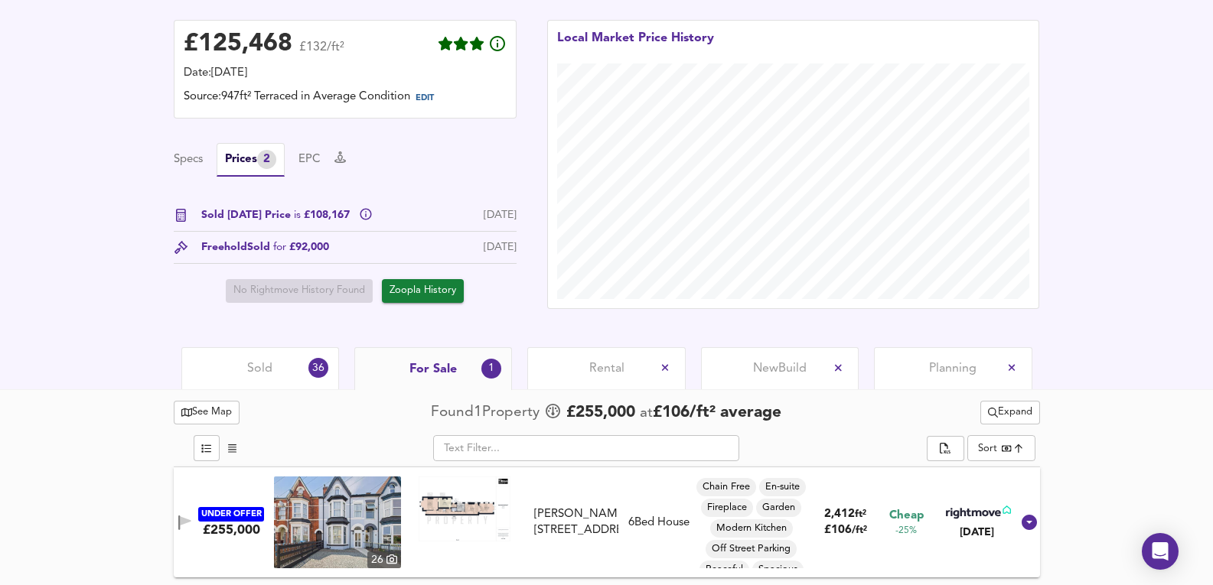
click at [289, 375] on div "Sold 36" at bounding box center [260, 368] width 158 height 42
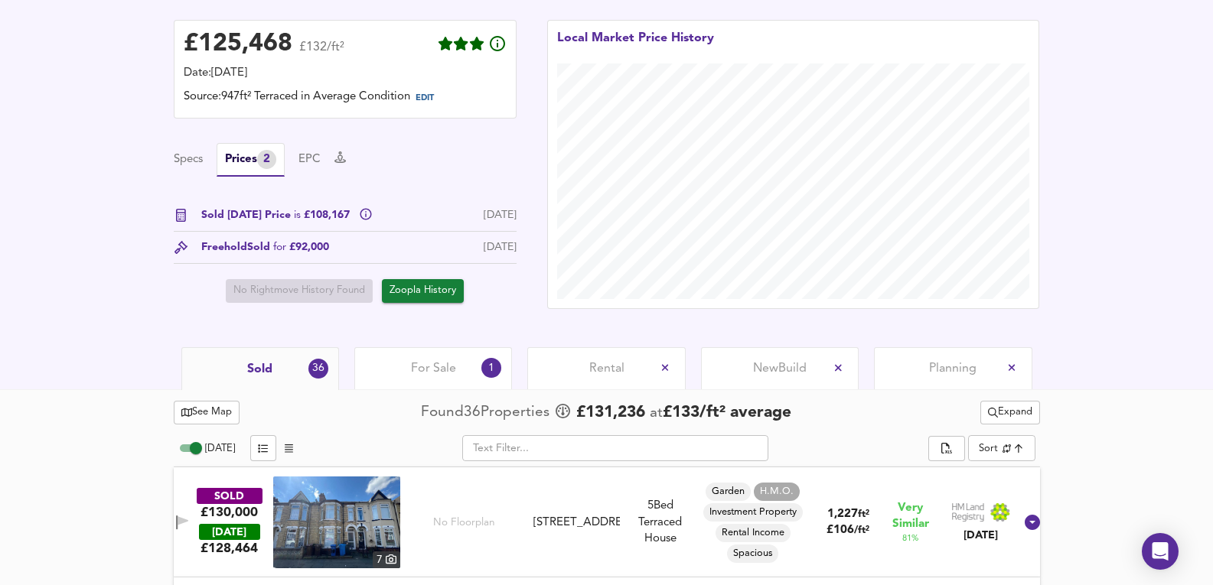
click at [370, 536] on img at bounding box center [336, 523] width 127 height 92
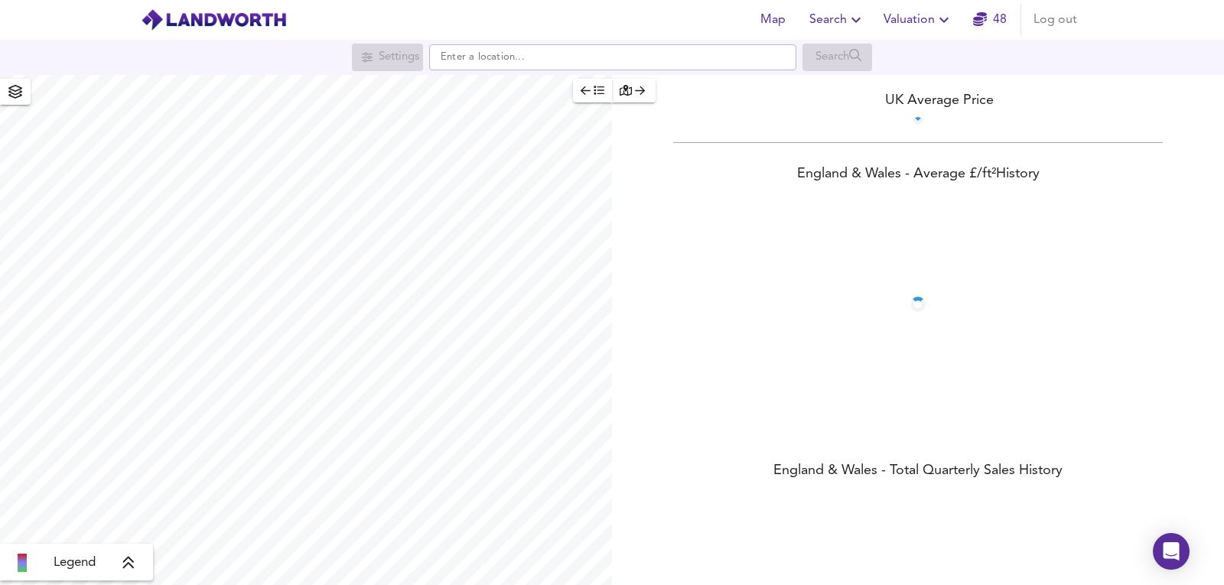
click at [923, 31] on button "Valuation" at bounding box center [918, 20] width 82 height 31
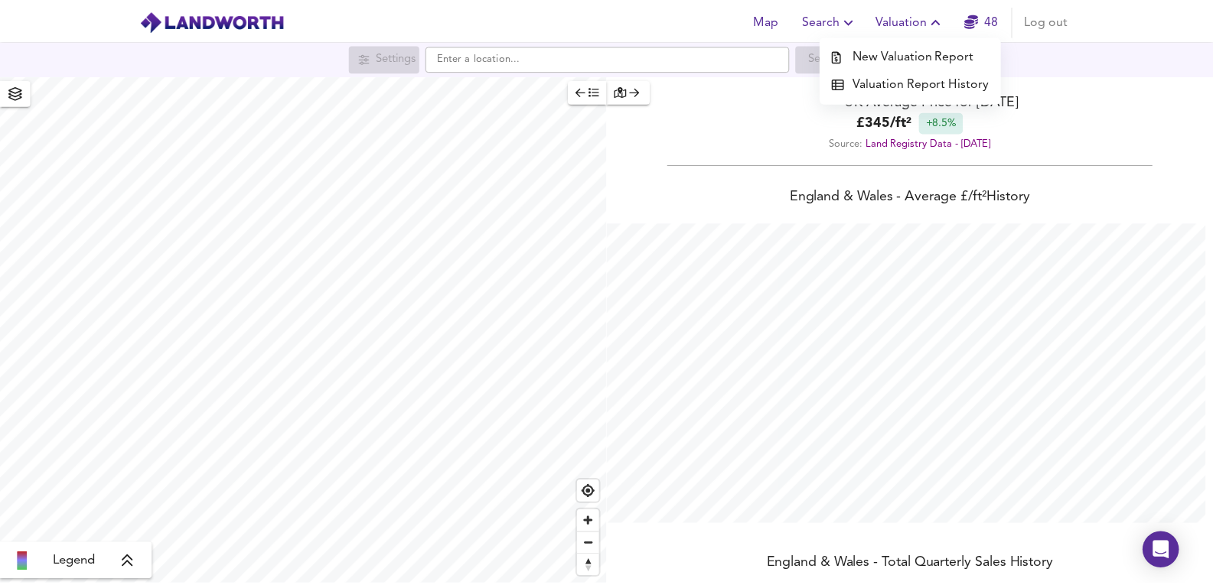
scroll to position [585, 1224]
click at [883, 77] on li "Valuation Report History" at bounding box center [918, 83] width 183 height 28
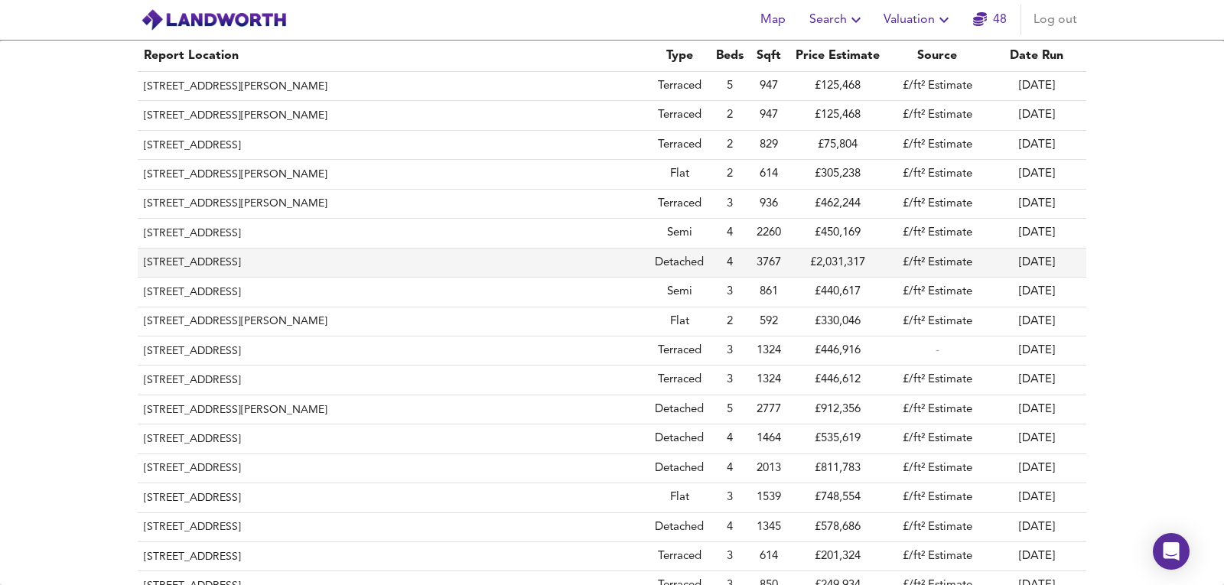
click at [262, 252] on th "[STREET_ADDRESS]" at bounding box center [393, 263] width 511 height 29
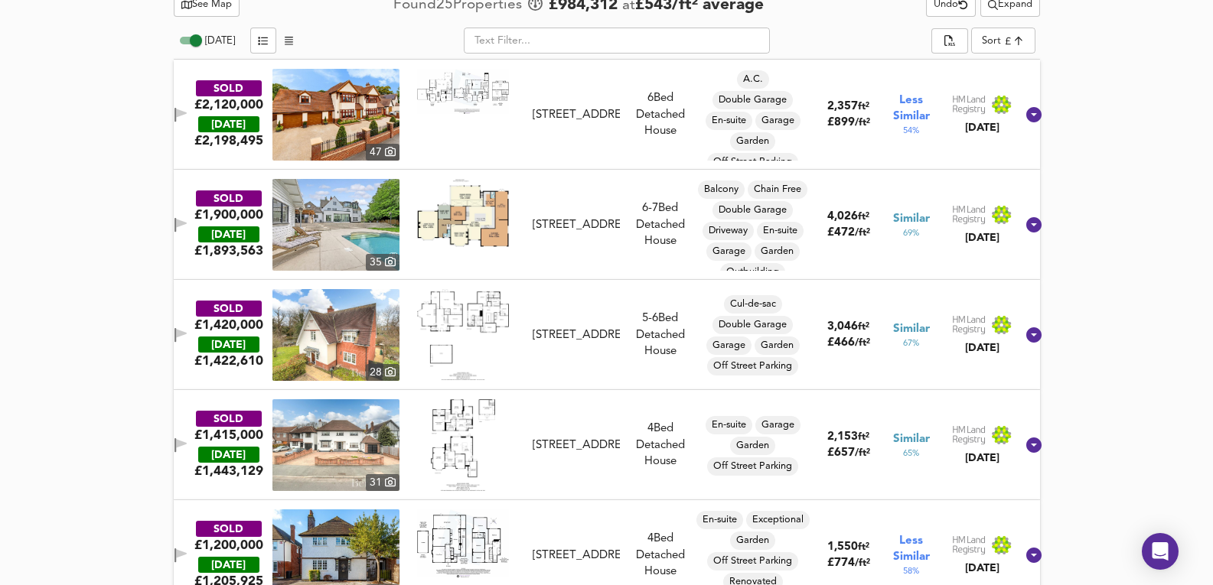
scroll to position [816, 0]
click at [357, 315] on img at bounding box center [335, 334] width 127 height 92
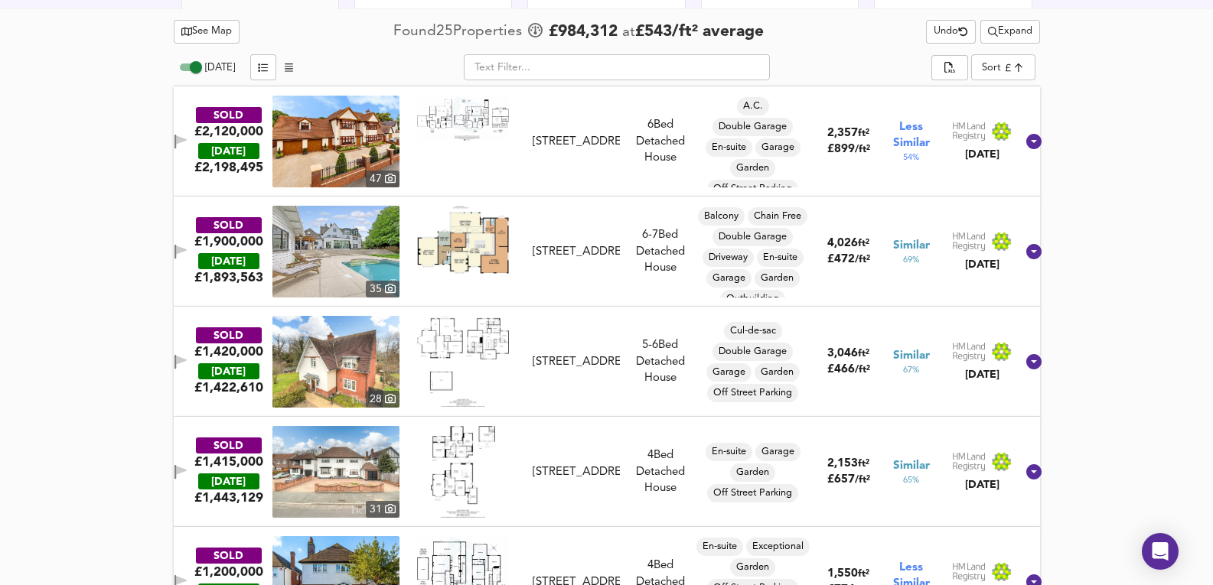
scroll to position [765, 0]
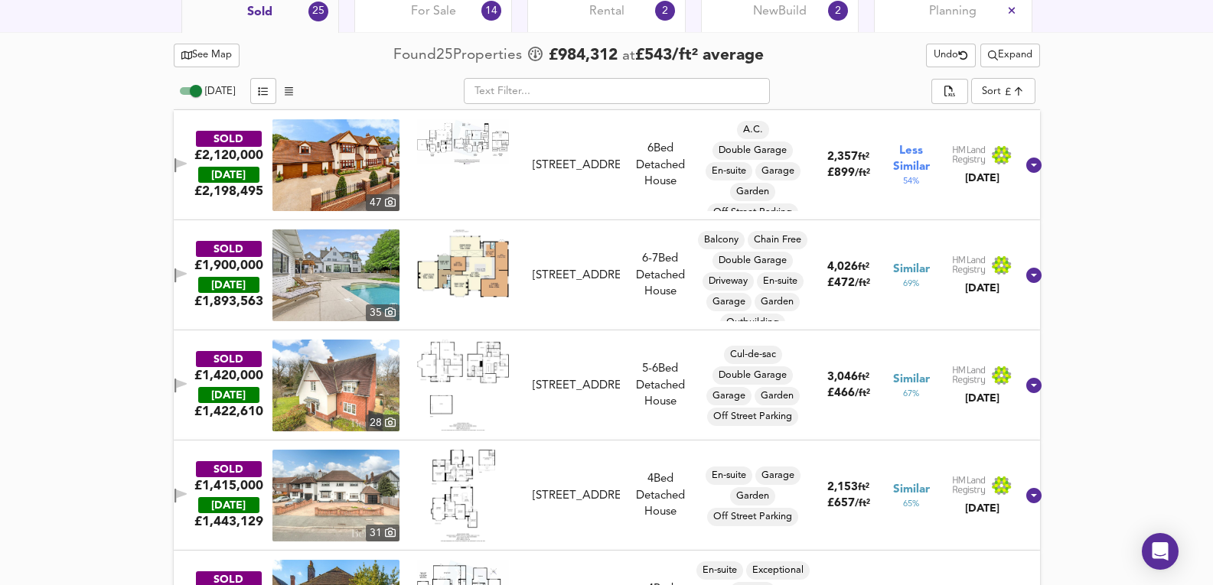
click at [315, 276] on img at bounding box center [335, 275] width 127 height 92
click at [342, 174] on img at bounding box center [335, 165] width 127 height 92
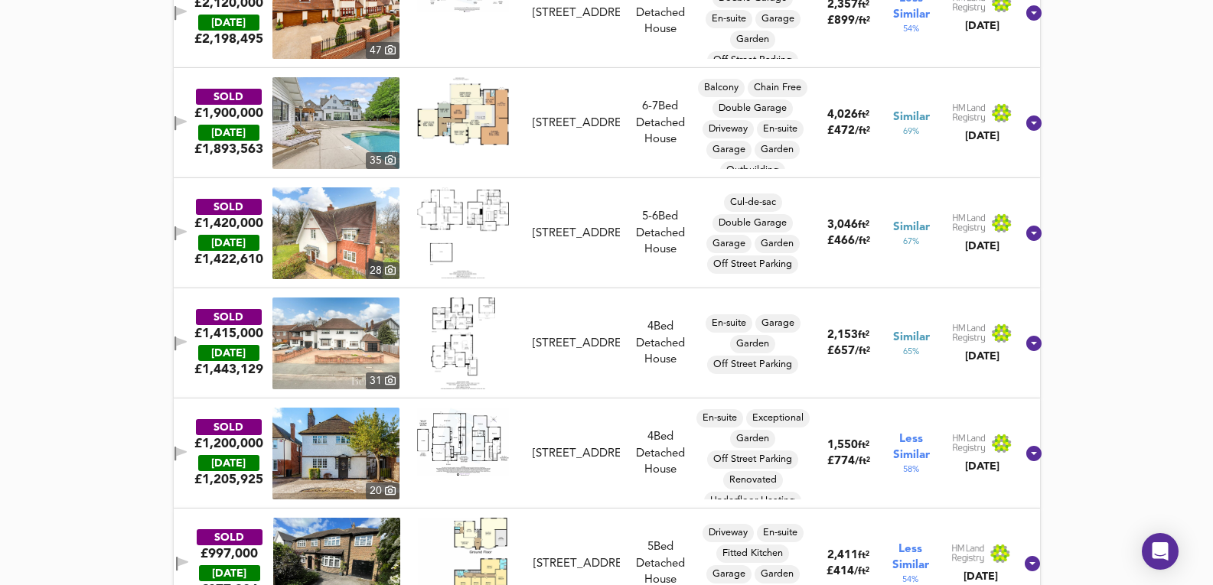
scroll to position [918, 0]
click at [334, 325] on img at bounding box center [335, 343] width 127 height 92
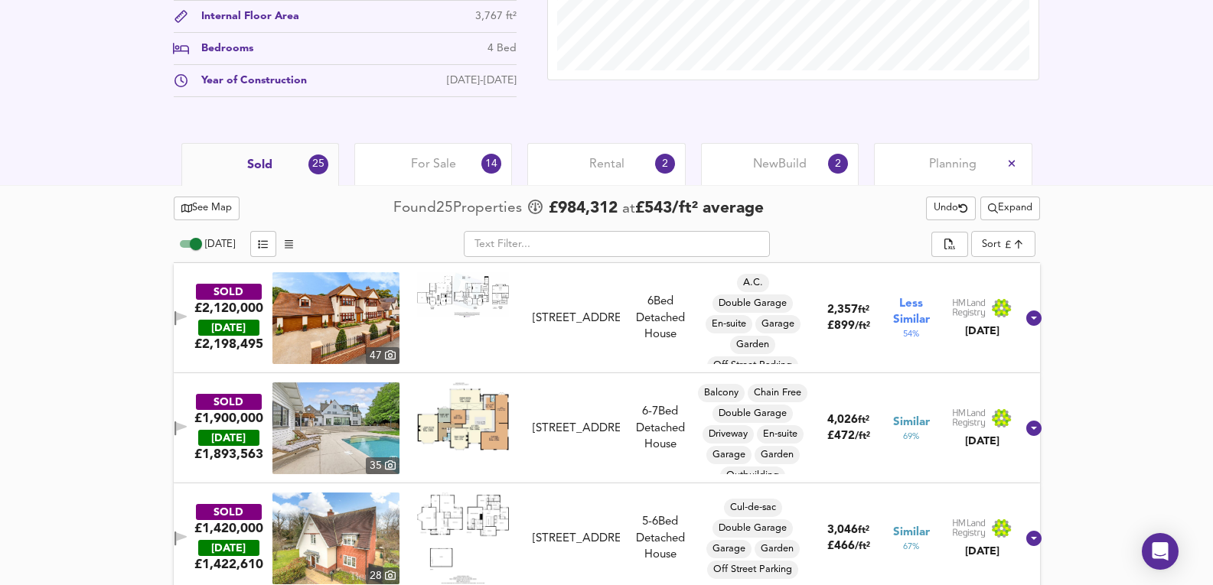
drag, startPoint x: 449, startPoint y: 145, endPoint x: 514, endPoint y: 150, distance: 65.2
click at [449, 145] on div "For Sale 14" at bounding box center [433, 164] width 158 height 42
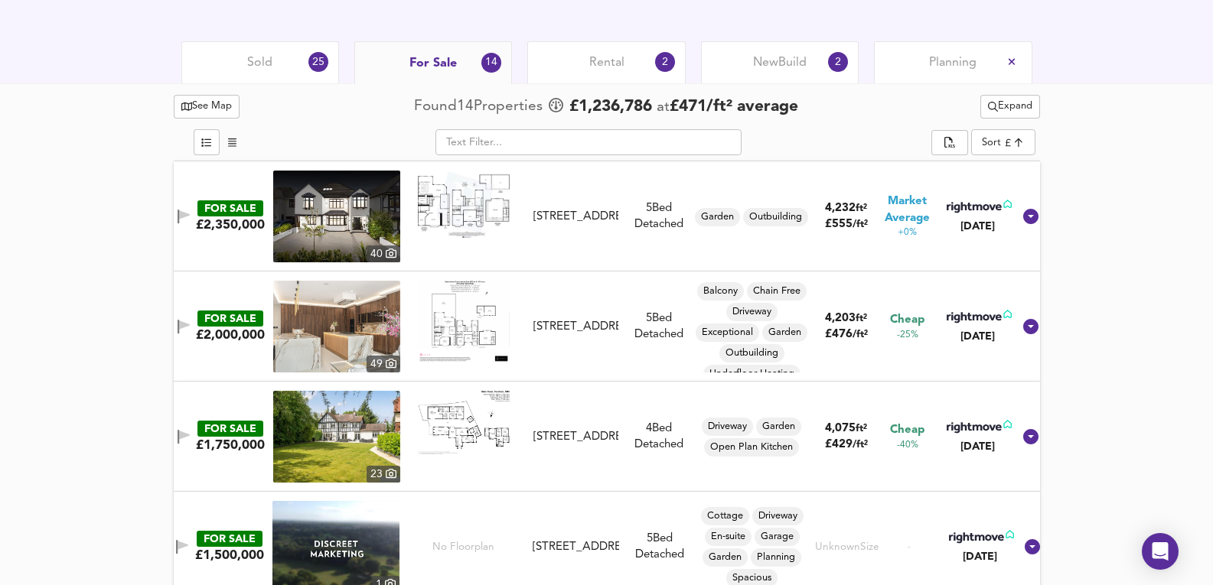
scroll to position [765, 0]
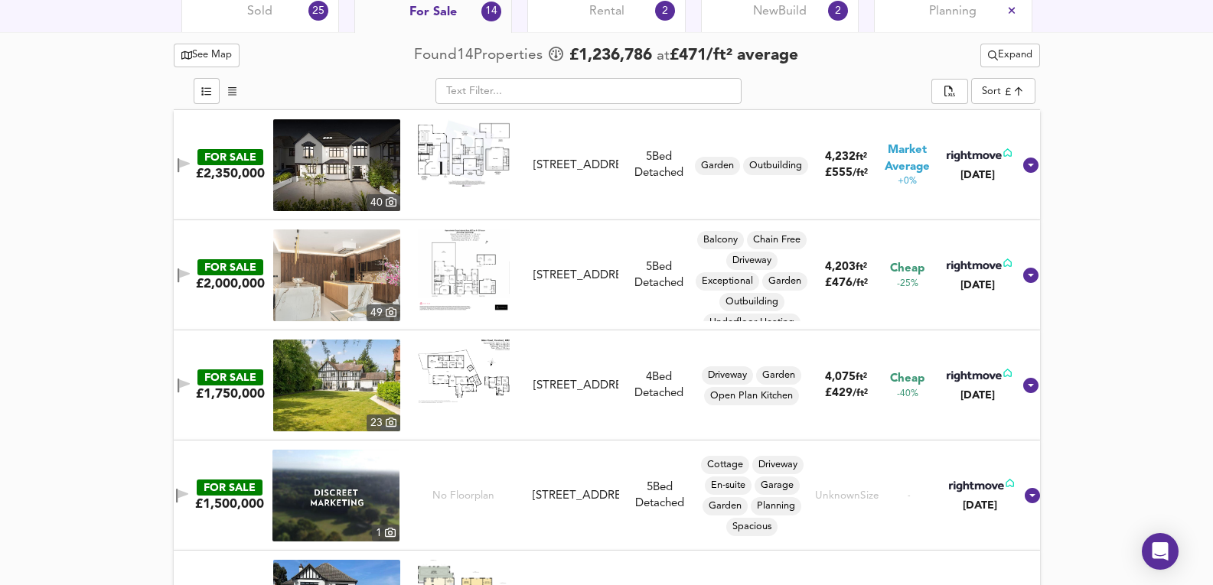
click at [334, 393] on img at bounding box center [336, 386] width 127 height 92
click at [1010, 59] on span "Expand" at bounding box center [1010, 56] width 44 height 18
click at [994, 91] on li "¼ mile ½ mile" at bounding box center [1008, 86] width 155 height 24
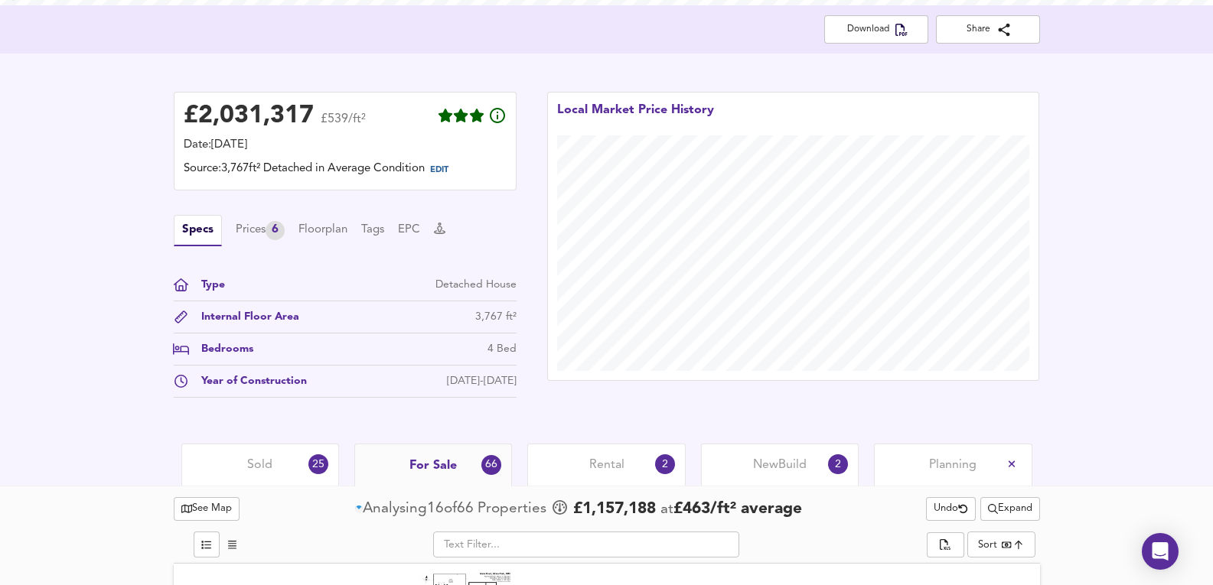
scroll to position [714, 0]
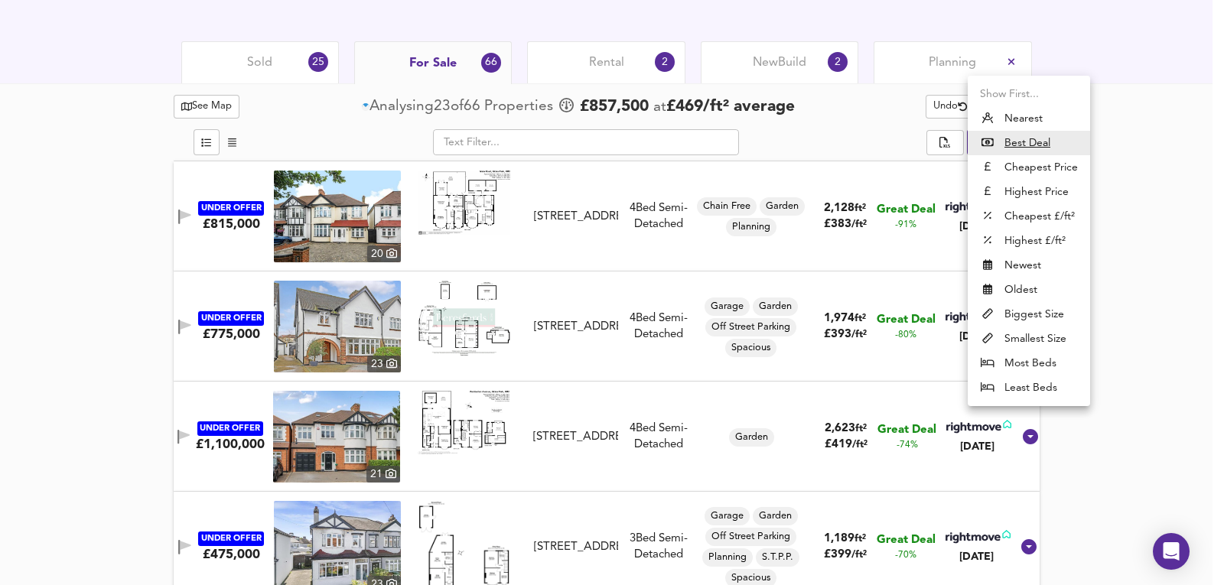
click at [1044, 112] on li "Nearest" at bounding box center [1029, 118] width 122 height 24
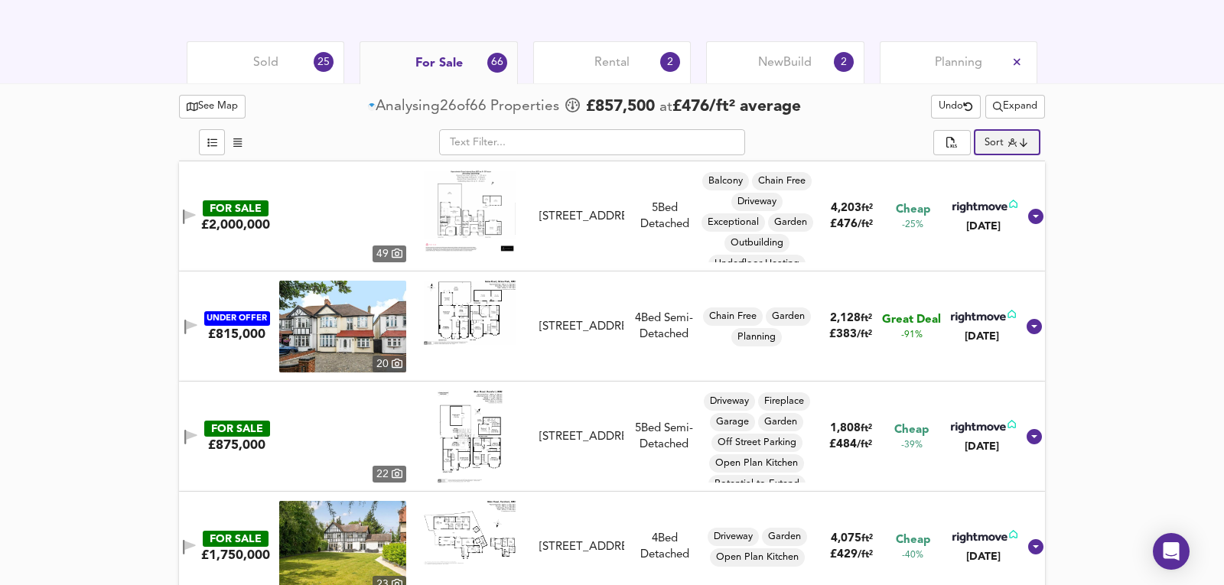
type input "distancetocenter"
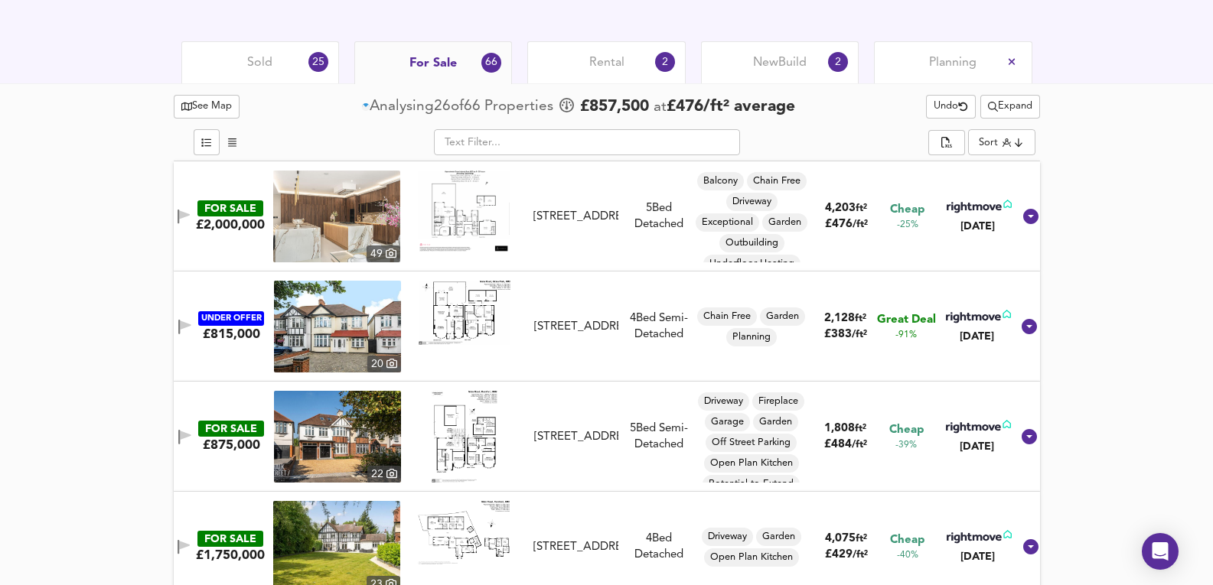
click at [1041, 59] on div "Sold 25 For Sale 66 Rental 2 New Build 2 Planning" at bounding box center [606, 62] width 903 height 42
click at [1007, 107] on span "Expand" at bounding box center [1010, 107] width 44 height 18
click at [1005, 186] on li "3-5 bed s Any Beds" at bounding box center [1008, 186] width 155 height 24
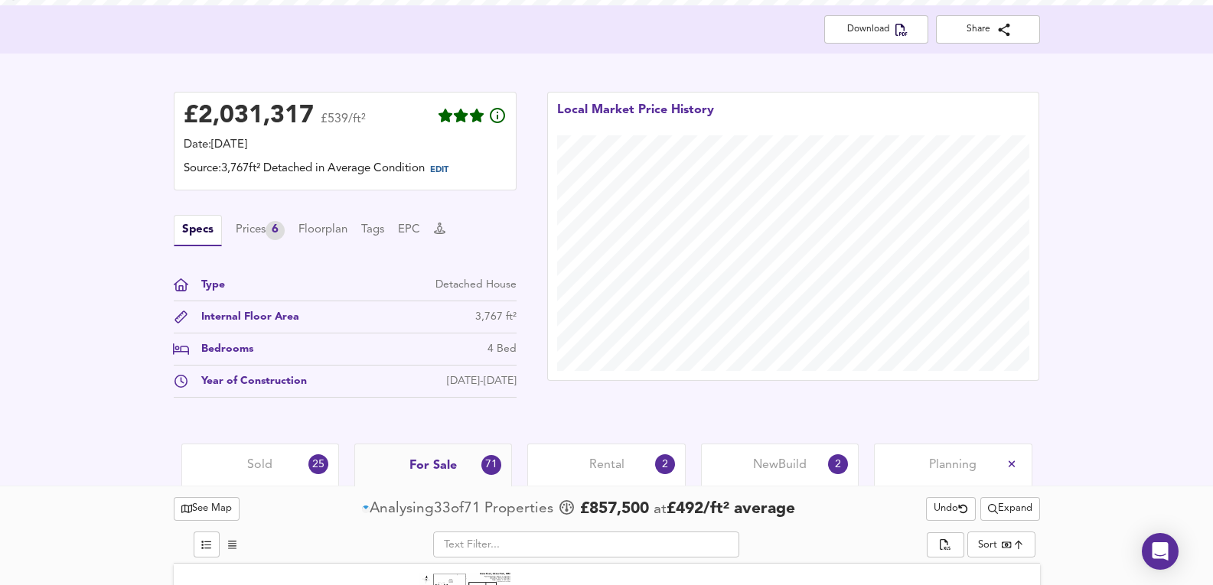
scroll to position [662, 0]
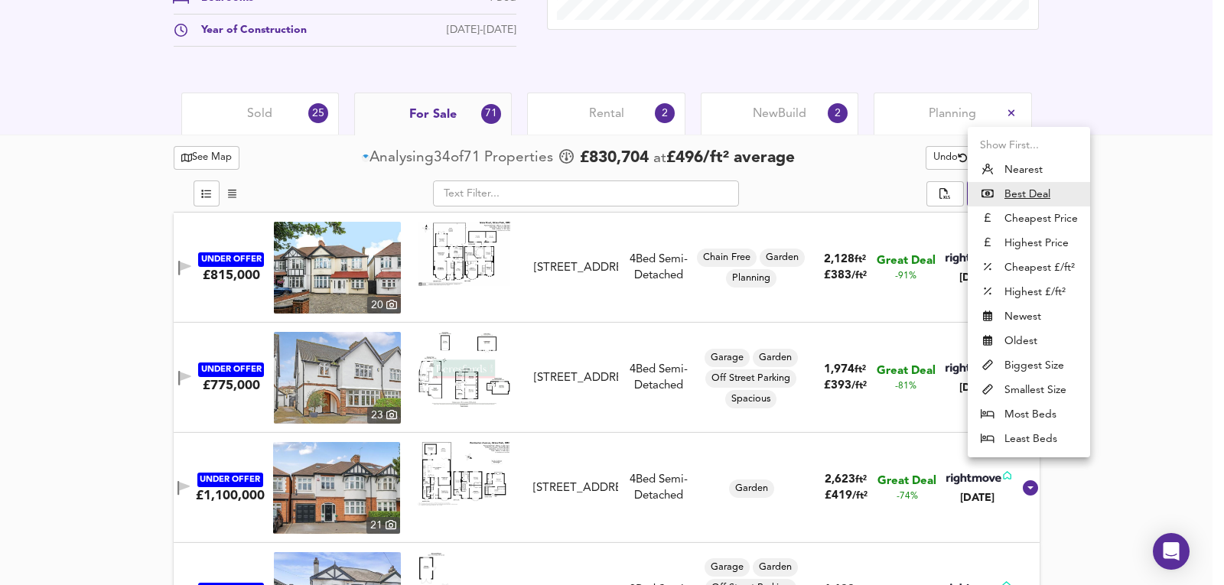
click at [1037, 234] on li "Highest Price" at bounding box center [1029, 243] width 122 height 24
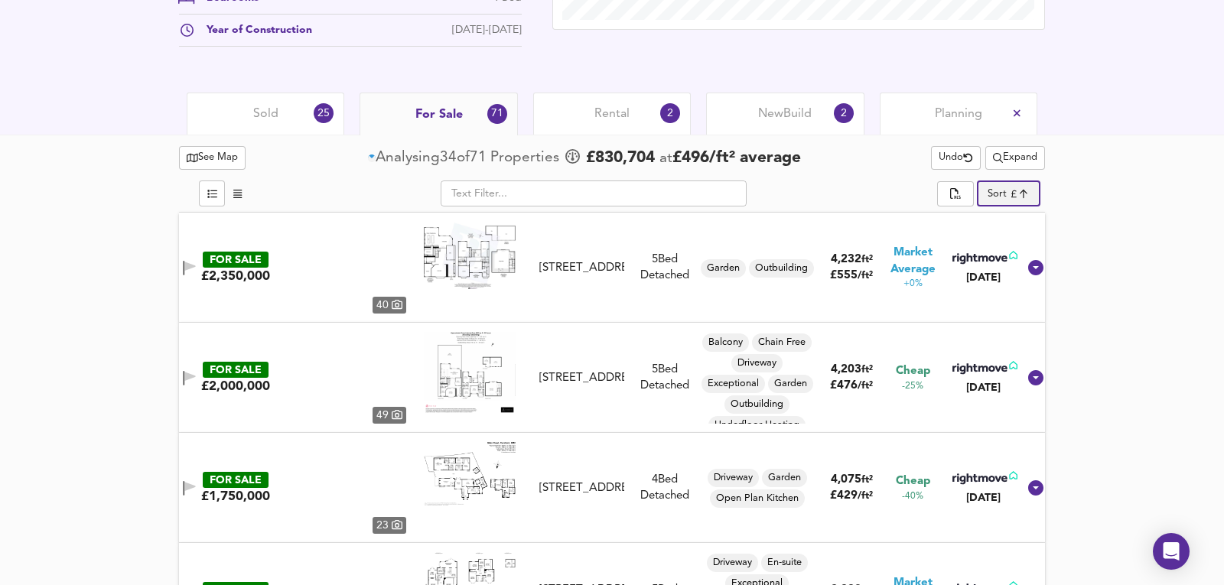
type input "expensive"
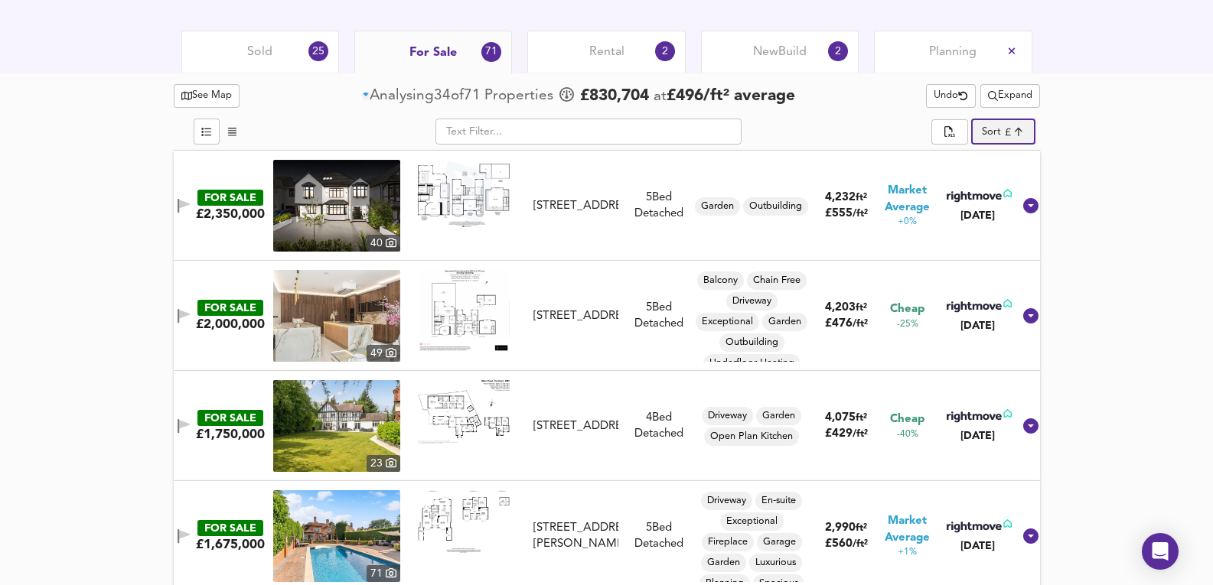
scroll to position [714, 0]
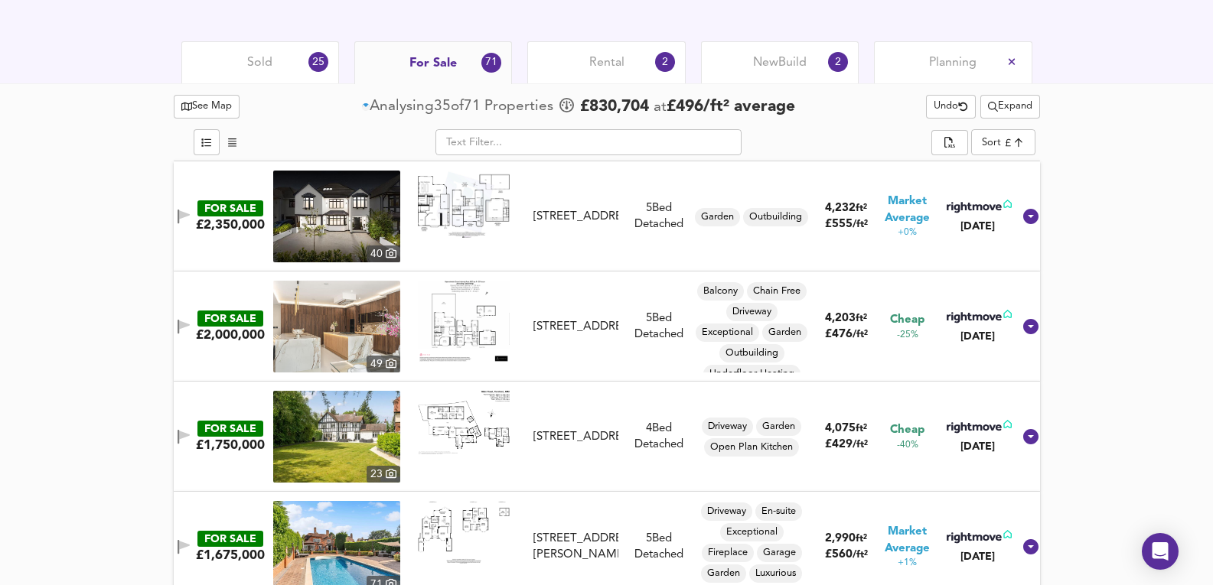
click at [371, 559] on img at bounding box center [336, 547] width 127 height 92
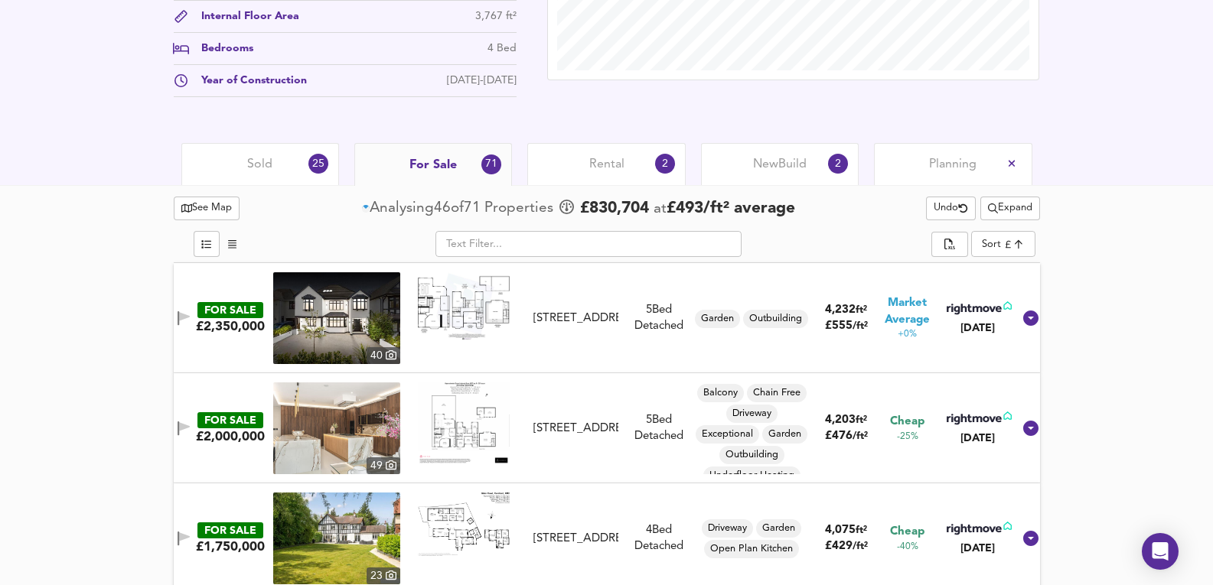
click at [365, 336] on img at bounding box center [336, 318] width 127 height 92
click at [302, 171] on div "Sold 25" at bounding box center [260, 164] width 158 height 42
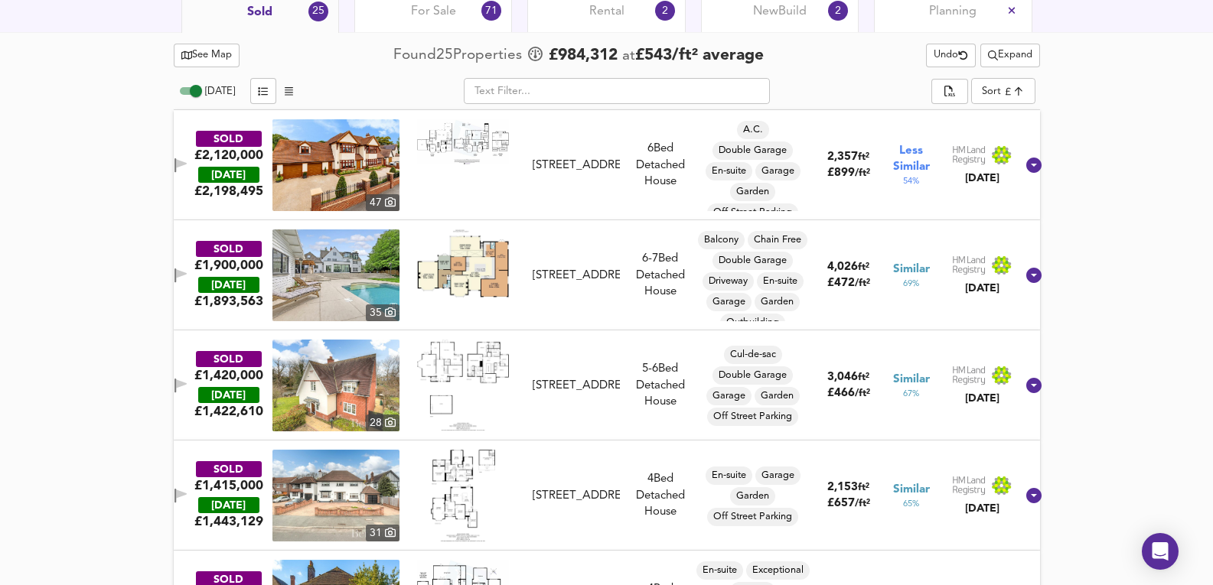
scroll to position [968, 0]
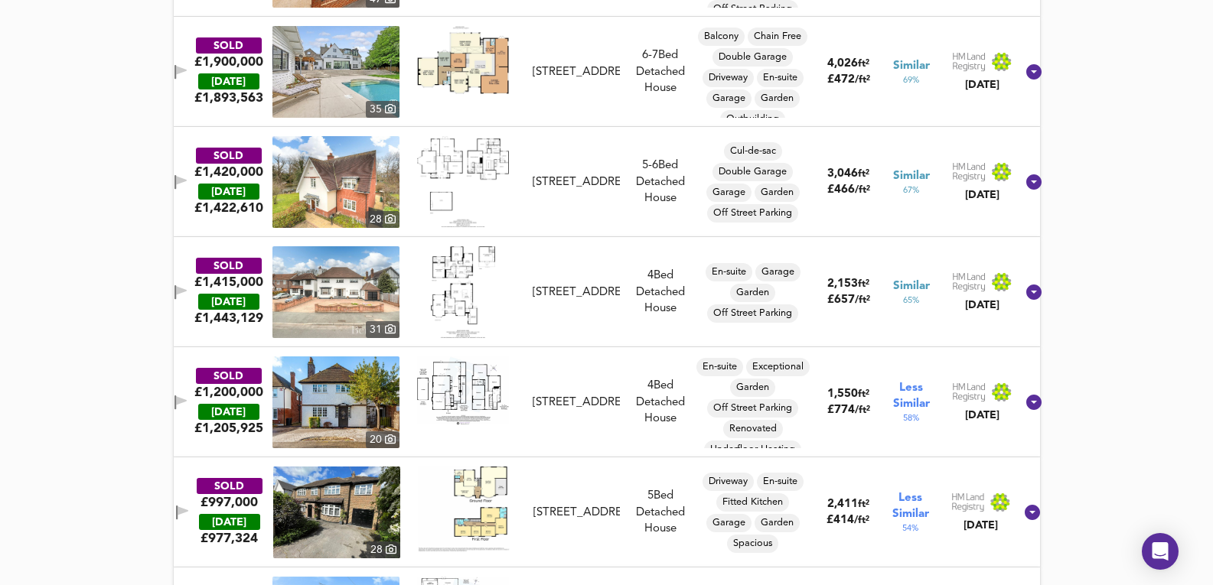
click at [555, 116] on div "SOLD £1,900,000 [DATE] £ 1,893,563 [STREET_ADDRESS][GEOGRAPHIC_DATA][STREET_ADD…" at bounding box center [588, 72] width 854 height 92
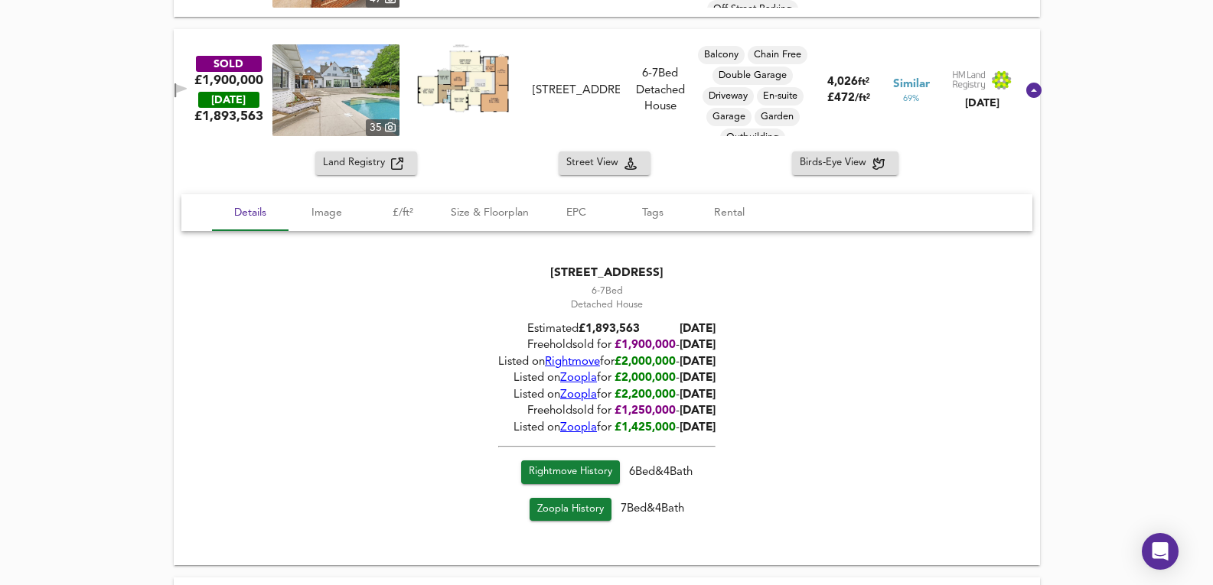
drag, startPoint x: 642, startPoint y: 360, endPoint x: 718, endPoint y: 369, distance: 76.4
click at [715, 369] on div "Listed on Rightmove for £ 2,000,000 - [DATE]" at bounding box center [606, 362] width 217 height 16
drag, startPoint x: 718, startPoint y: 362, endPoint x: 671, endPoint y: 333, distance: 55.0
click at [671, 333] on div "Estimated £ 1,893,563 [DATE] Freehold sold for £ 1,900,000 - [DATE] Listed on R…" at bounding box center [606, 376] width 217 height 129
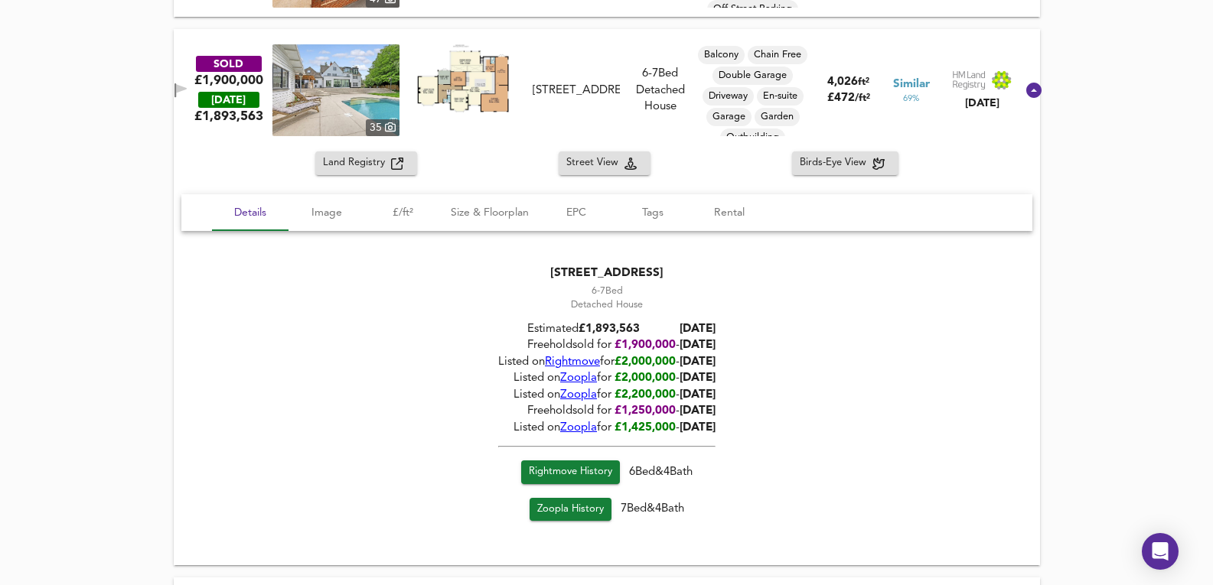
click at [688, 347] on span "[DATE]" at bounding box center [697, 345] width 36 height 11
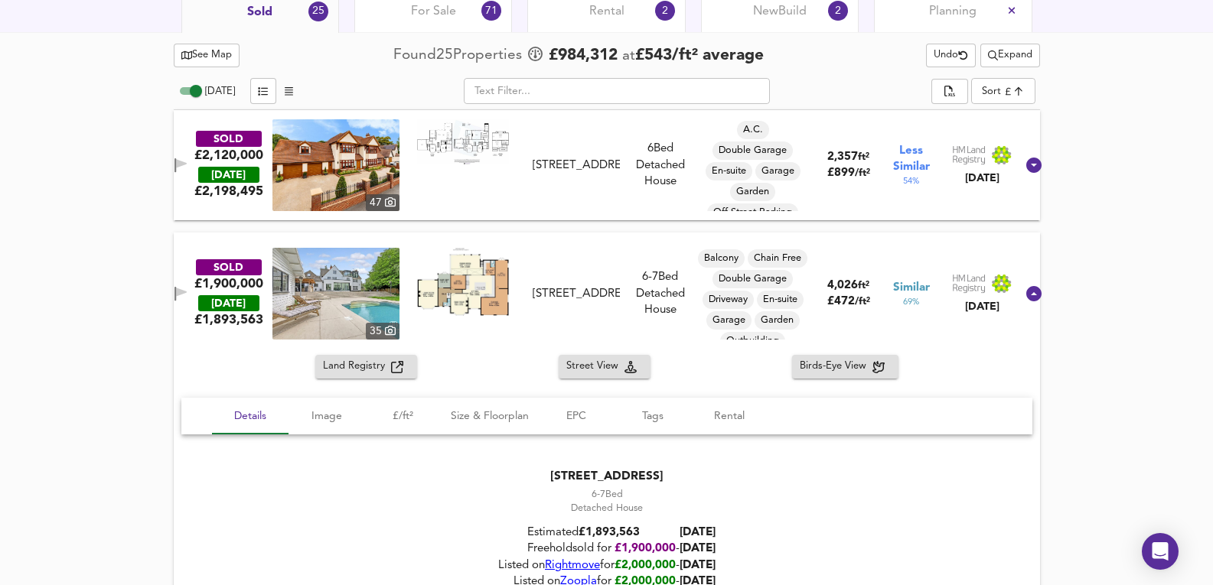
click at [685, 205] on div "SOLD £2,120,000 [DATE] £ 2,198,495 [STREET_ADDRESS][GEOGRAPHIC_DATA][STREET_ADD…" at bounding box center [588, 165] width 854 height 92
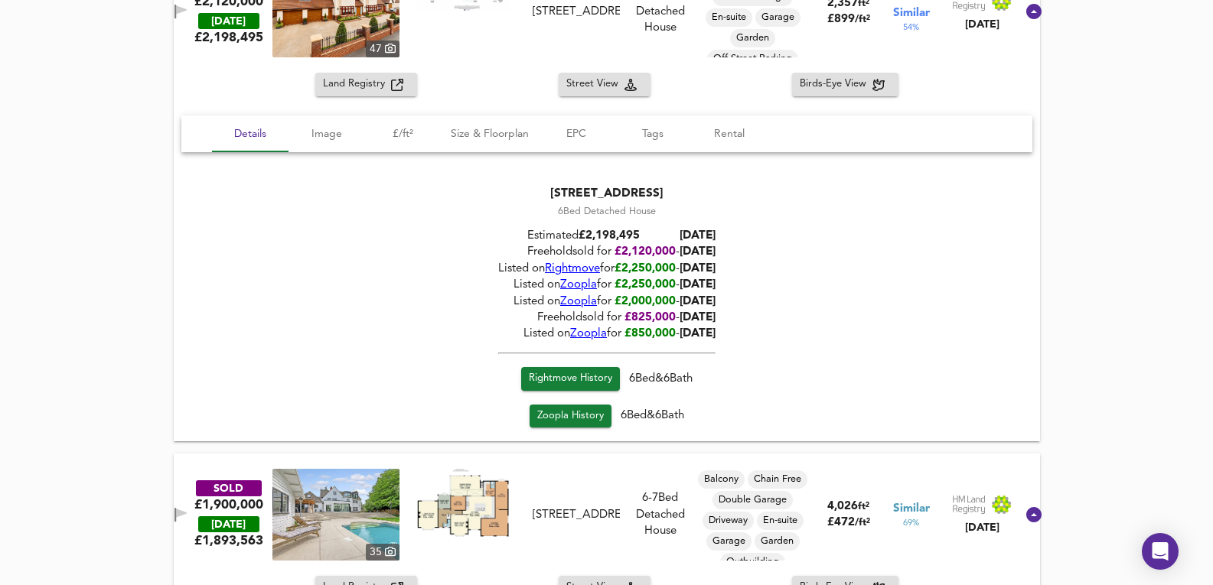
scroll to position [1020, 0]
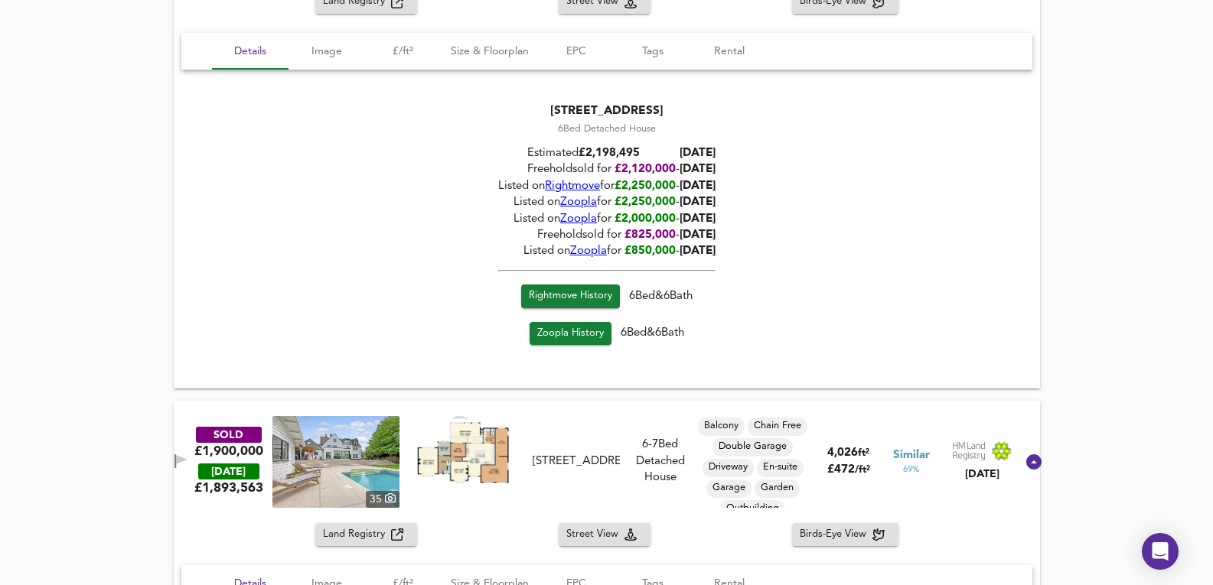
drag, startPoint x: 686, startPoint y: 167, endPoint x: 733, endPoint y: 180, distance: 48.4
click at [715, 180] on div "Estimated £ 2,198,495 [DATE] Freehold sold for £ 2,120,000 - [DATE] Listed on R…" at bounding box center [606, 200] width 217 height 129
click at [715, 181] on span "[DATE]" at bounding box center [697, 186] width 36 height 11
drag, startPoint x: 682, startPoint y: 191, endPoint x: 728, endPoint y: 212, distance: 50.3
click at [715, 212] on div "Estimated £ 2,198,495 [DATE] Freehold sold for £ 2,120,000 - [DATE] Listed on R…" at bounding box center [606, 200] width 217 height 129
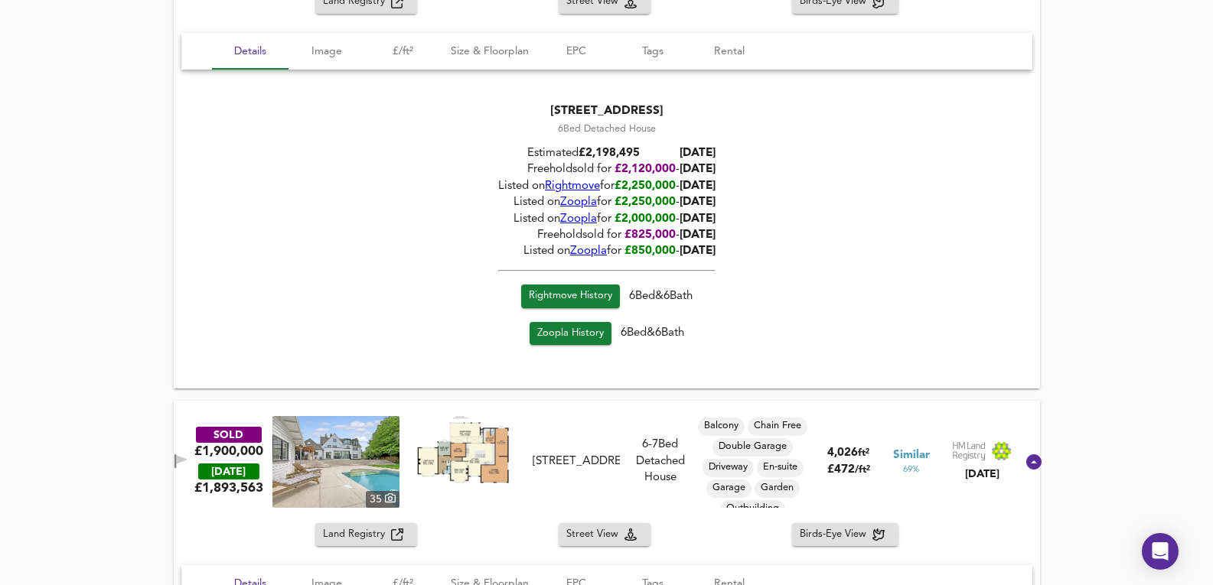
click at [715, 213] on span "[DATE]" at bounding box center [697, 218] width 36 height 11
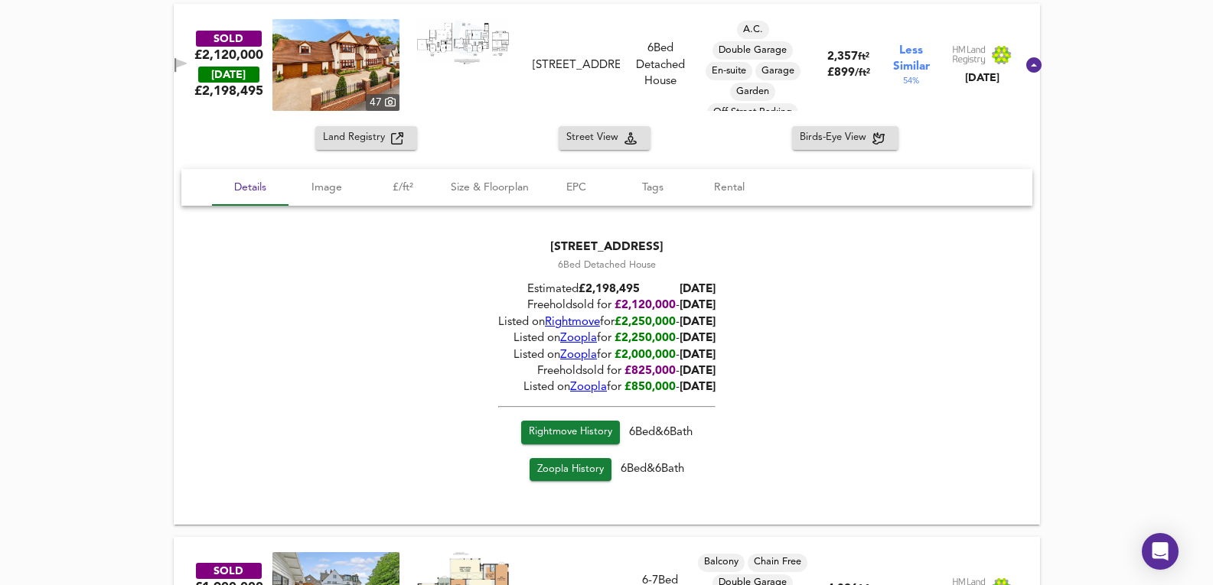
scroll to position [765, 0]
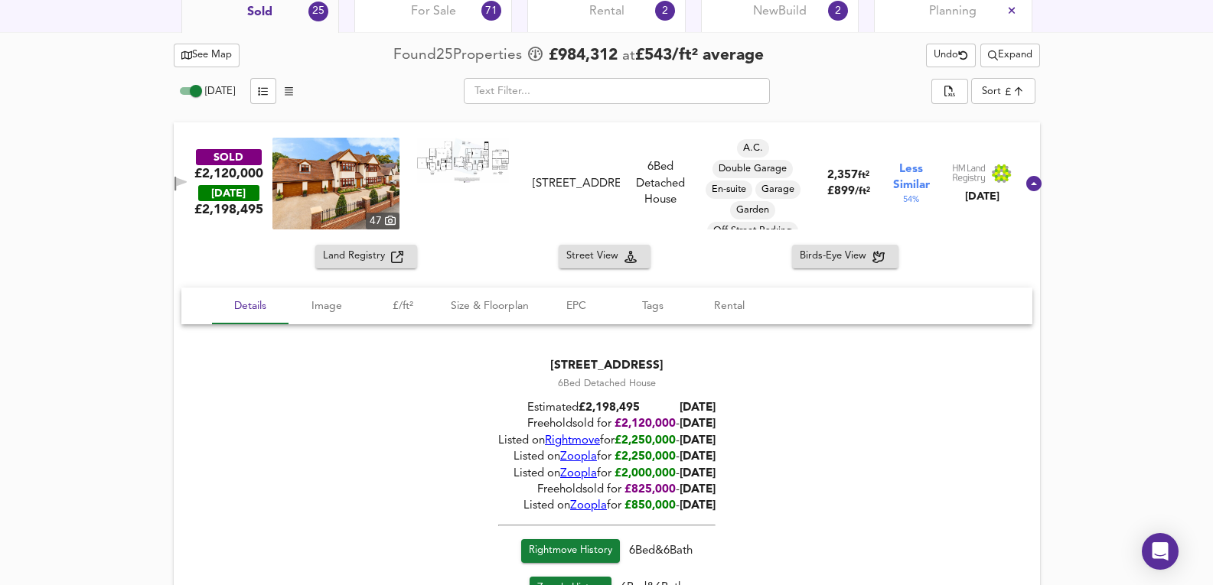
click at [379, 197] on img at bounding box center [335, 184] width 127 height 92
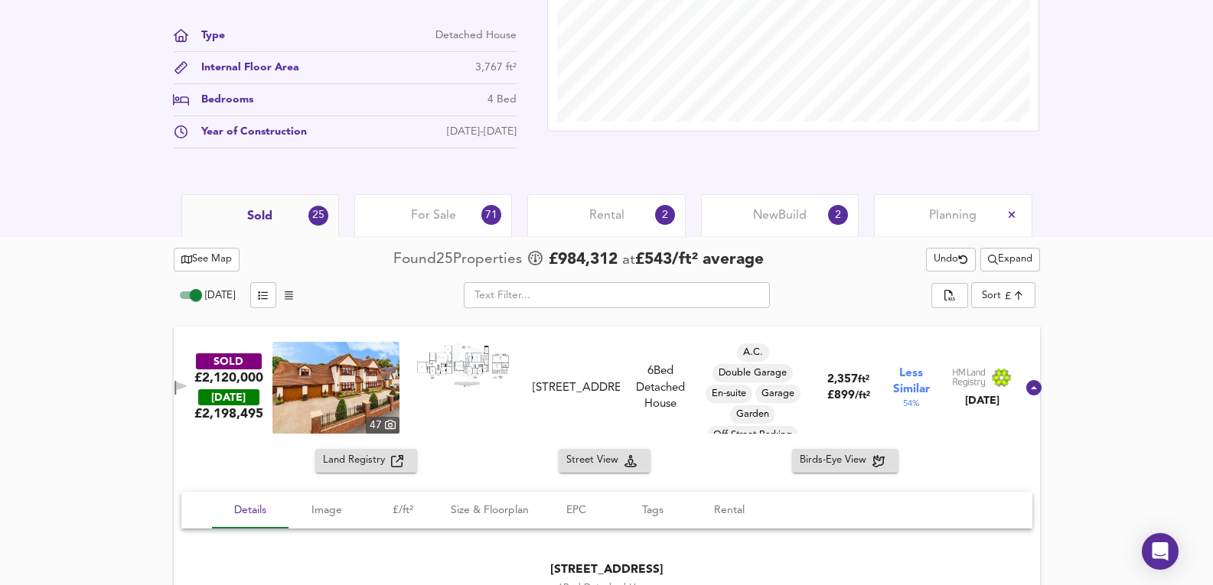
click at [842, 206] on div "New Build 2" at bounding box center [780, 215] width 158 height 42
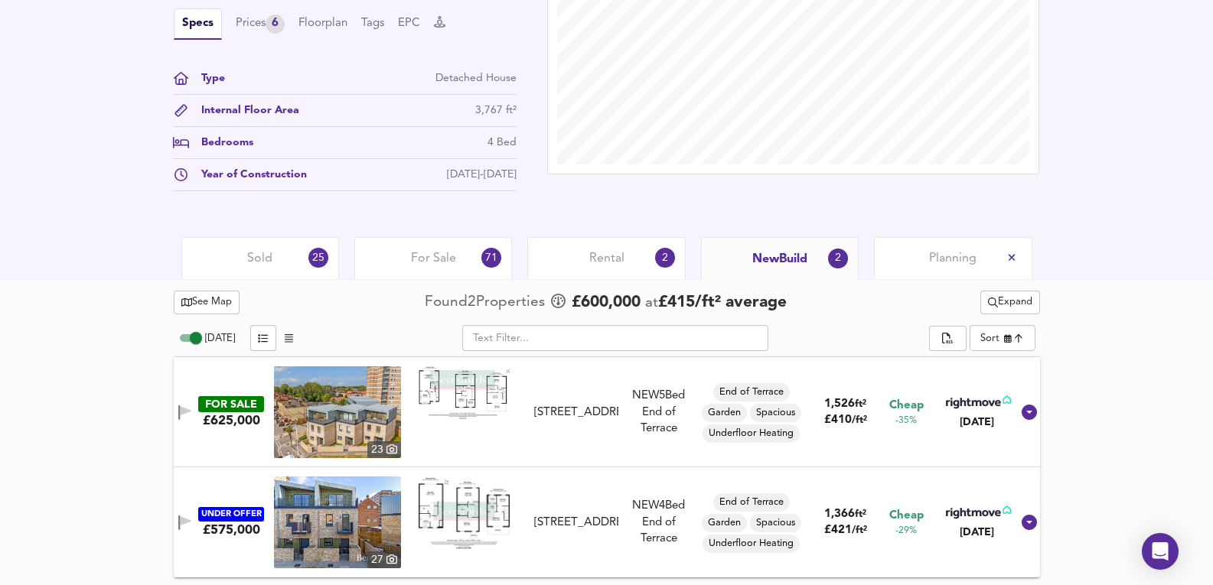
click at [633, 226] on div "£ 2,031,317 £539/ft² Date: [DATE] Source: 3,767ft² Detached in Average Conditio…" at bounding box center [606, 42] width 1213 height 390
click at [639, 252] on div "Rental 2" at bounding box center [606, 258] width 158 height 42
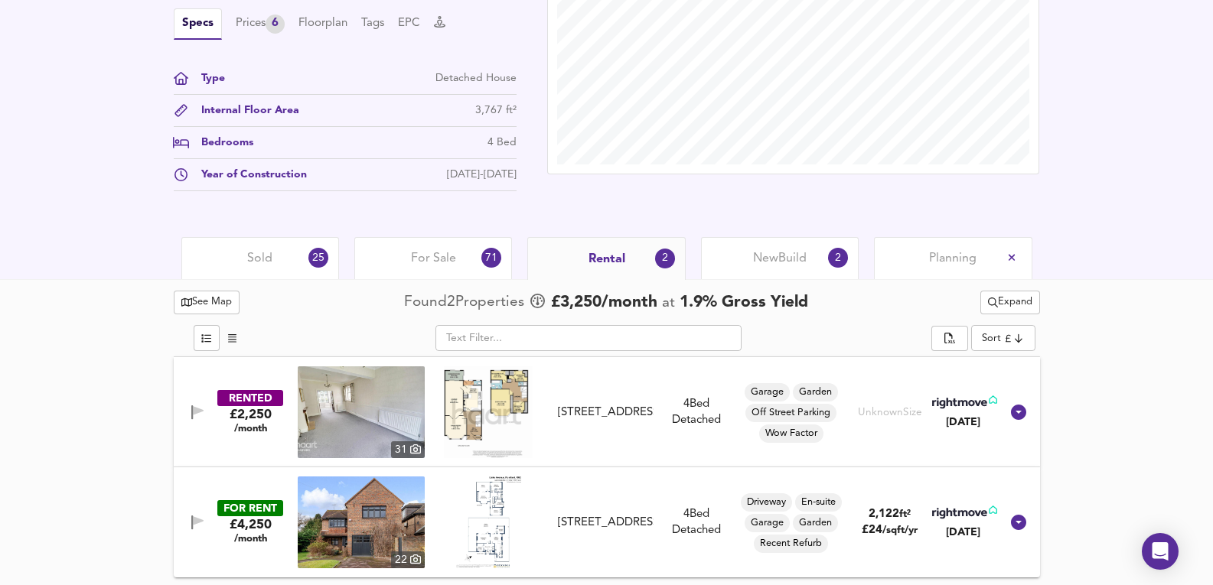
click at [424, 269] on div "For Sale 71" at bounding box center [433, 258] width 158 height 42
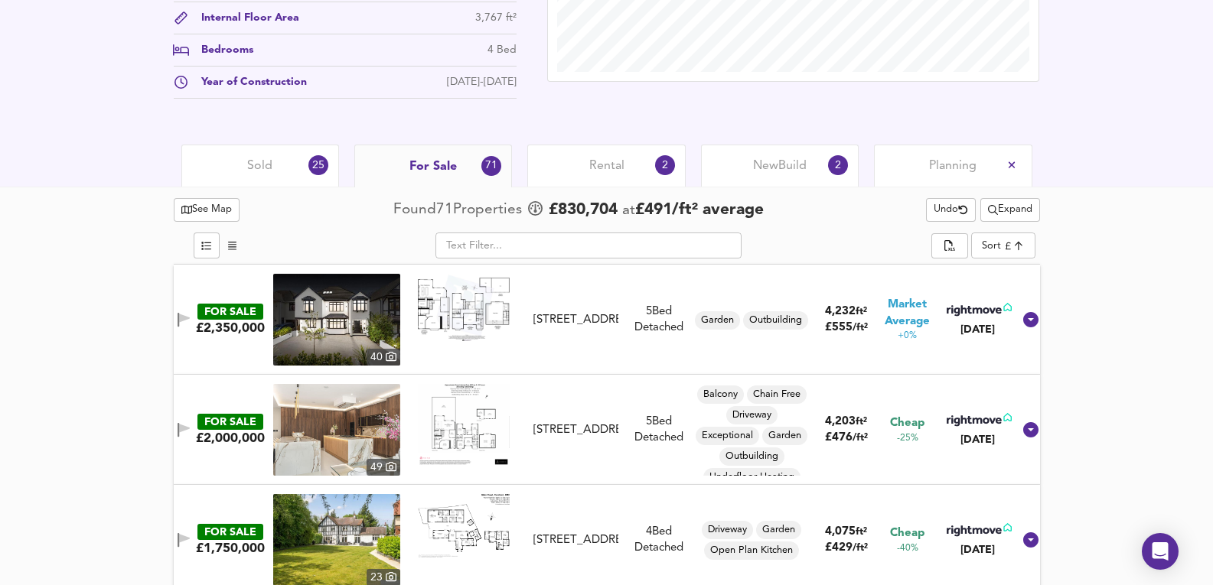
scroll to position [620, 0]
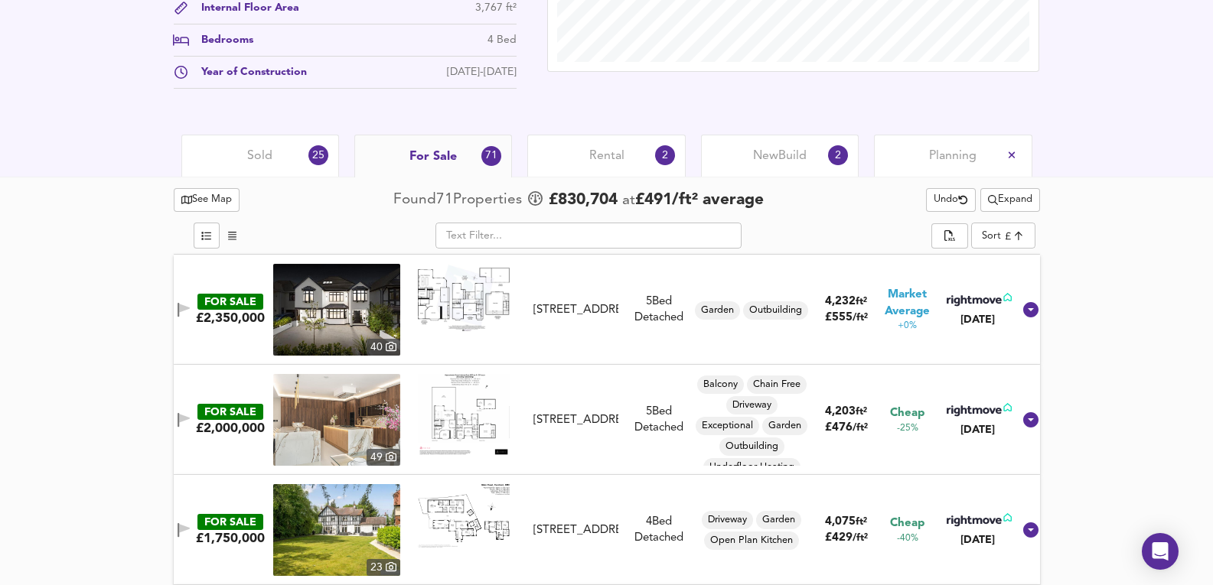
click at [369, 295] on img at bounding box center [336, 310] width 127 height 92
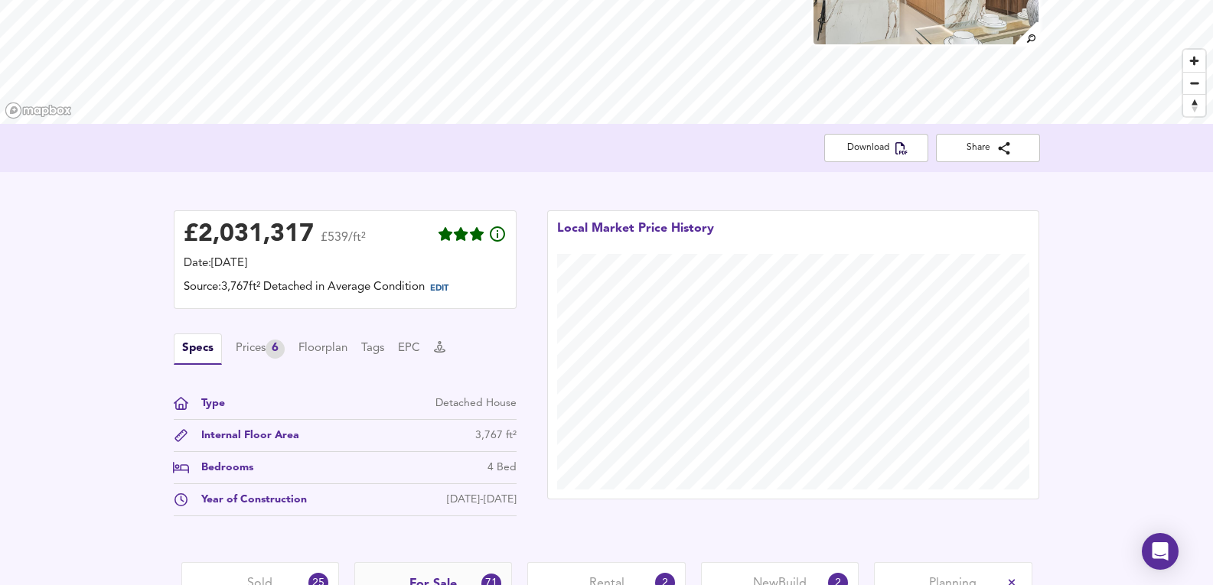
scroll to position [60, 0]
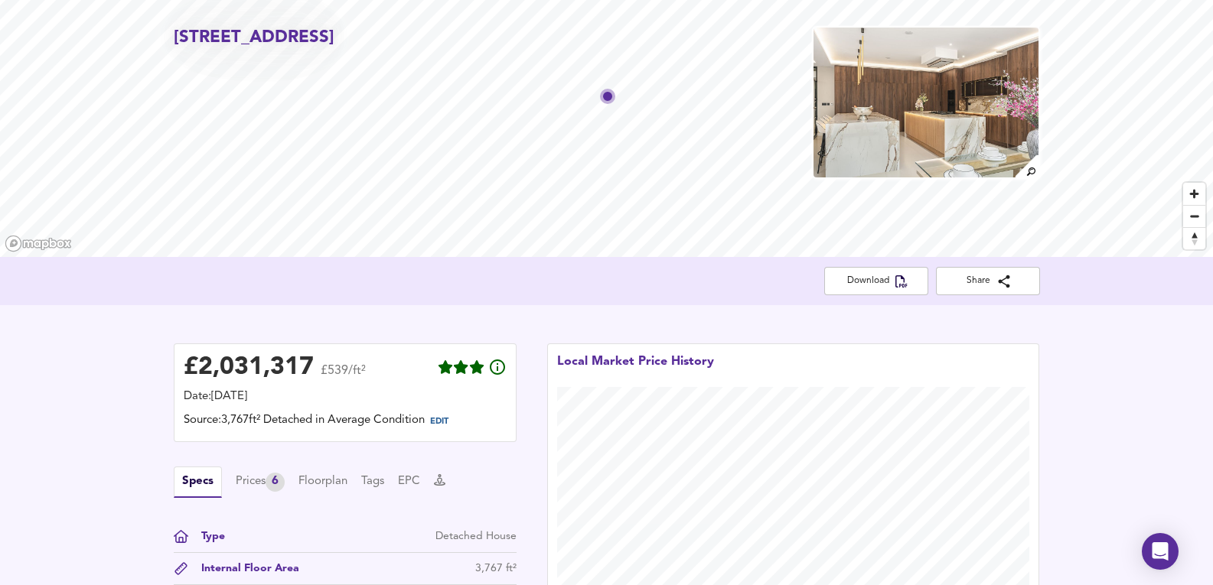
drag, startPoint x: 309, startPoint y: 33, endPoint x: 369, endPoint y: 39, distance: 60.0
click at [334, 39] on h2 "[STREET_ADDRESS]" at bounding box center [254, 38] width 161 height 24
copy h2 "omford"
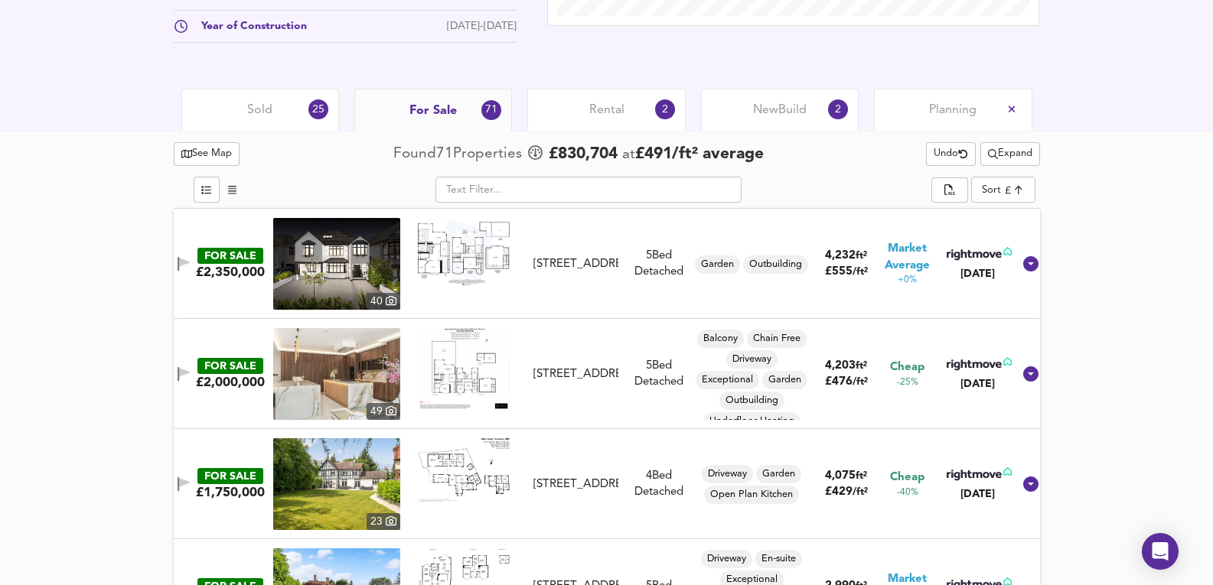
scroll to position [773, 0]
